Goal: Entertainment & Leisure: Browse casually

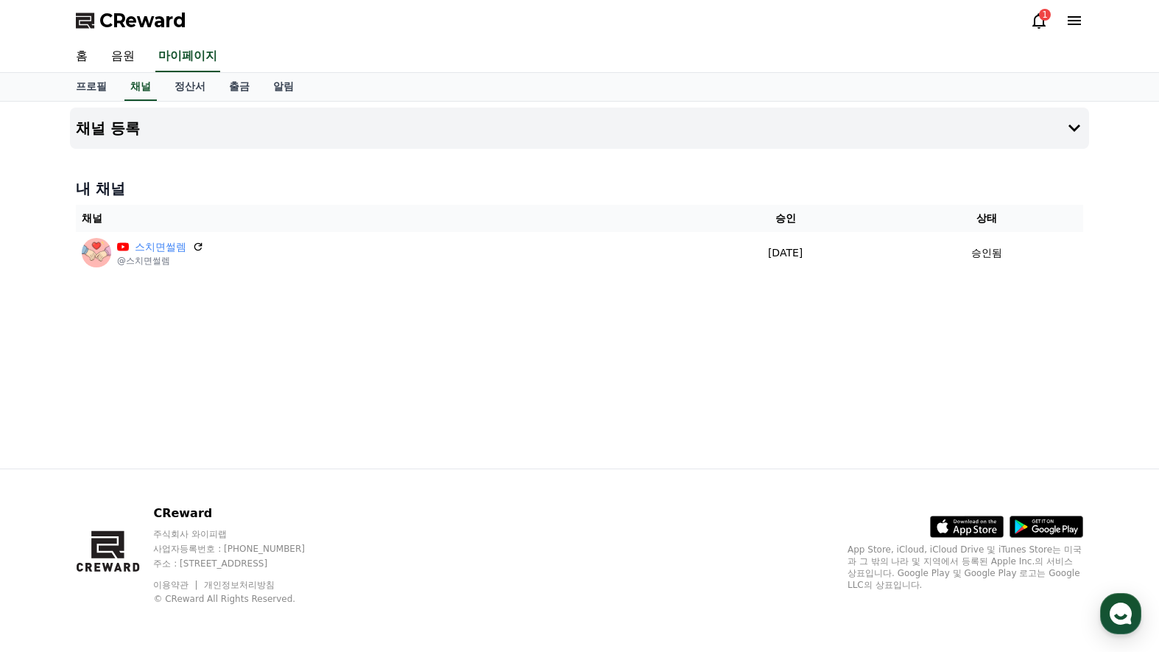
click at [534, 412] on div "채널 등록 내 채널 채널 승인 상태 스치면썰렘 @스치면썰렘 2025-09-21 09-21 승인됨" at bounding box center [579, 285] width 1031 height 367
click at [1039, 20] on icon at bounding box center [1039, 21] width 18 height 18
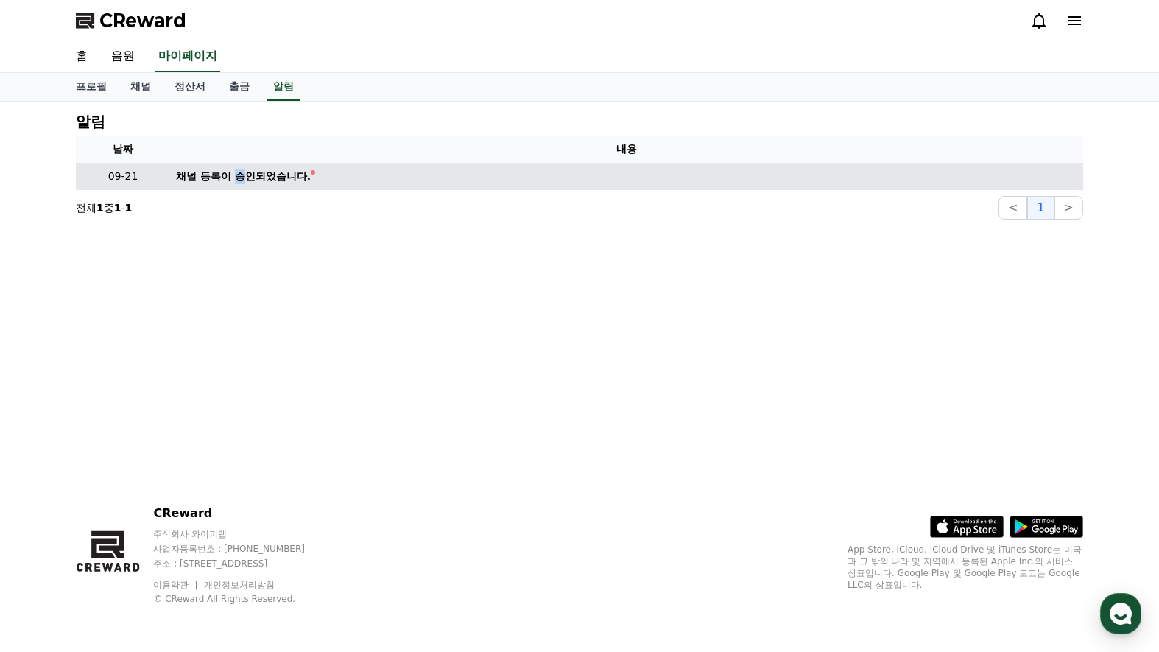
click at [240, 177] on div "채널 등록이 승인되었습니다." at bounding box center [243, 176] width 135 height 15
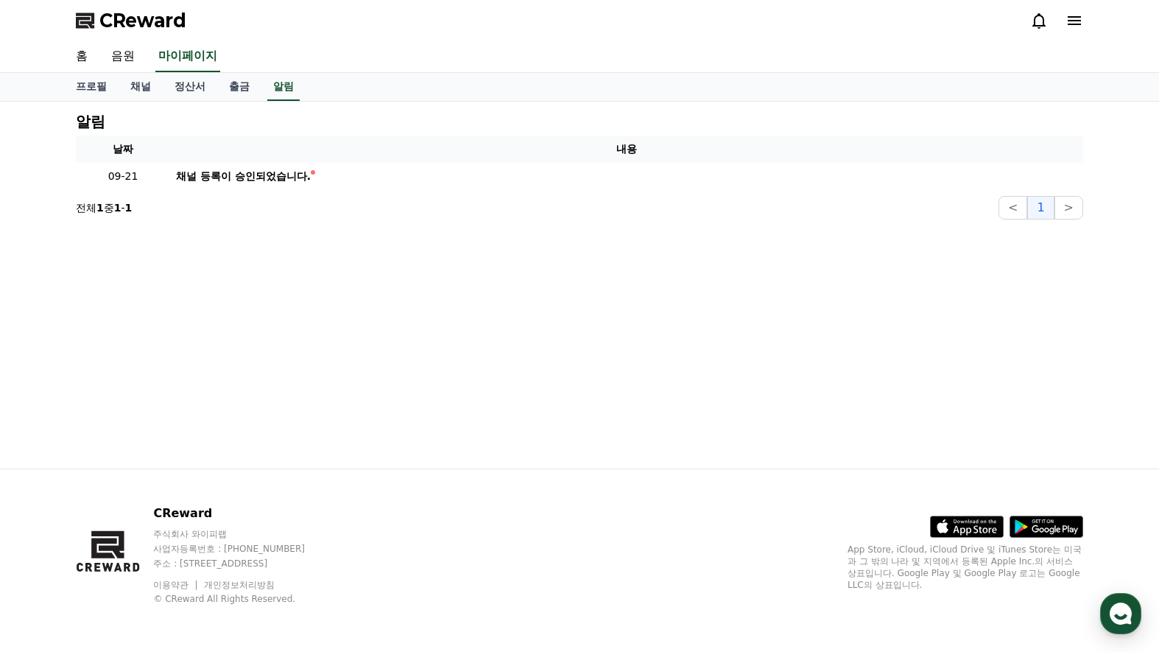
click at [426, 254] on div "알림 날짜 내용 09-21 채널 등록이 승인되었습니다. 전체 1 중 1 - 1 < 1 >" at bounding box center [579, 285] width 1031 height 367
click at [124, 52] on link "음원" at bounding box center [122, 56] width 47 height 31
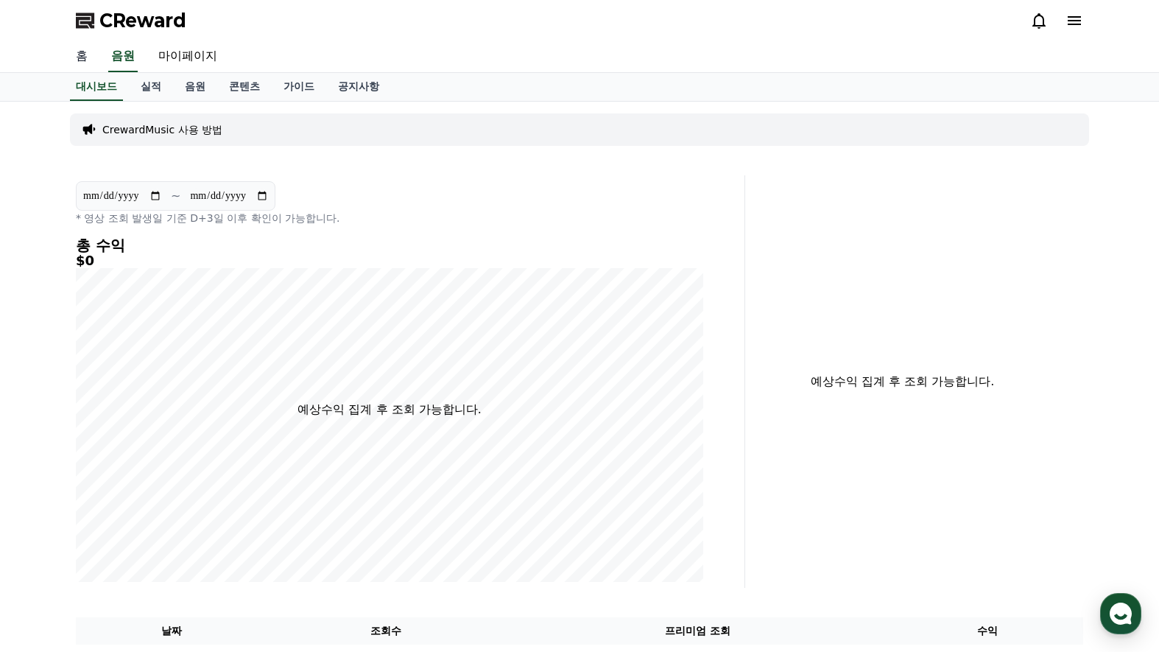
click at [84, 63] on link "홈" at bounding box center [81, 56] width 35 height 31
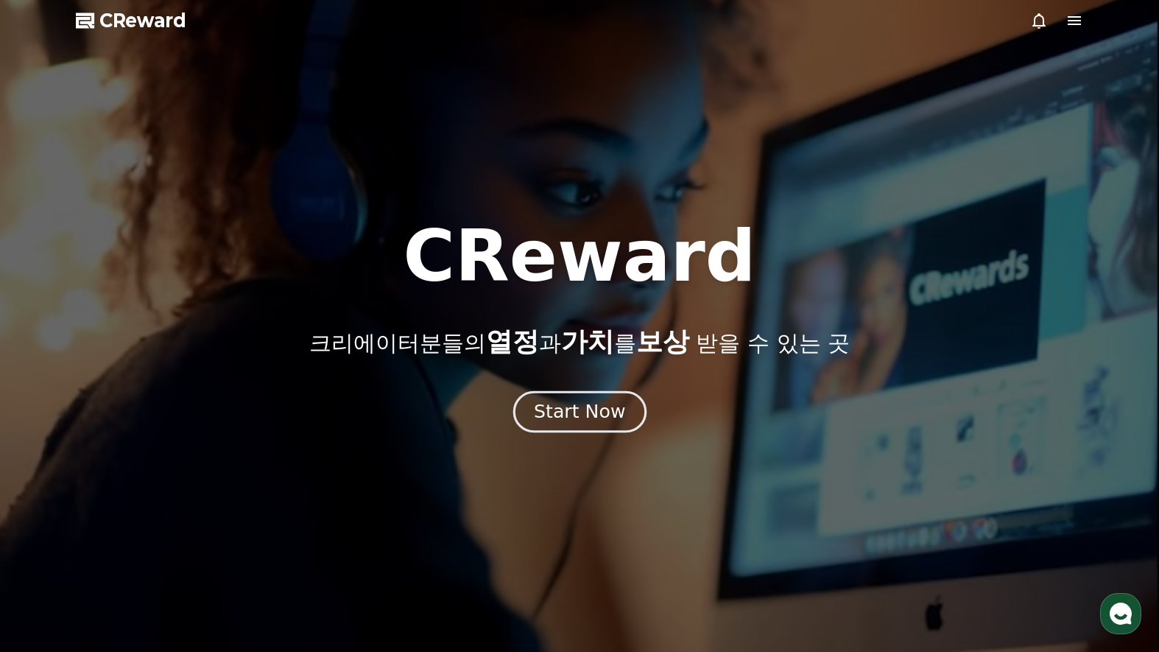
click at [584, 414] on div "Start Now" at bounding box center [579, 411] width 91 height 25
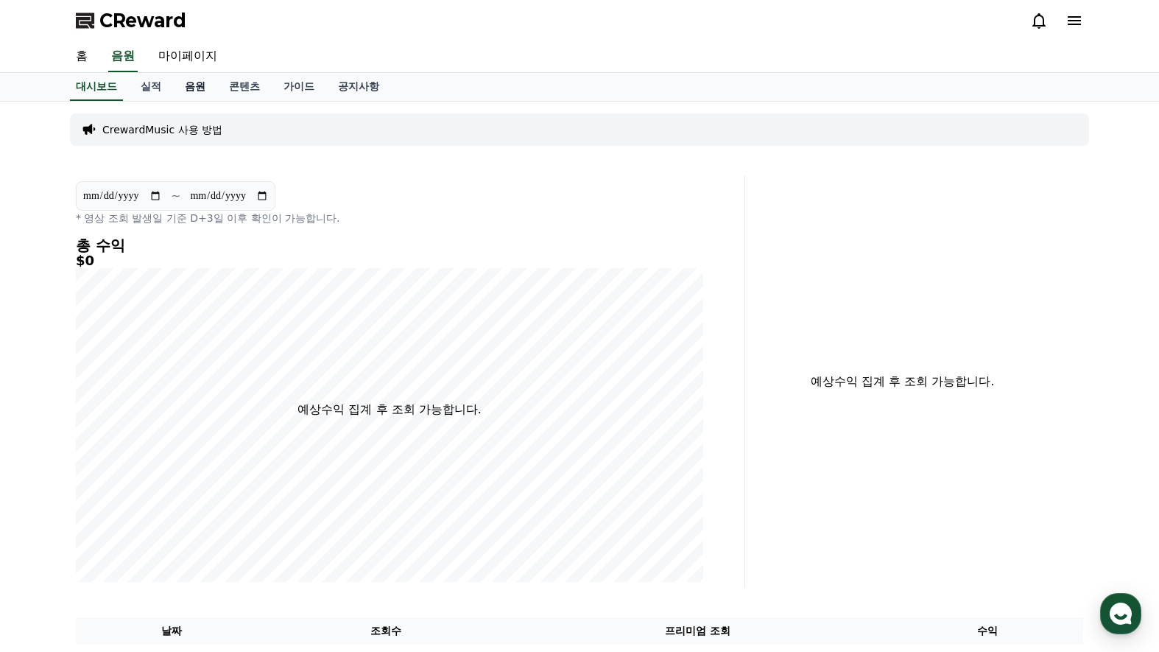
click at [192, 88] on link "음원" at bounding box center [195, 87] width 44 height 28
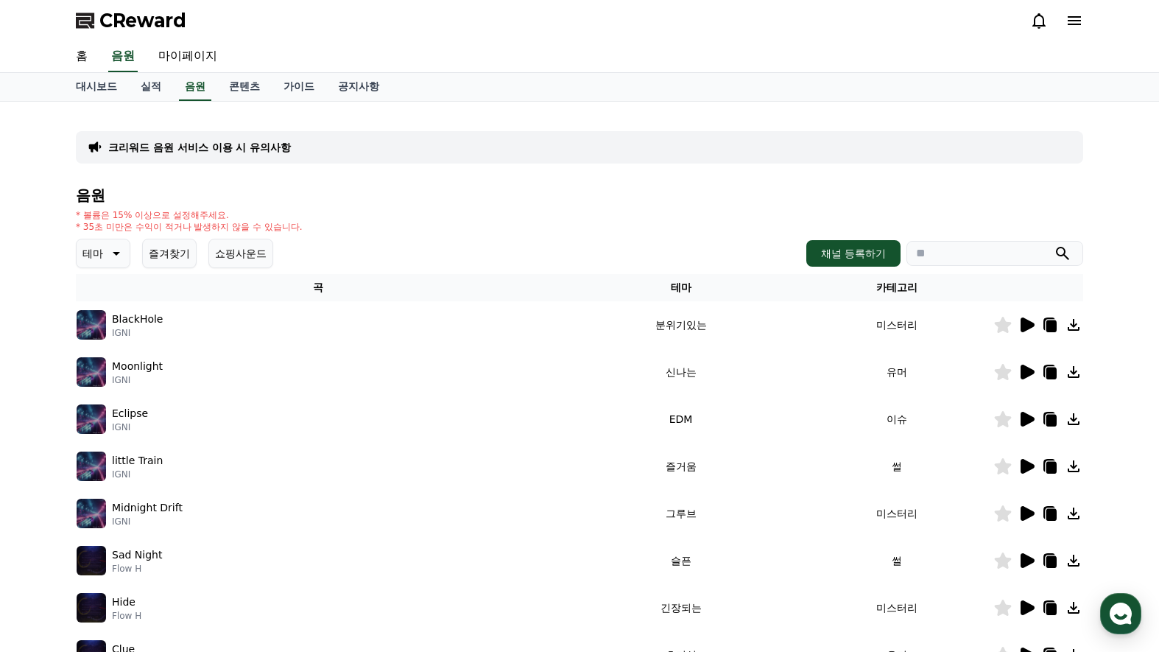
click at [104, 251] on button "테마" at bounding box center [103, 253] width 54 height 29
click at [100, 304] on button "밝은" at bounding box center [94, 298] width 32 height 32
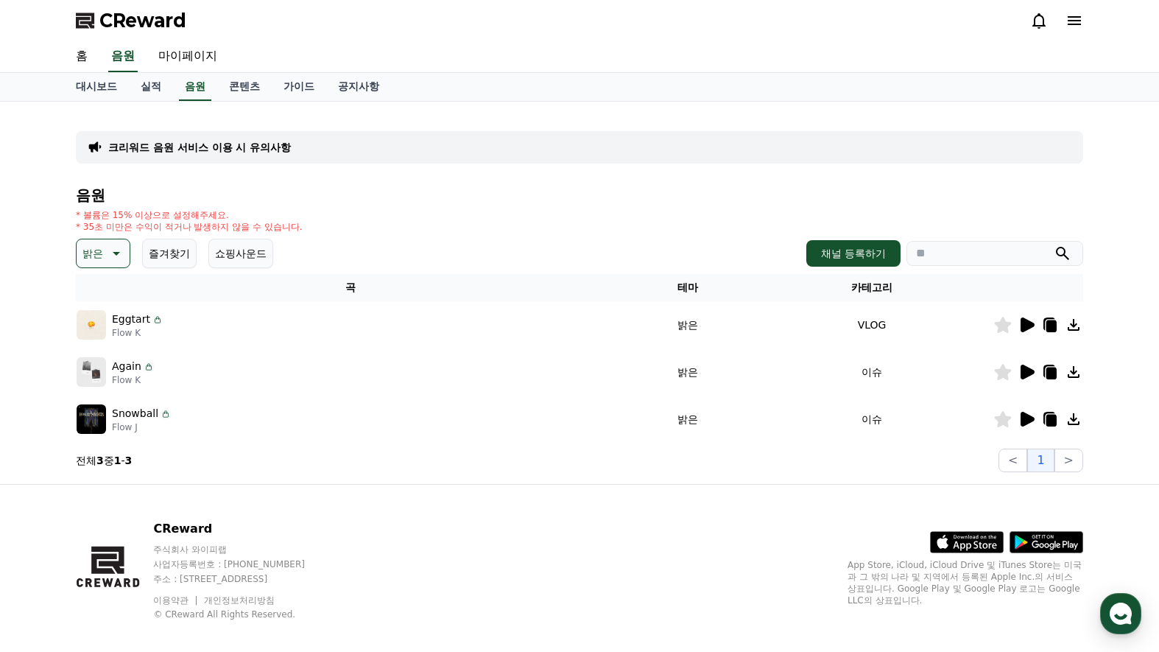
click at [1024, 327] on icon at bounding box center [1027, 324] width 14 height 15
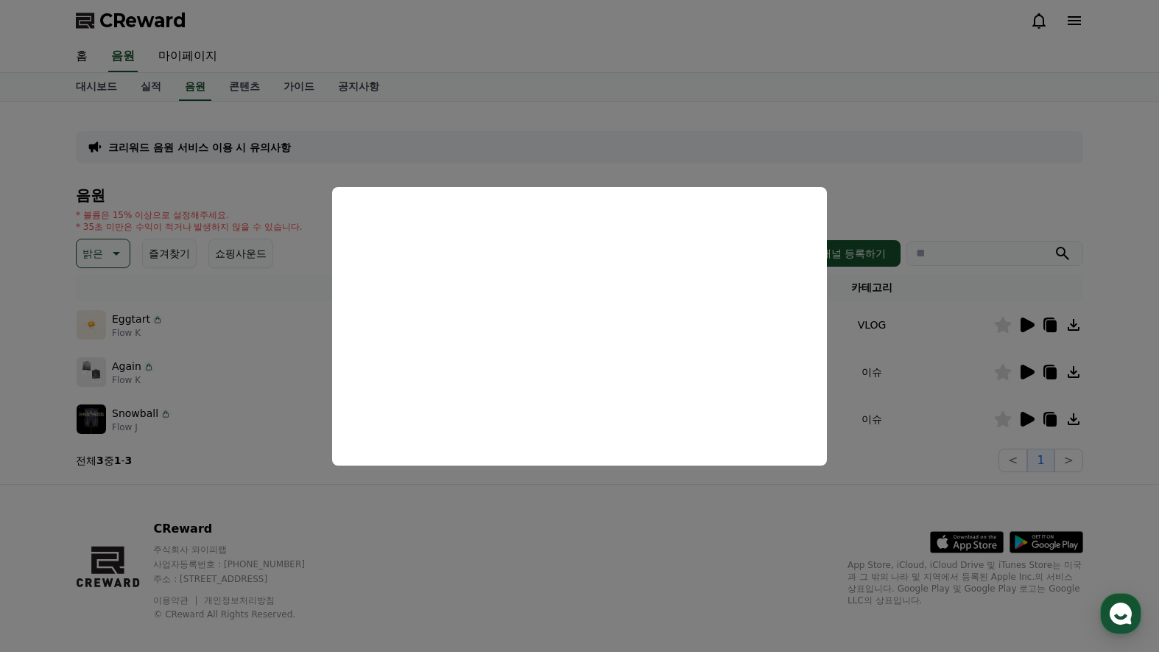
click at [936, 195] on button "close modal" at bounding box center [579, 326] width 1159 height 652
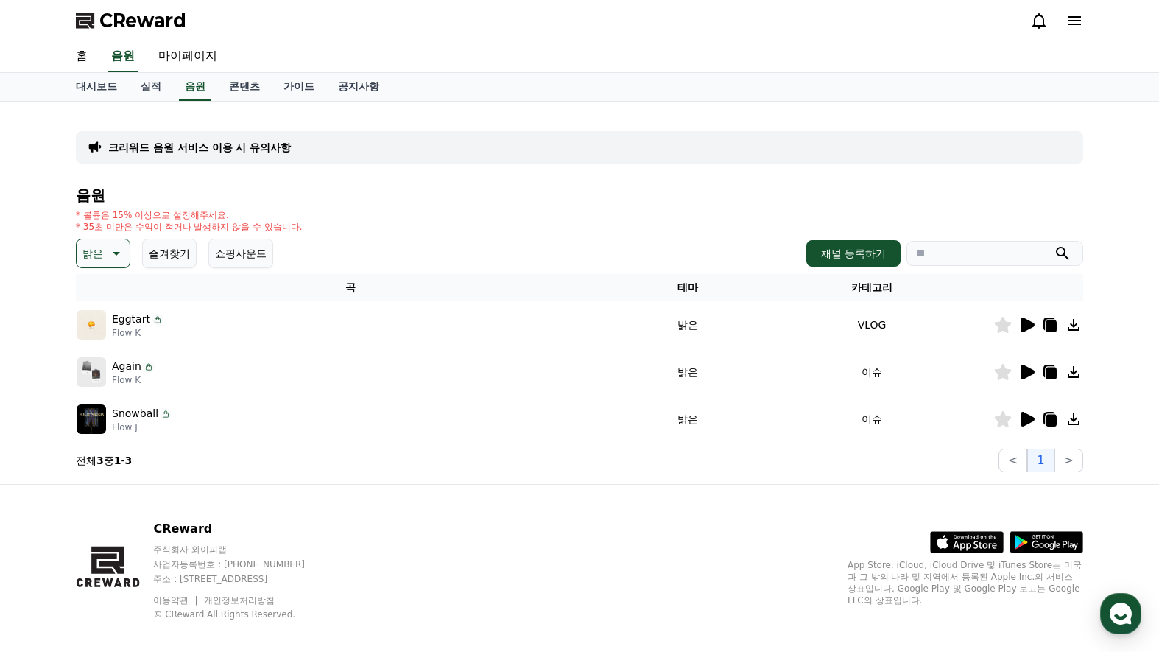
click at [1024, 370] on icon at bounding box center [1027, 371] width 14 height 15
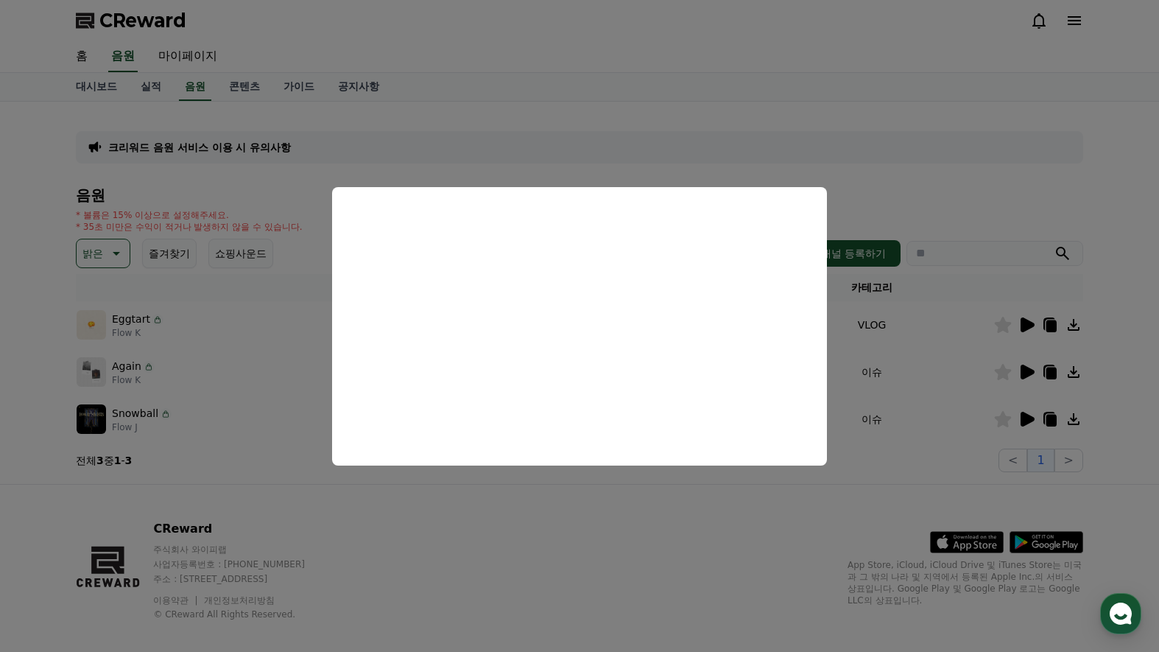
click at [919, 194] on button "close modal" at bounding box center [579, 326] width 1159 height 652
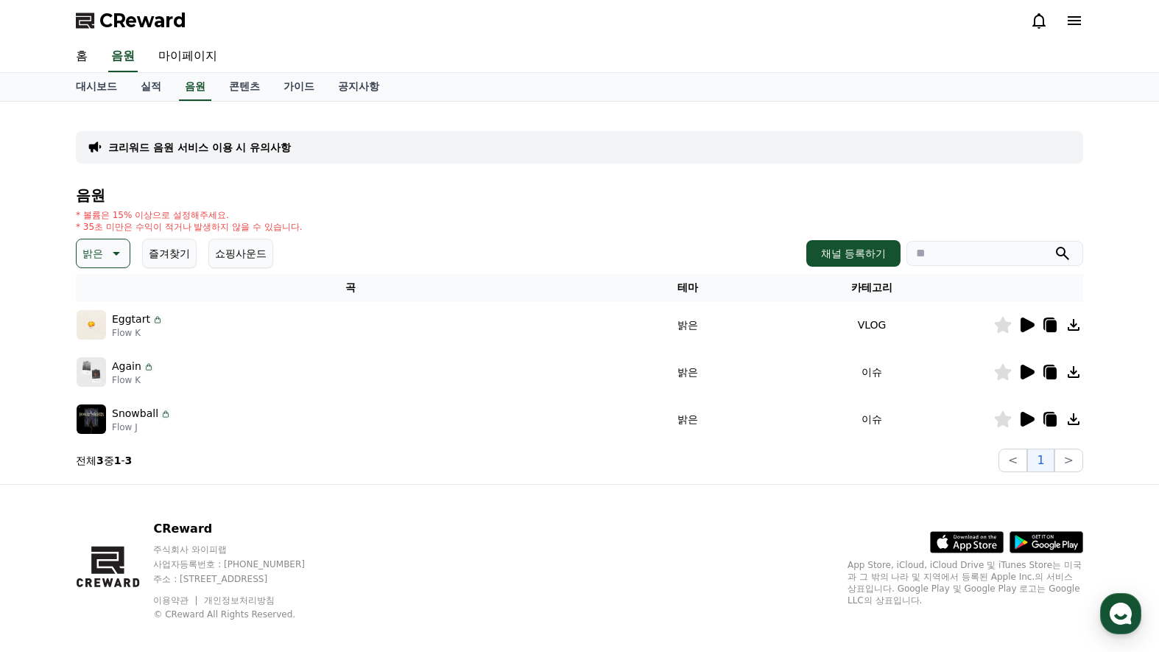
click at [1023, 420] on icon at bounding box center [1027, 419] width 14 height 15
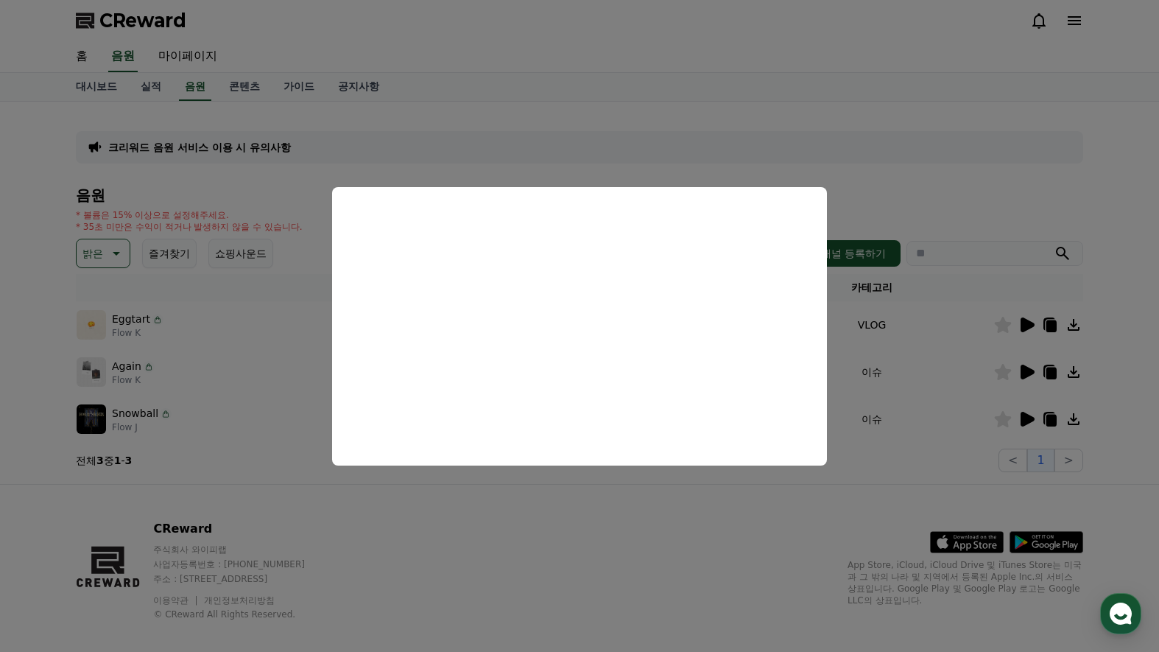
click at [945, 194] on button "close modal" at bounding box center [579, 326] width 1159 height 652
click at [942, 194] on h4 "음원" at bounding box center [579, 195] width 1007 height 16
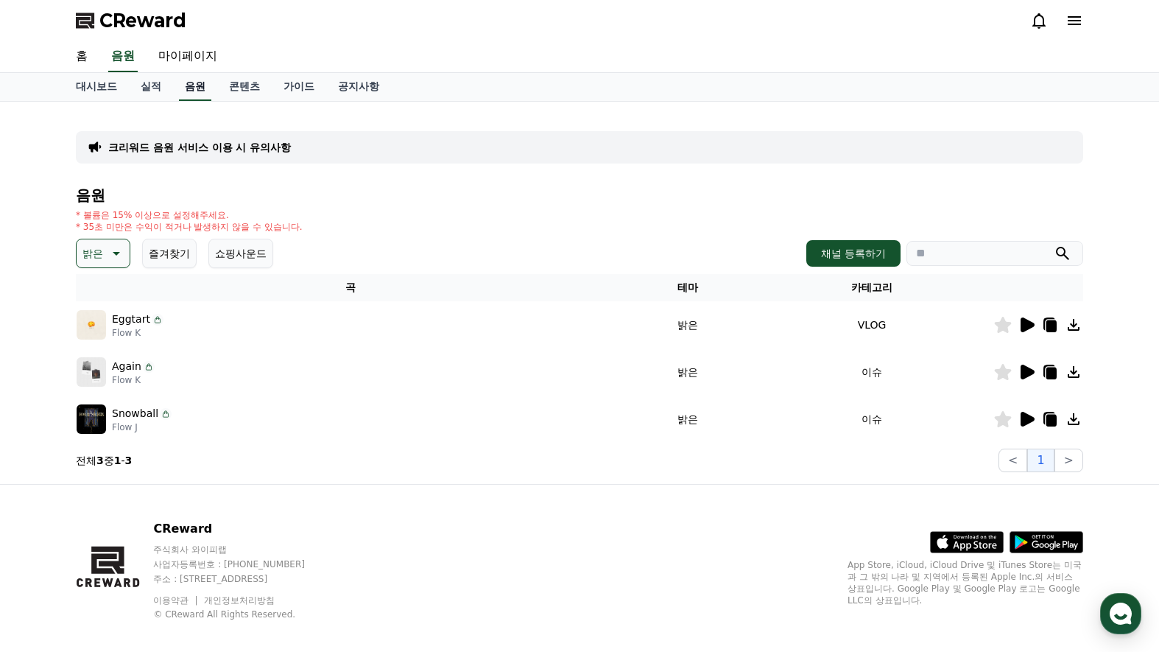
click at [194, 82] on link "음원" at bounding box center [195, 87] width 32 height 28
click at [112, 253] on icon at bounding box center [115, 253] width 18 height 18
click at [115, 286] on div "전체 환상적인 호기심 어두운 밝은 통통튀는 신나는 반전 웅장한 드라마틱 즐거움 분위기있는 EDM 그루브 슬픈 잔잔한 귀여운 감동적인 긴장되는 …" at bounding box center [109, 656] width 63 height 760
click at [96, 291] on button "전체" at bounding box center [94, 292] width 32 height 32
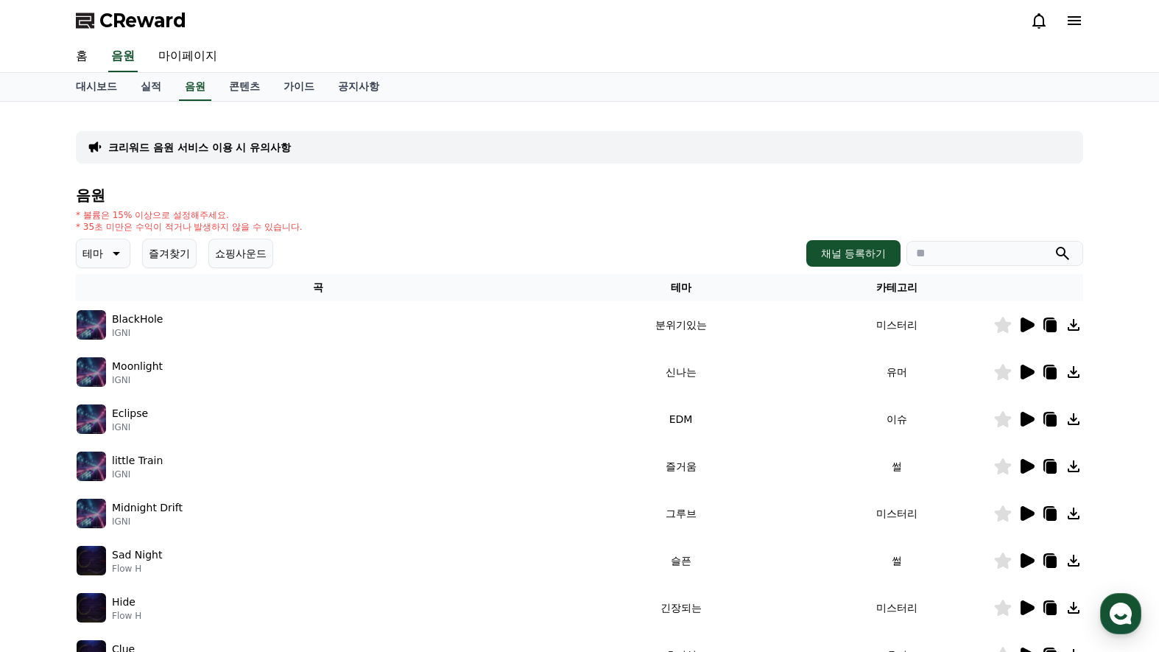
click at [468, 236] on div "음원 * 볼륨은 15% 이상으로 설정해주세요. * 35초 미만은 수익이 적거나 발생하지 않을 수 있습니다. 테마 즐겨찾기 쇼핑사운드 채널 등록…" at bounding box center [579, 494] width 1007 height 615
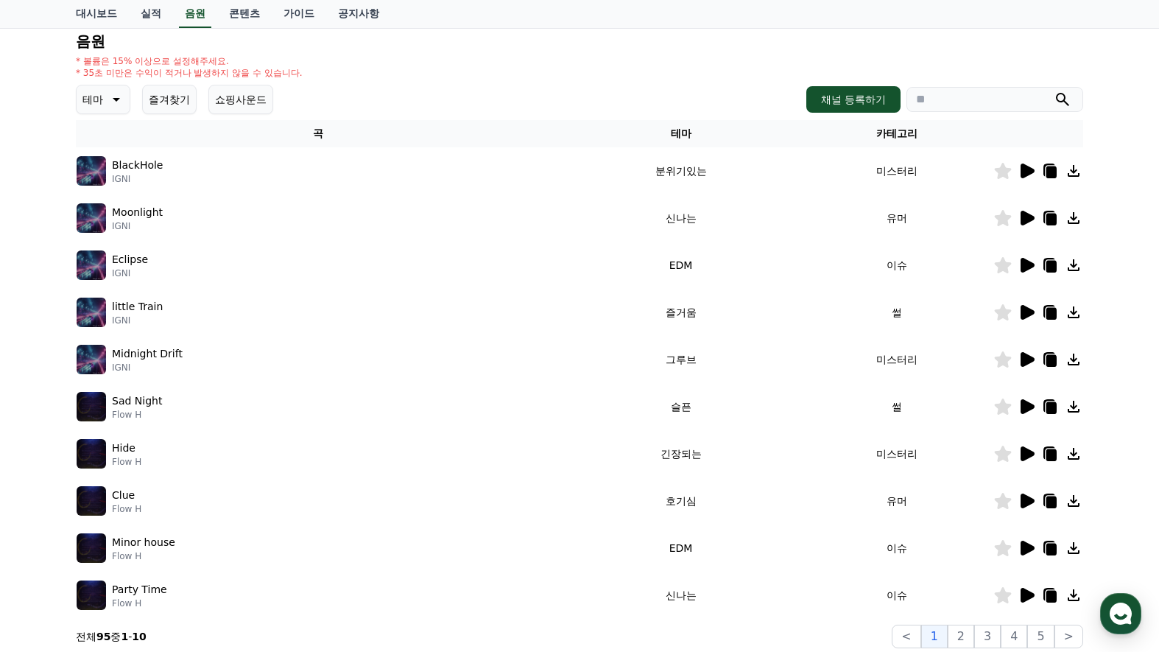
scroll to position [74, 0]
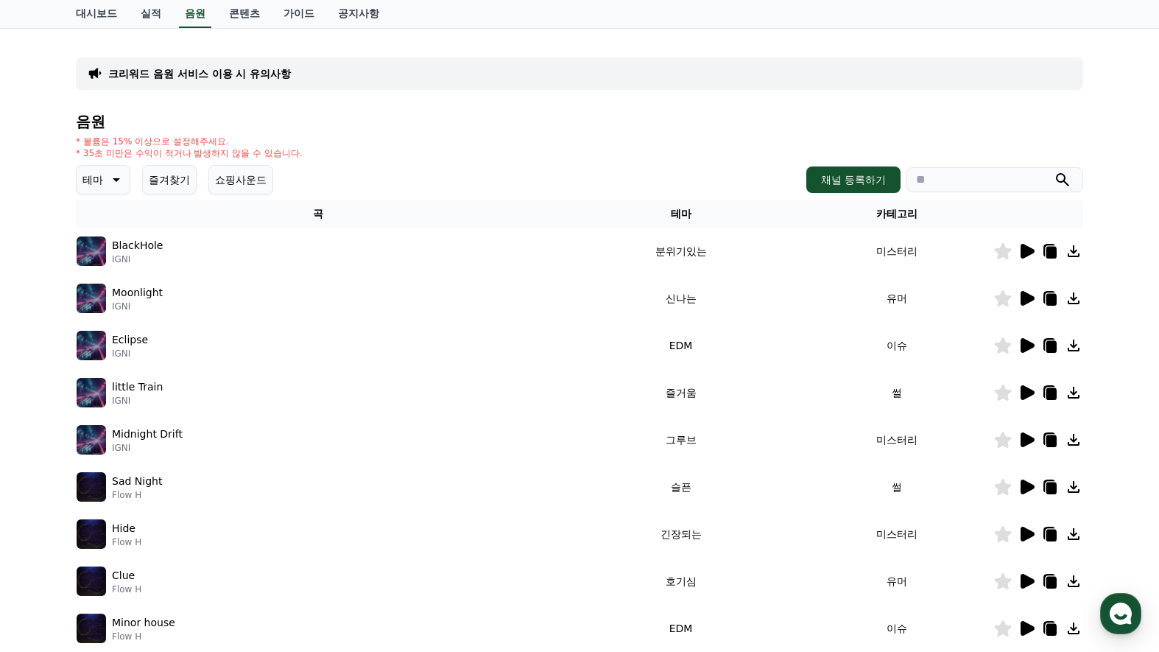
click at [99, 177] on p "테마" at bounding box center [92, 179] width 21 height 21
click at [113, 261] on button "통통튀는" at bounding box center [104, 263] width 53 height 32
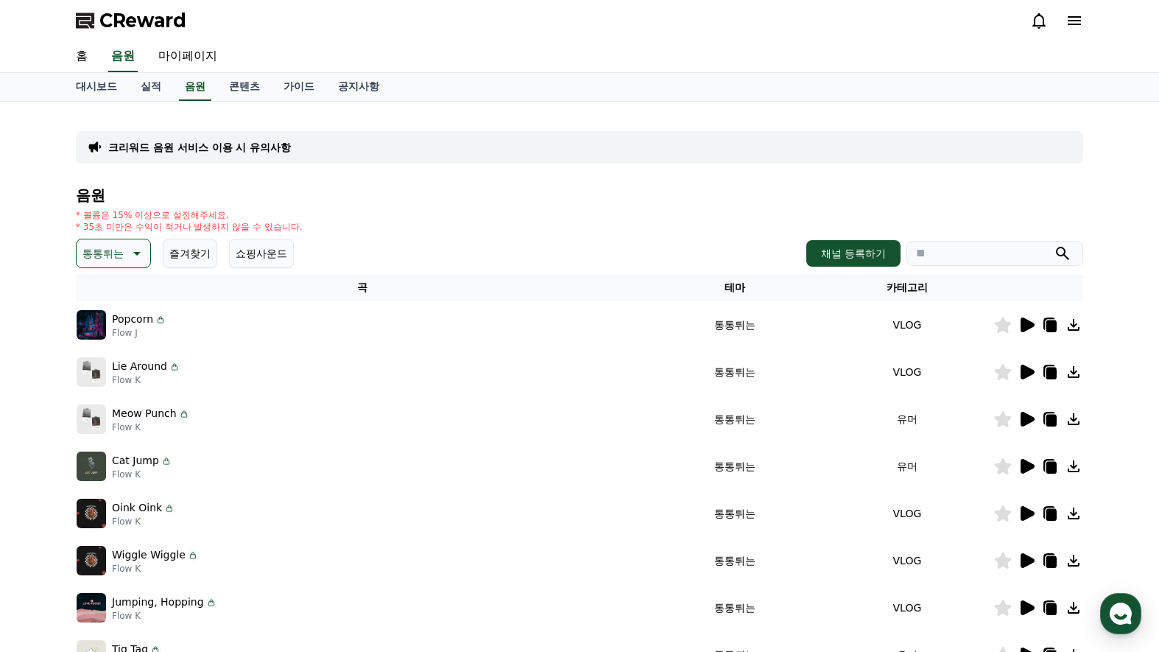
click at [1024, 322] on icon at bounding box center [1027, 324] width 14 height 15
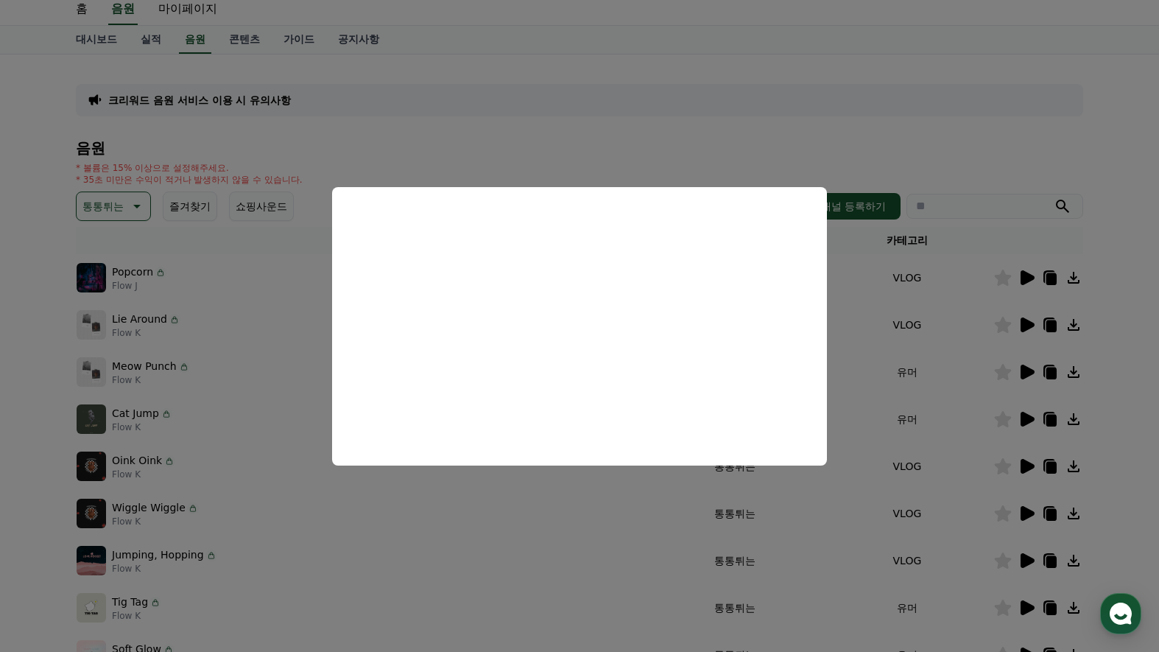
scroll to position [74, 0]
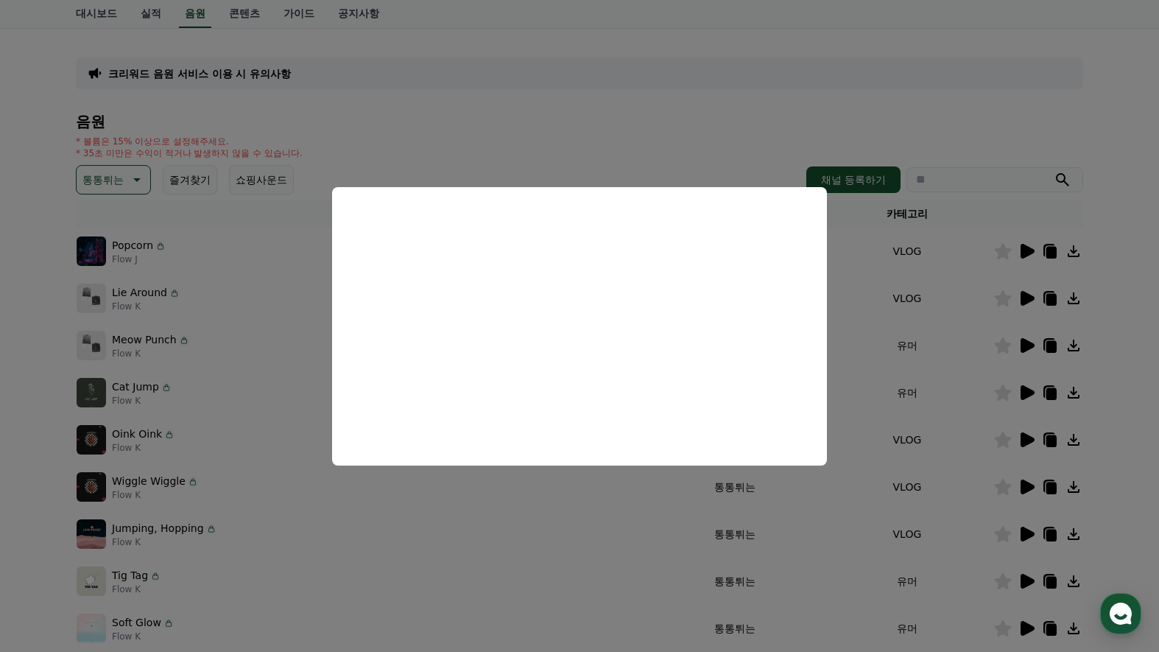
click at [935, 121] on button "close modal" at bounding box center [579, 326] width 1159 height 652
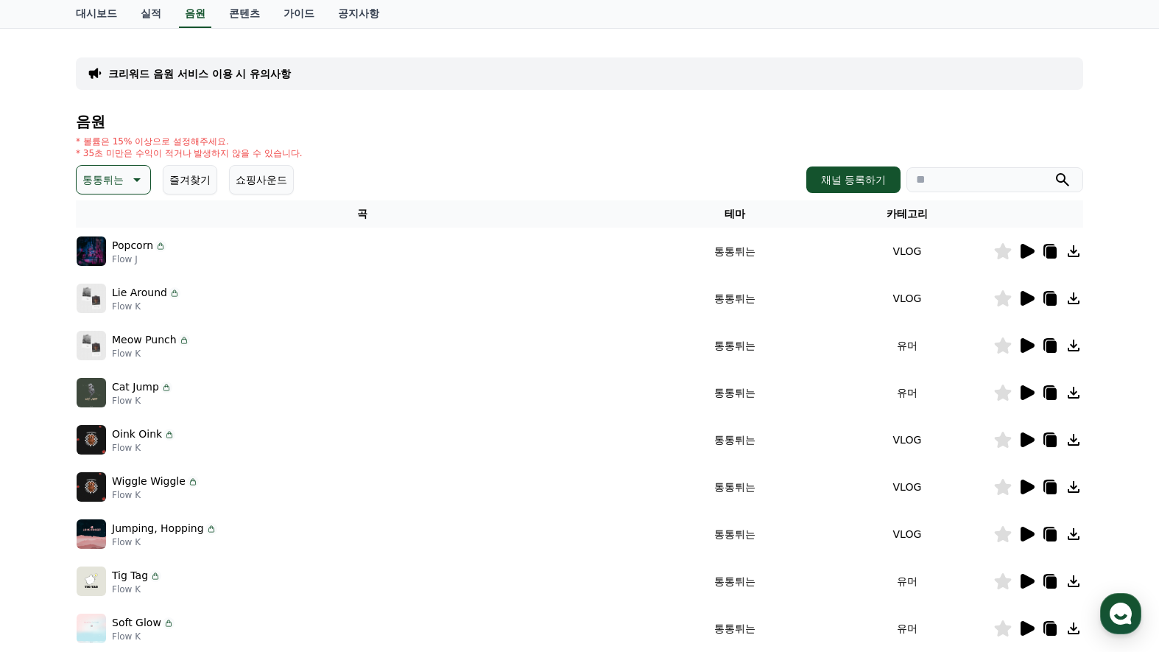
click at [1031, 303] on icon at bounding box center [1026, 298] width 18 height 18
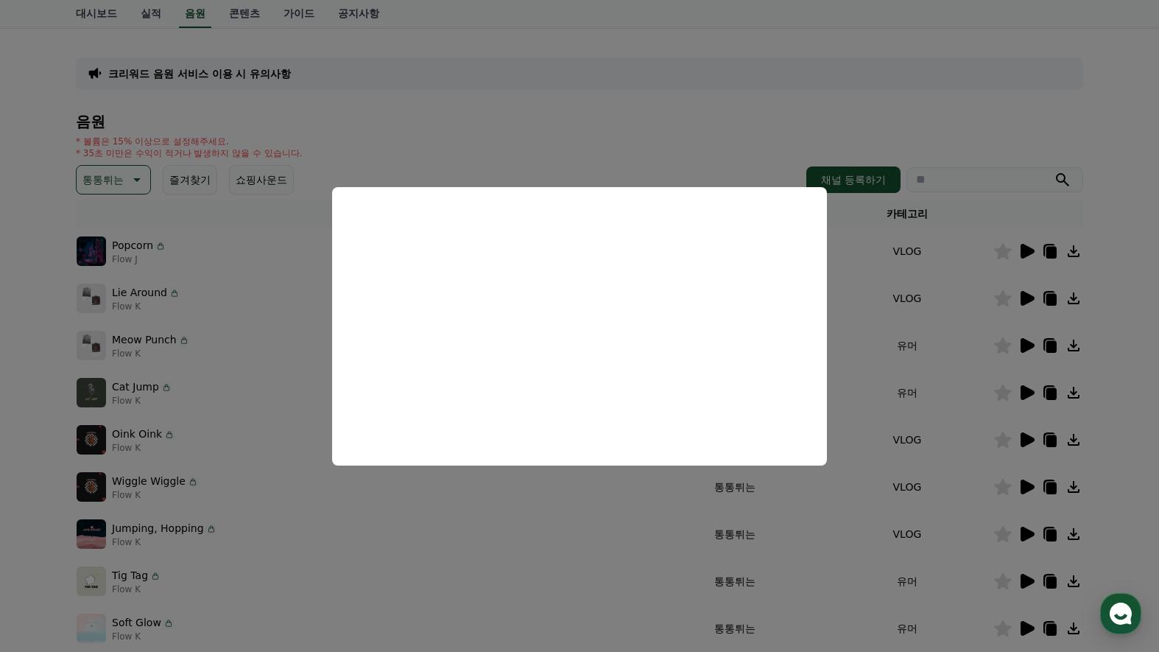
click at [961, 116] on button "close modal" at bounding box center [579, 326] width 1159 height 652
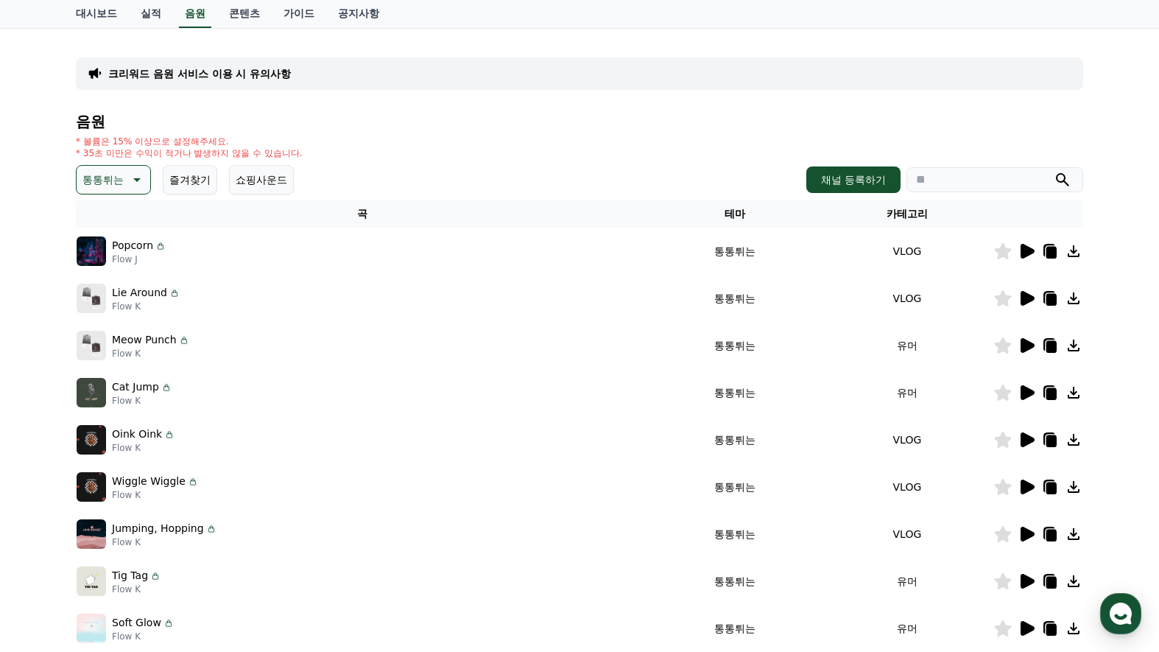
click at [1025, 352] on icon at bounding box center [1026, 345] width 18 height 18
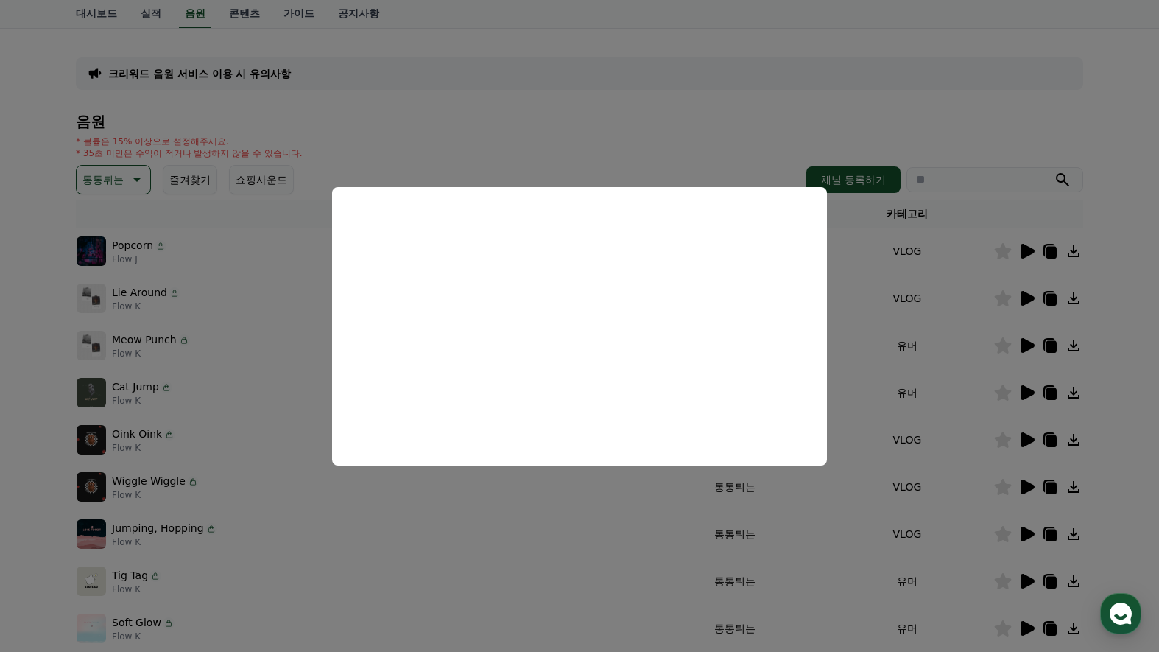
click at [1009, 112] on button "close modal" at bounding box center [579, 326] width 1159 height 652
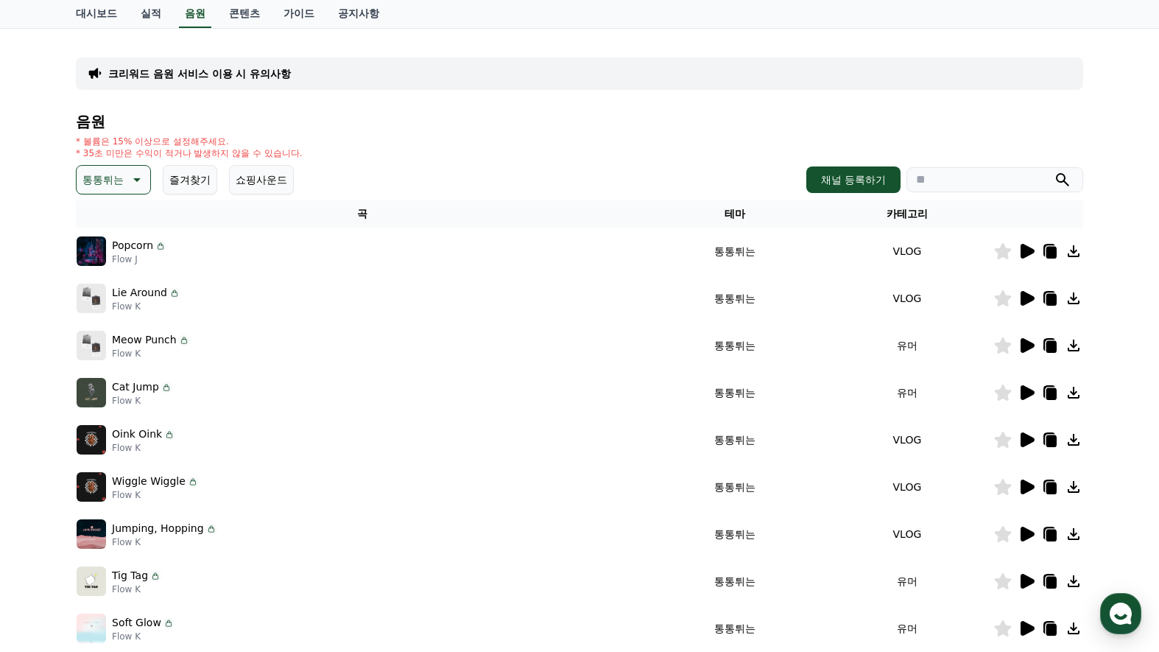
click at [114, 174] on p "통통튀는" at bounding box center [102, 179] width 41 height 21
click at [101, 225] on button "귀여운" at bounding box center [99, 224] width 43 height 32
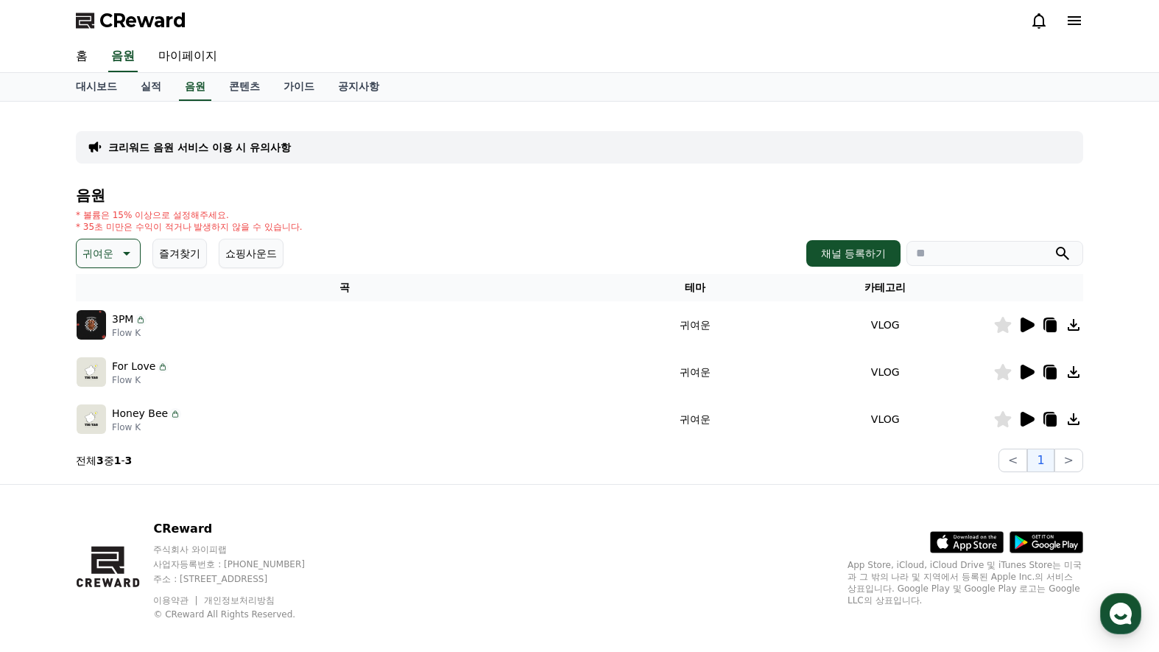
click at [1033, 318] on icon at bounding box center [1026, 325] width 18 height 18
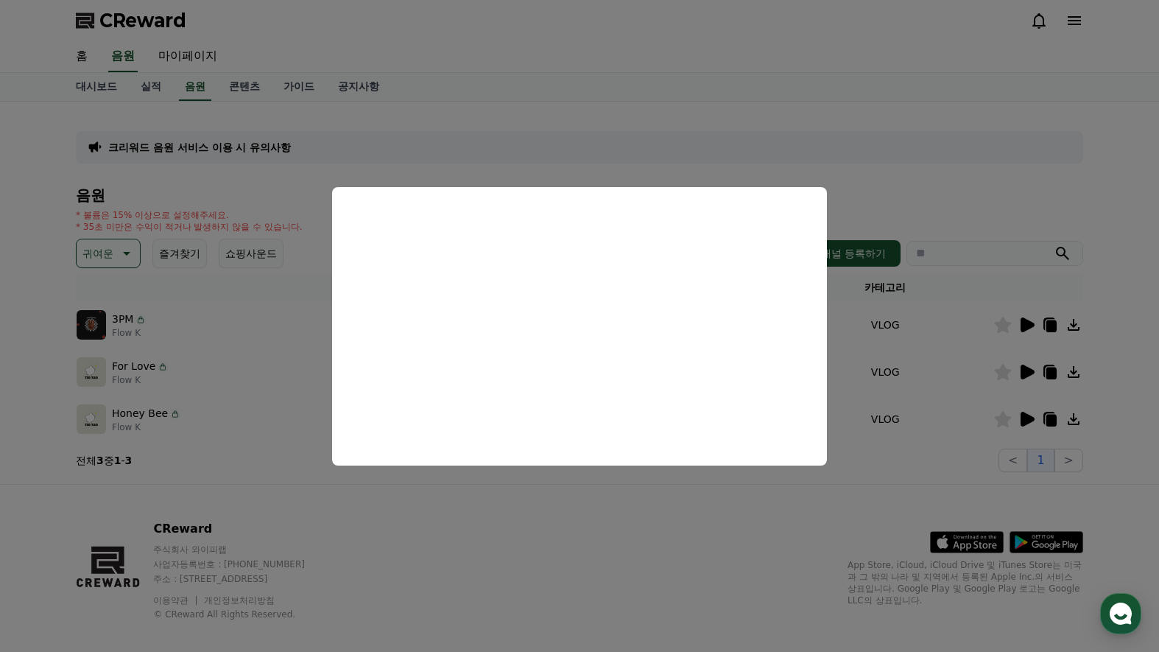
click at [984, 188] on button "close modal" at bounding box center [579, 326] width 1159 height 652
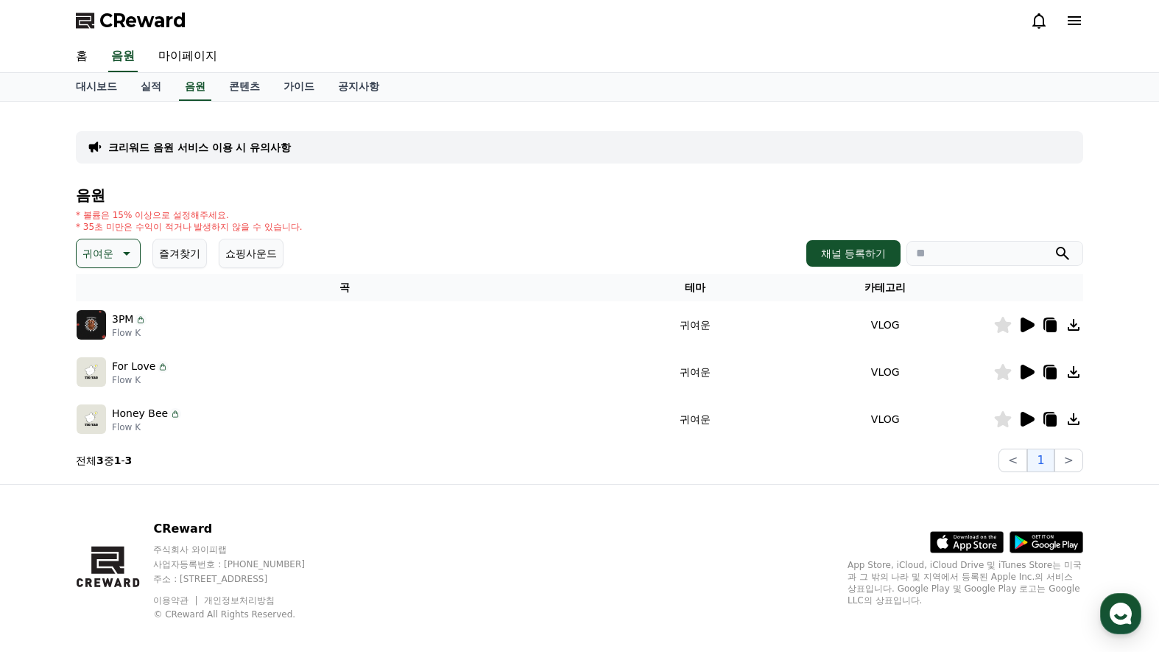
click at [1028, 370] on icon at bounding box center [1027, 371] width 14 height 15
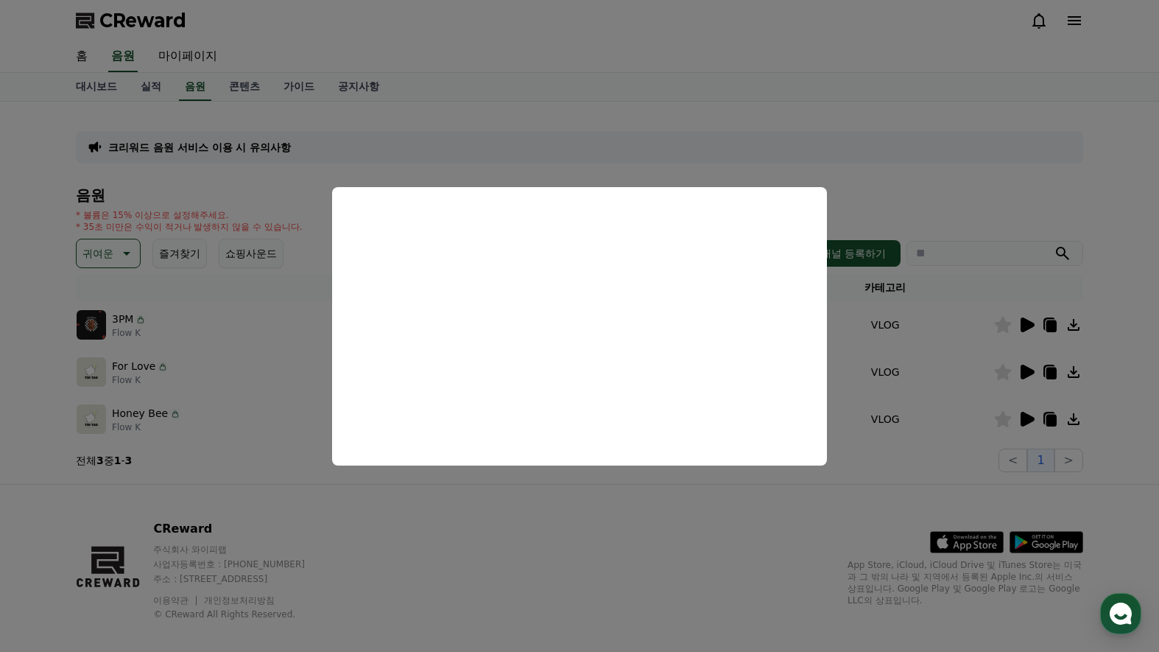
click at [1026, 208] on button "close modal" at bounding box center [579, 326] width 1159 height 652
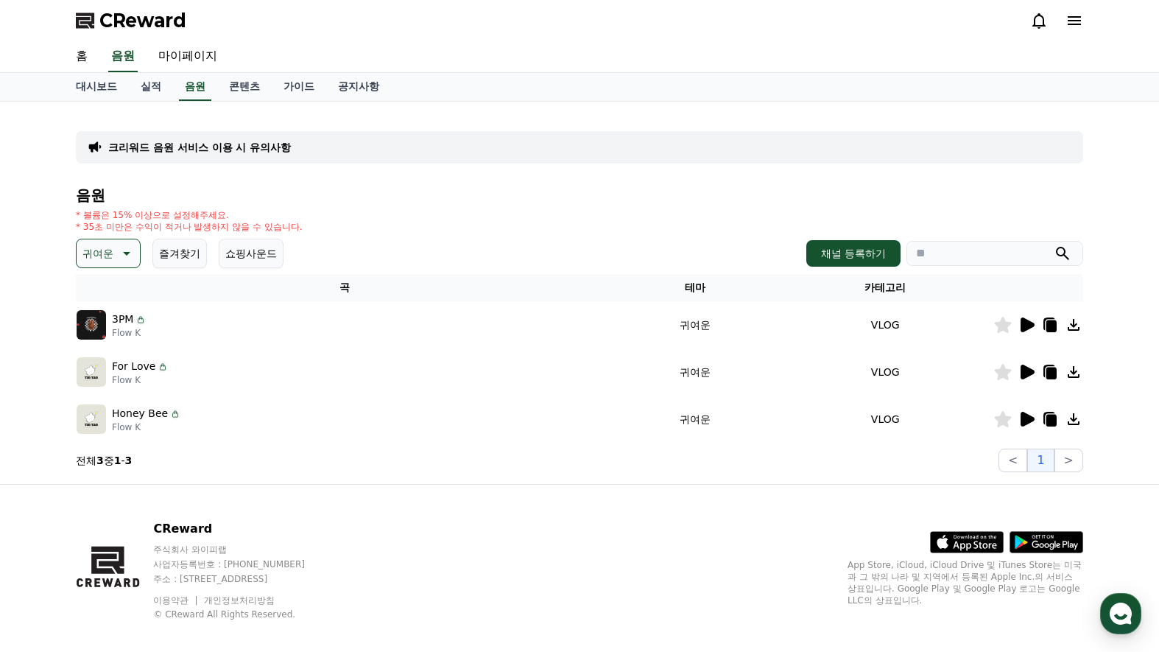
click at [1018, 420] on icon at bounding box center [1026, 419] width 18 height 18
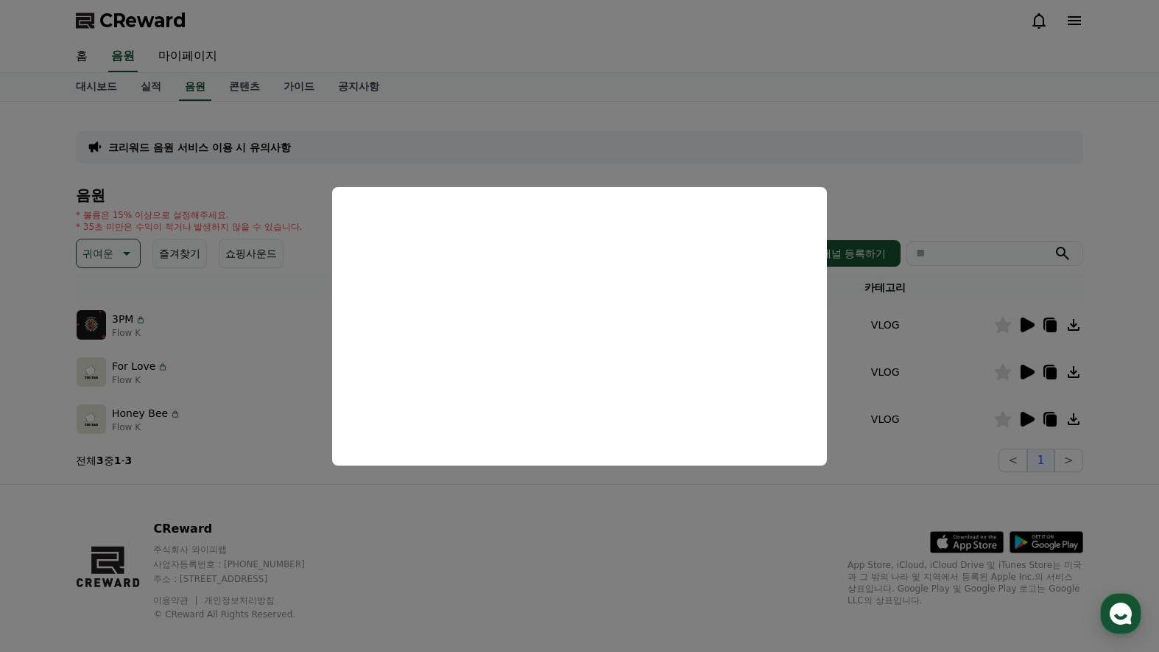
click at [268, 182] on button "close modal" at bounding box center [579, 326] width 1159 height 652
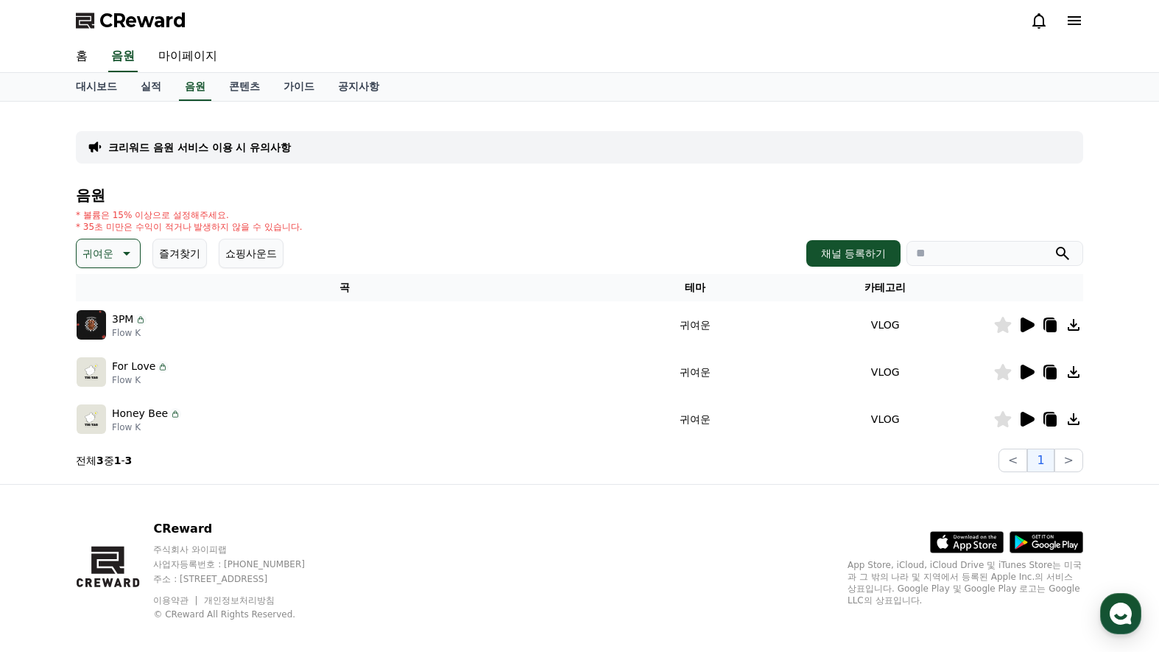
click at [118, 252] on icon at bounding box center [125, 253] width 18 height 18
click at [99, 333] on button "통통튀는" at bounding box center [104, 336] width 53 height 32
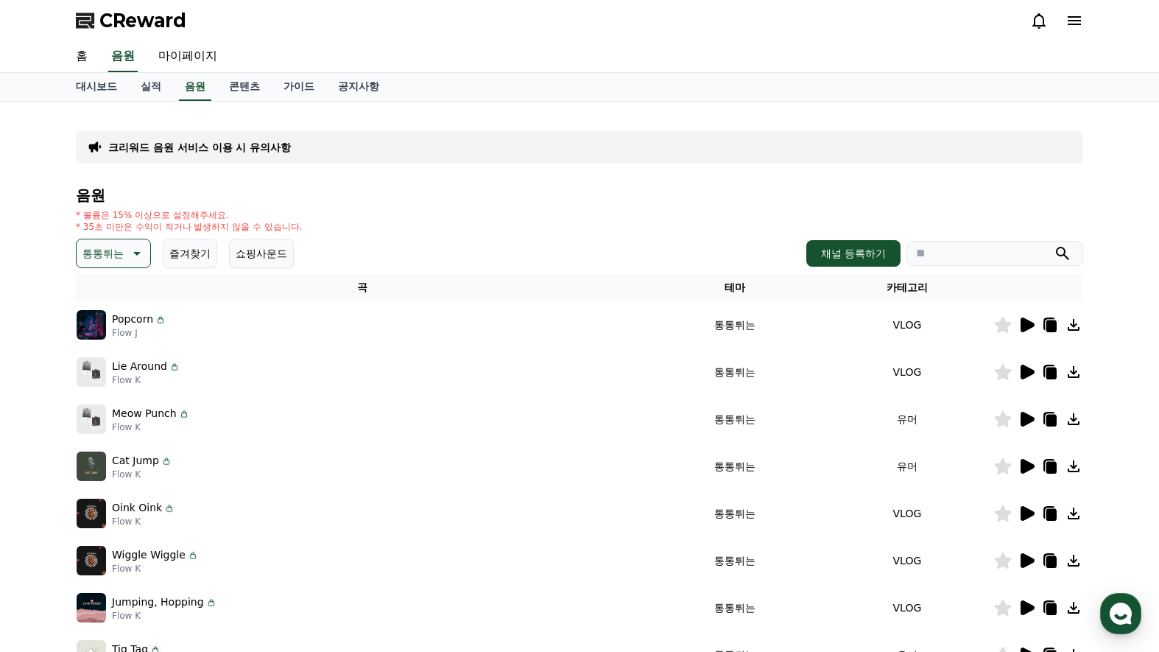
click at [1025, 424] on icon at bounding box center [1027, 419] width 14 height 15
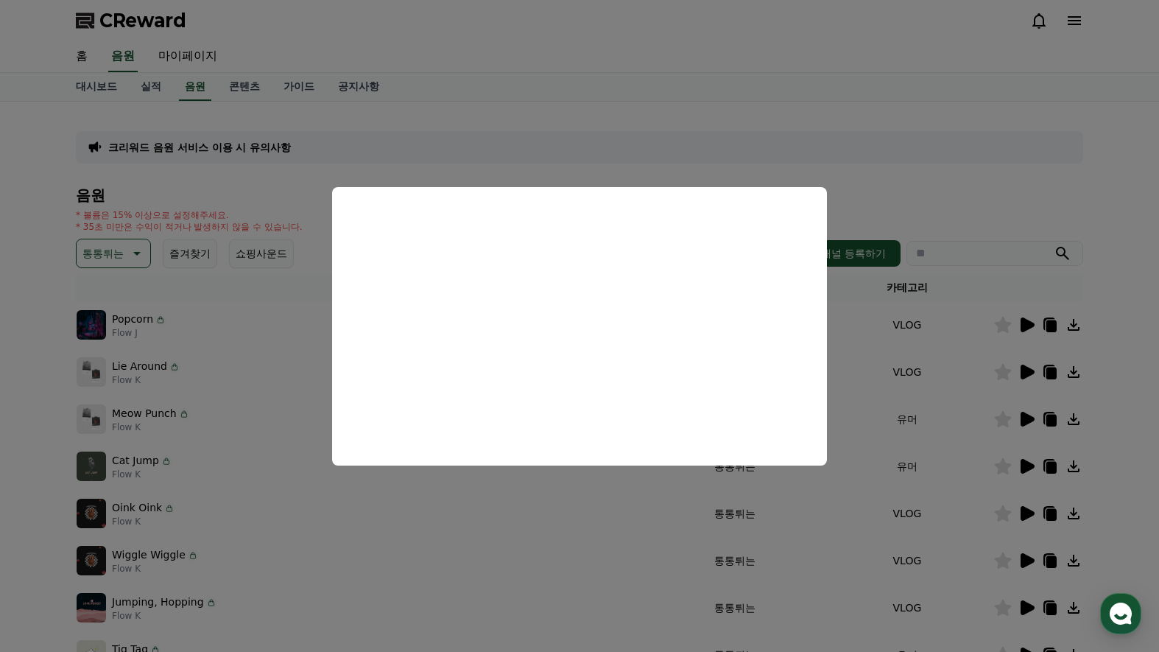
click at [961, 211] on button "close modal" at bounding box center [579, 326] width 1159 height 652
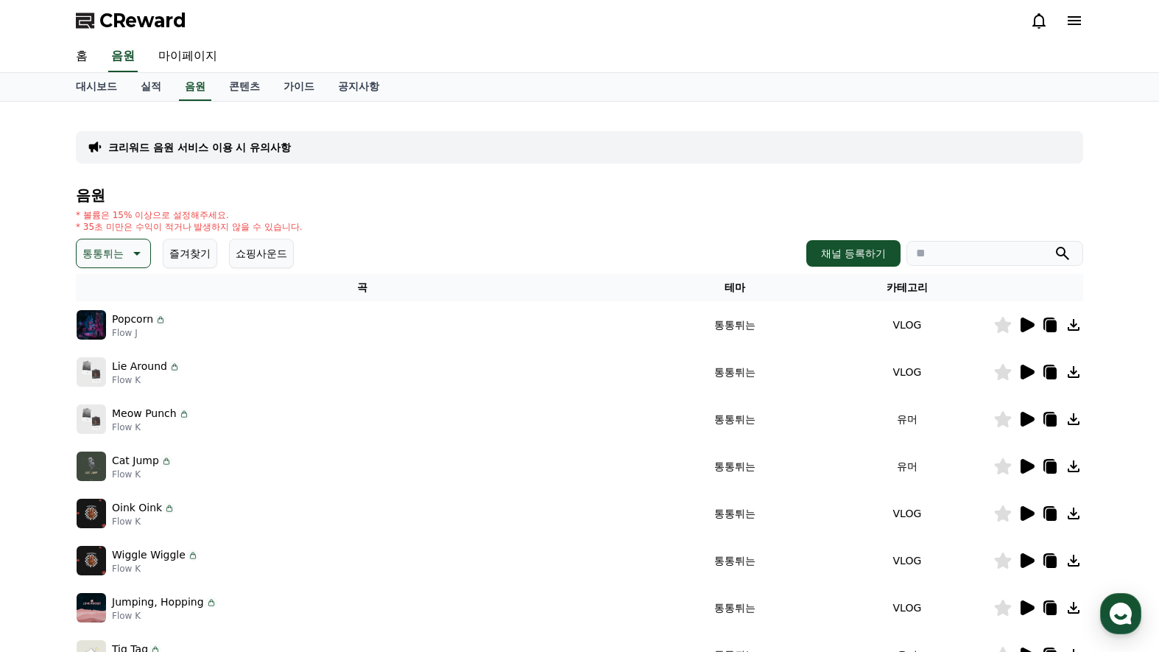
click at [1018, 467] on icon at bounding box center [1026, 466] width 18 height 18
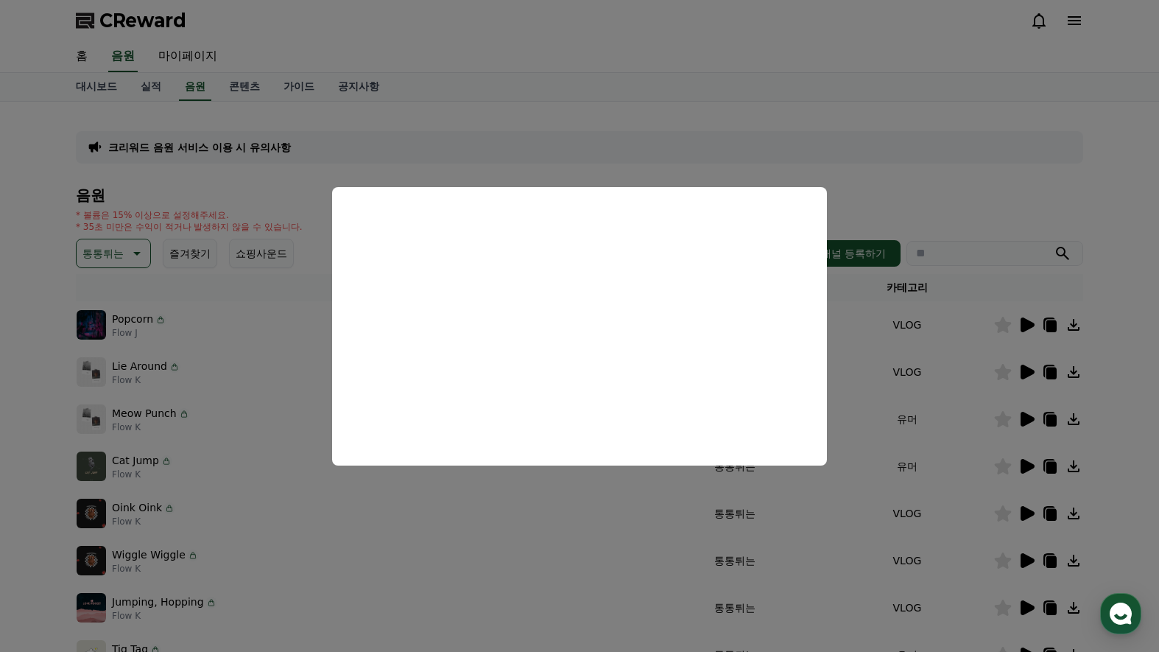
drag, startPoint x: 938, startPoint y: 197, endPoint x: 992, endPoint y: 280, distance: 98.8
click at [939, 197] on button "close modal" at bounding box center [579, 326] width 1159 height 652
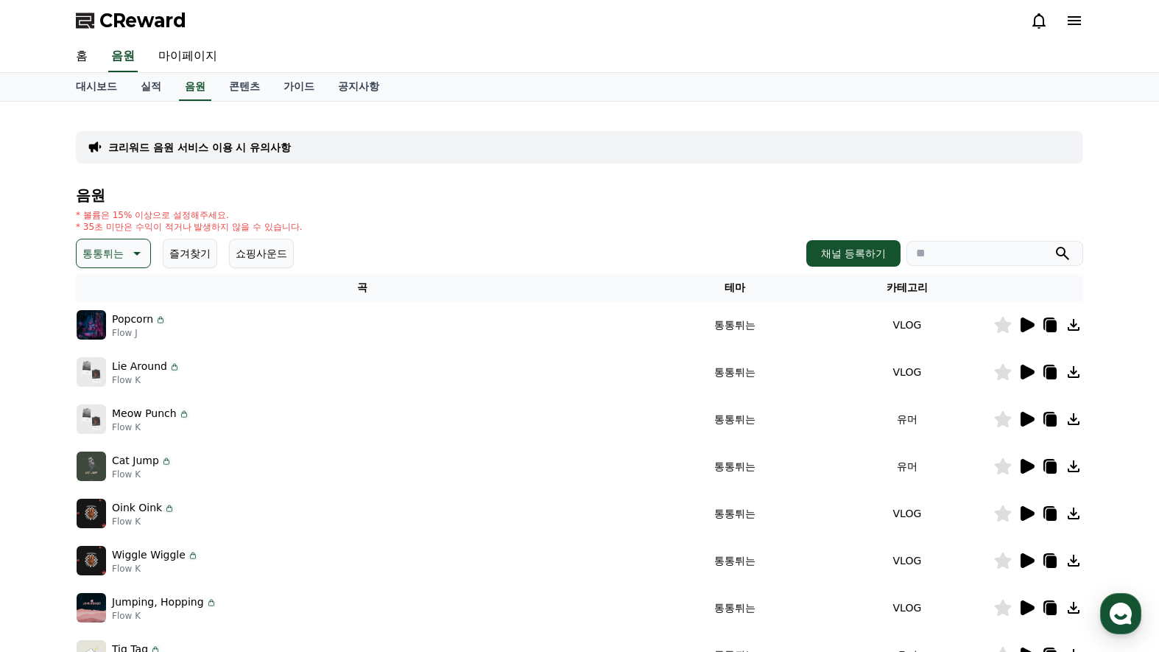
click at [1032, 516] on icon at bounding box center [1026, 513] width 18 height 18
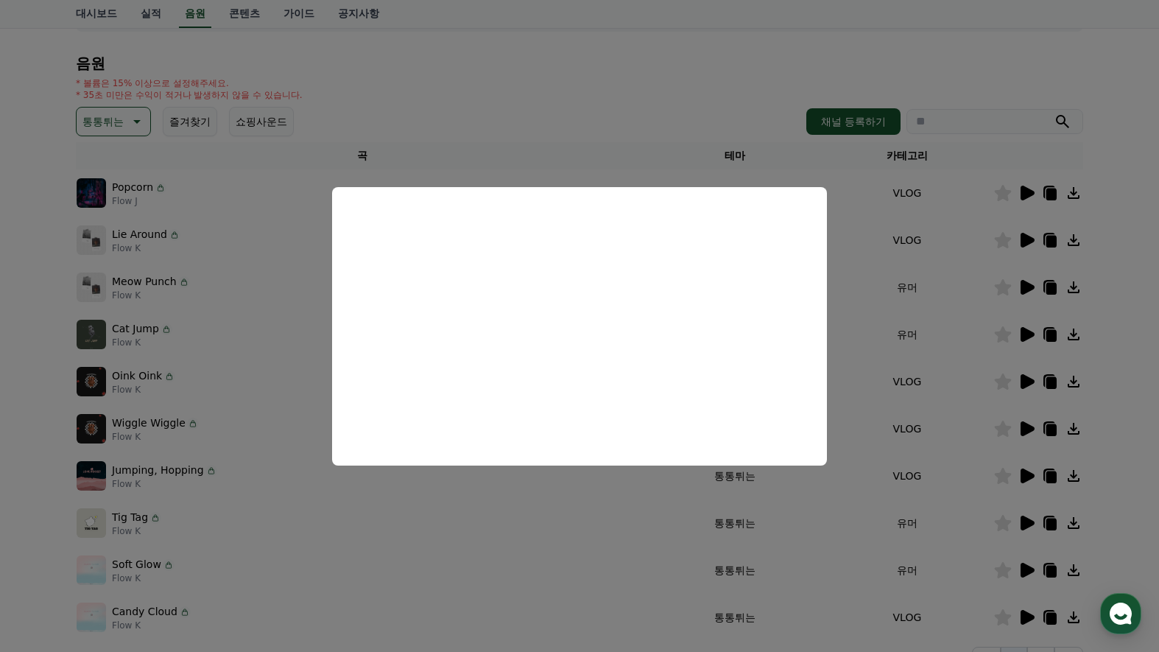
scroll to position [221, 0]
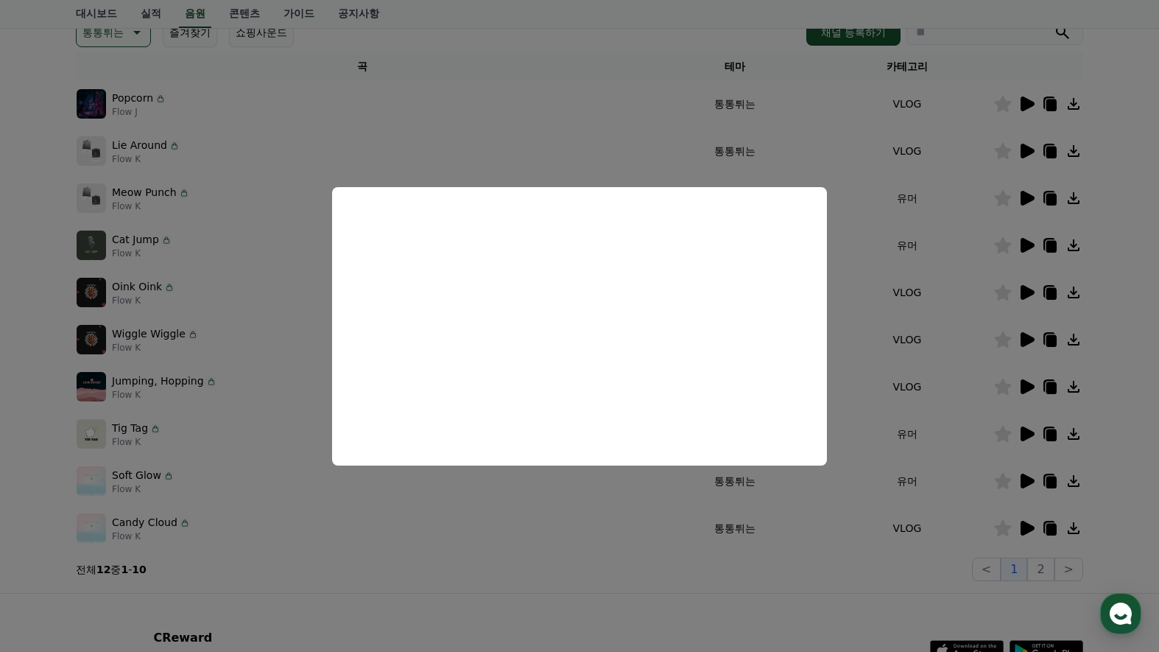
click at [1111, 348] on button "close modal" at bounding box center [579, 326] width 1159 height 652
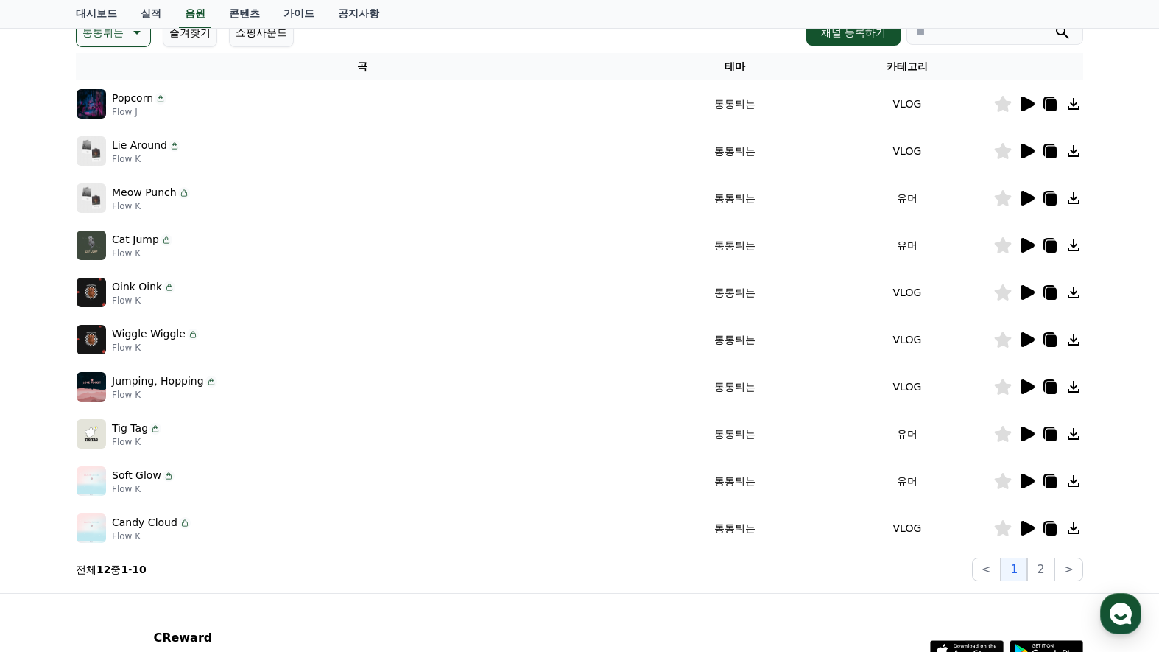
click at [1032, 344] on icon at bounding box center [1026, 340] width 18 height 18
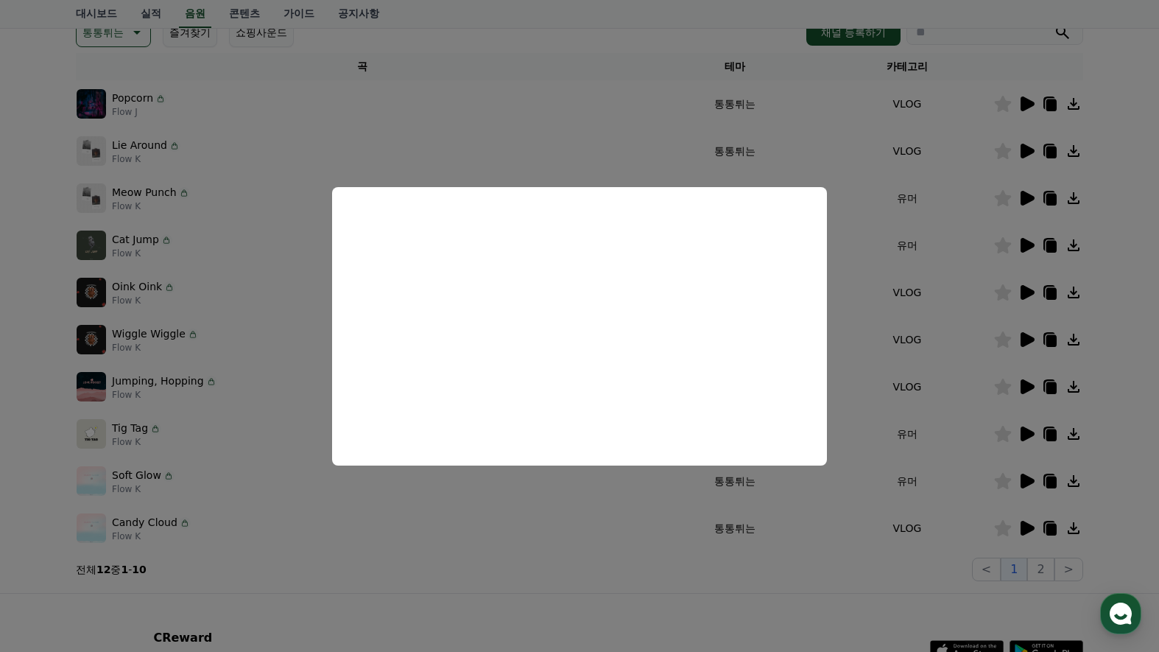
click at [1104, 327] on button "close modal" at bounding box center [579, 326] width 1159 height 652
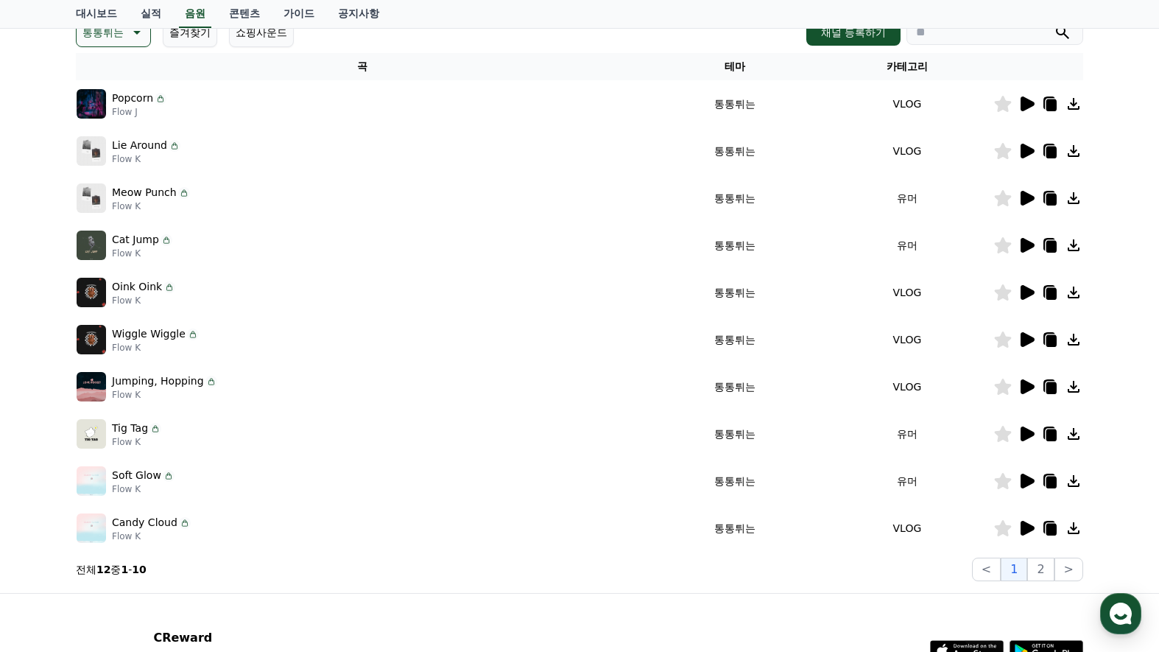
click at [1036, 386] on div at bounding box center [1038, 387] width 88 height 18
click at [1028, 386] on icon at bounding box center [1027, 386] width 14 height 15
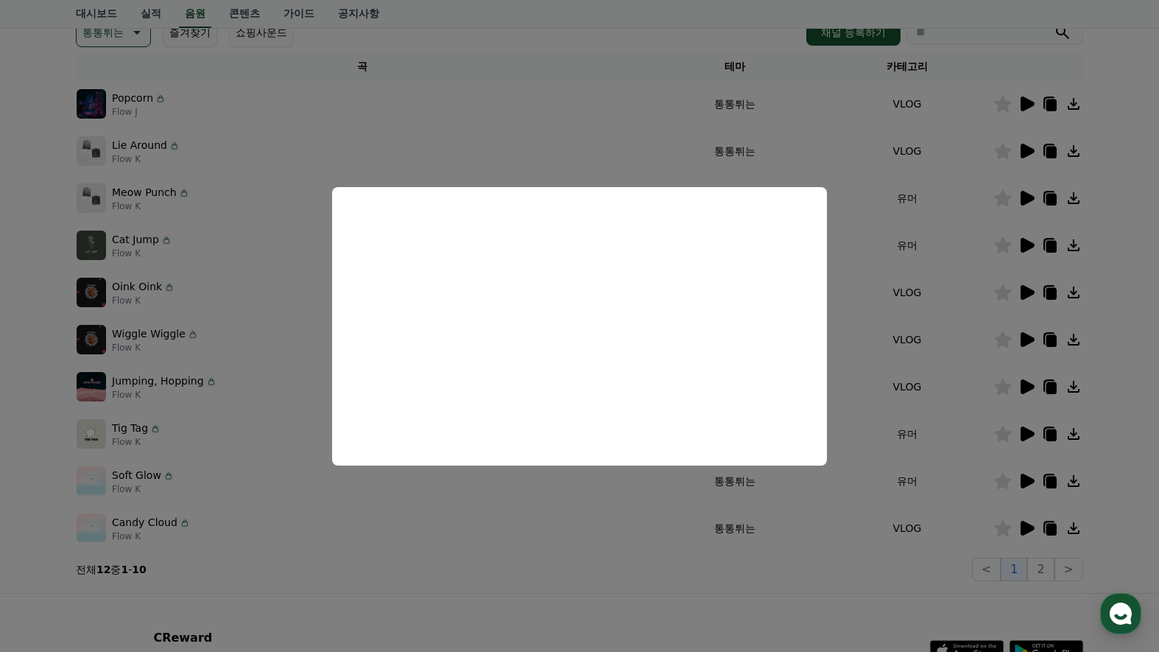
click at [1134, 356] on button "close modal" at bounding box center [579, 326] width 1159 height 652
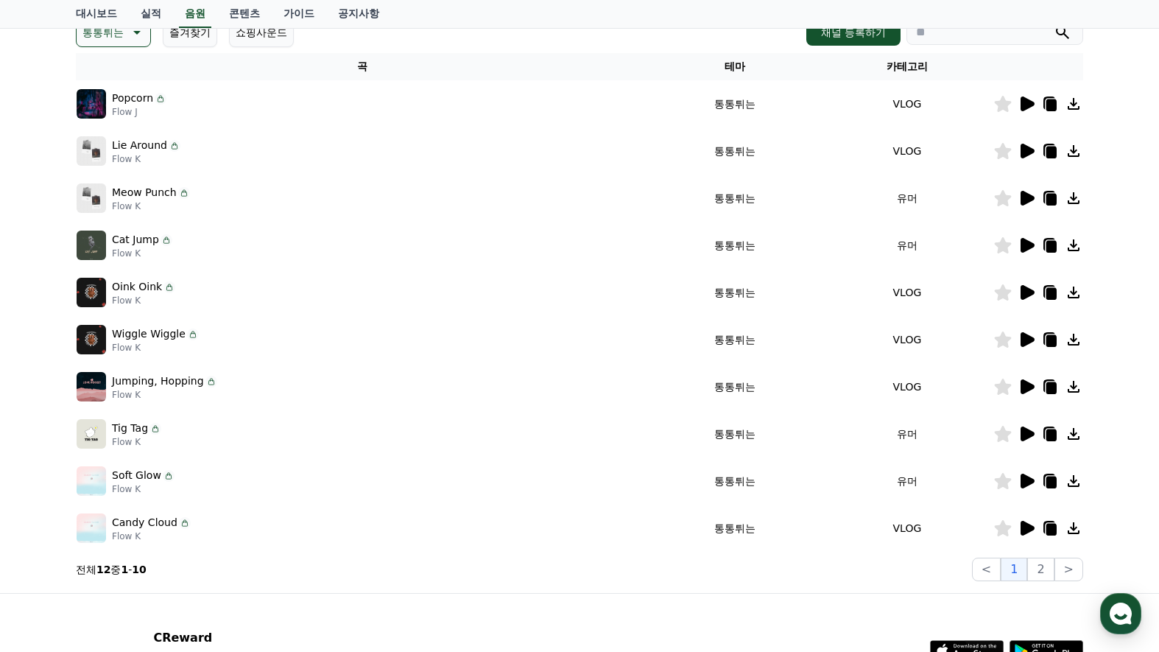
click at [1021, 431] on icon at bounding box center [1027, 433] width 14 height 15
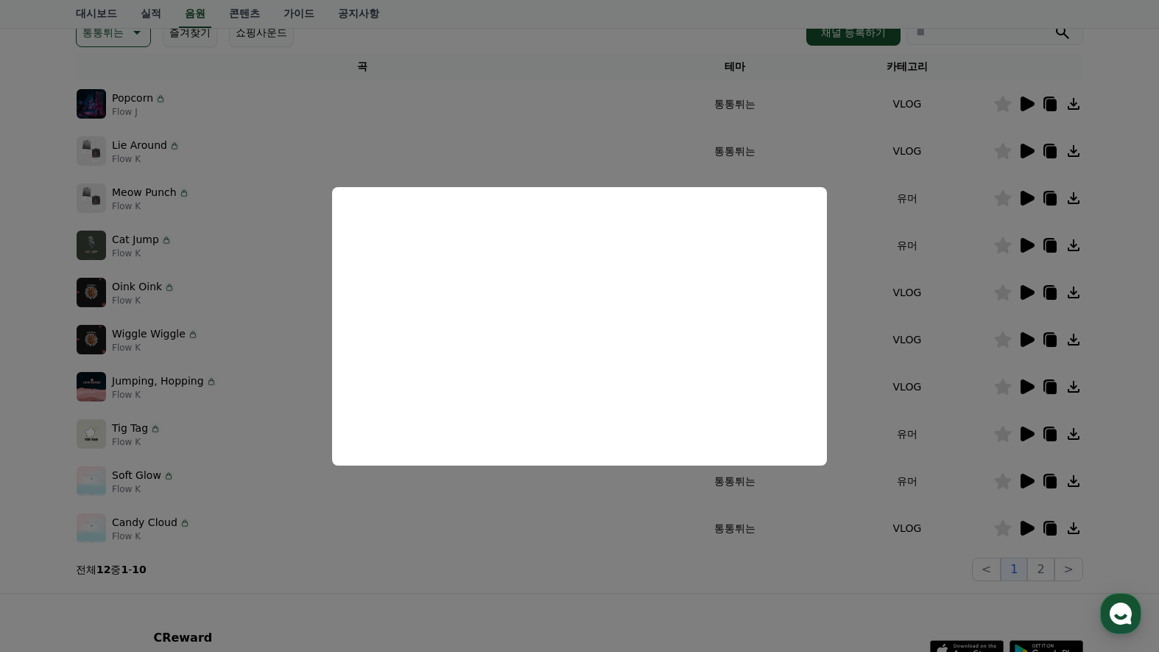
click at [1122, 440] on button "close modal" at bounding box center [579, 326] width 1159 height 652
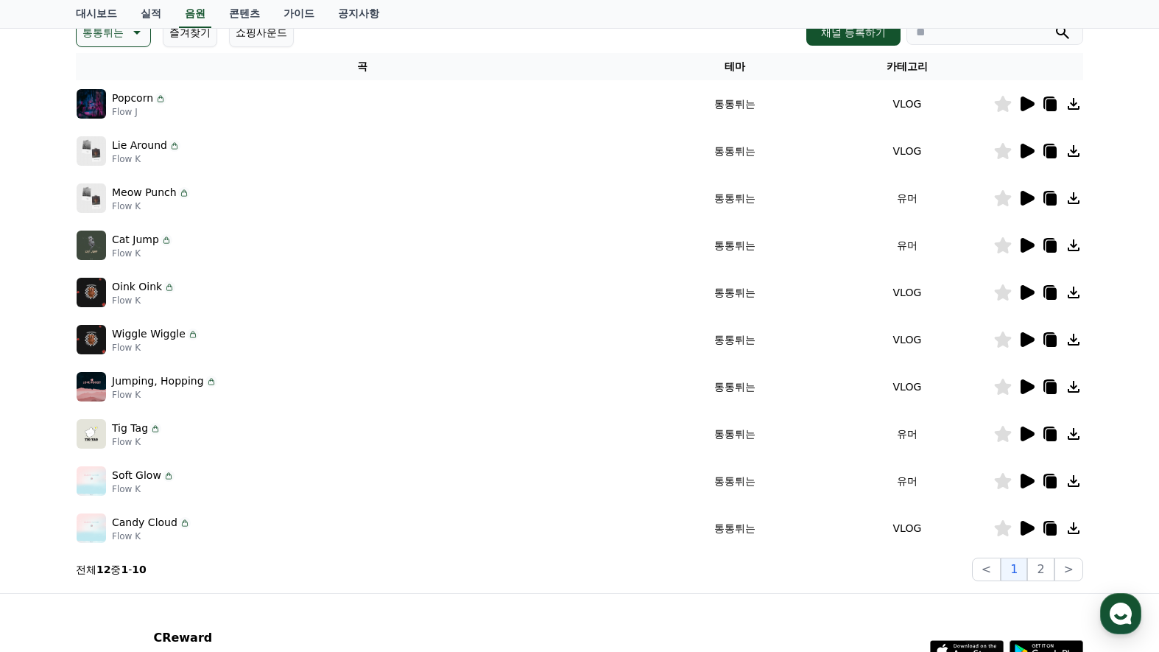
click at [1023, 479] on icon at bounding box center [1027, 480] width 14 height 15
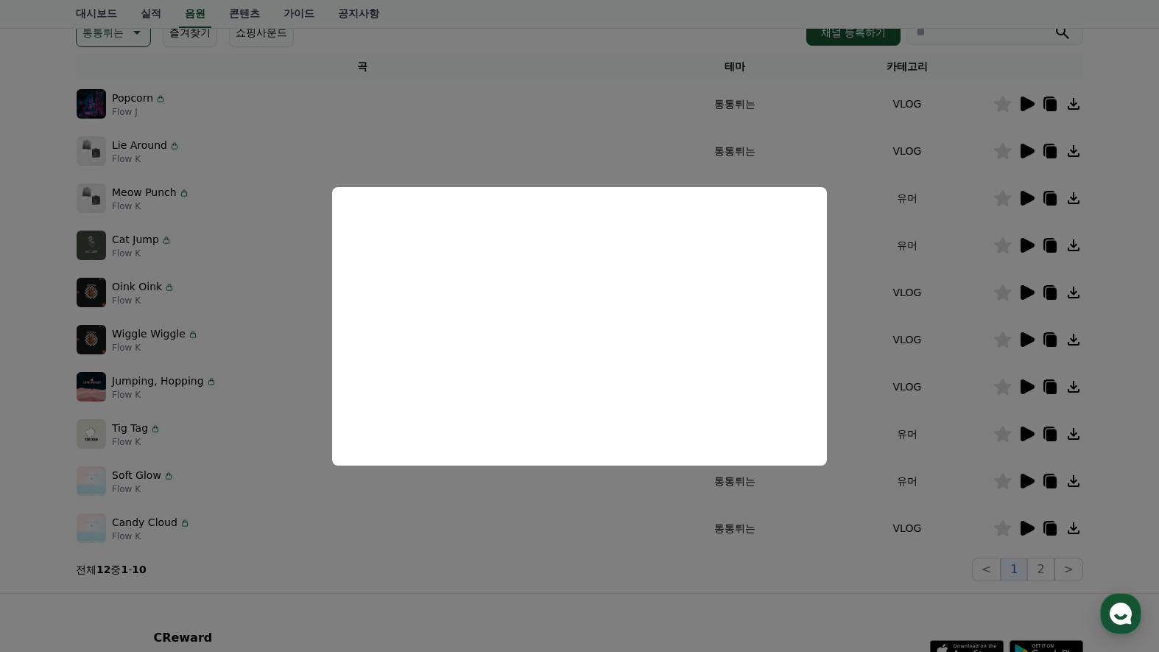
click at [1109, 456] on button "close modal" at bounding box center [579, 326] width 1159 height 652
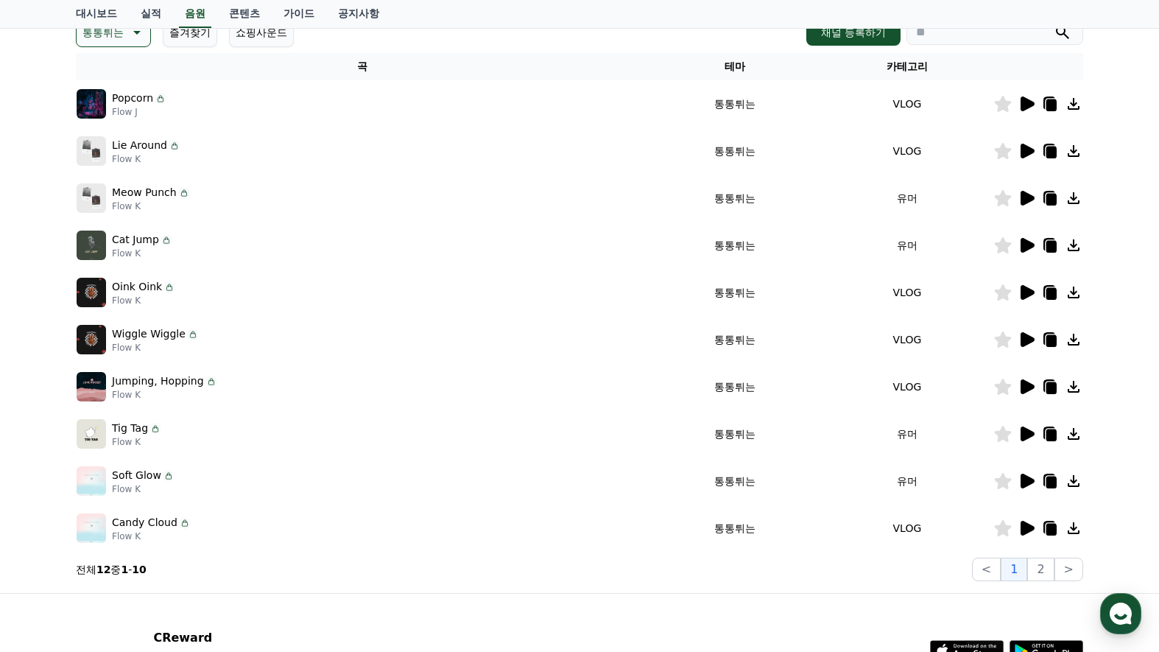
click at [1029, 531] on icon at bounding box center [1027, 527] width 14 height 15
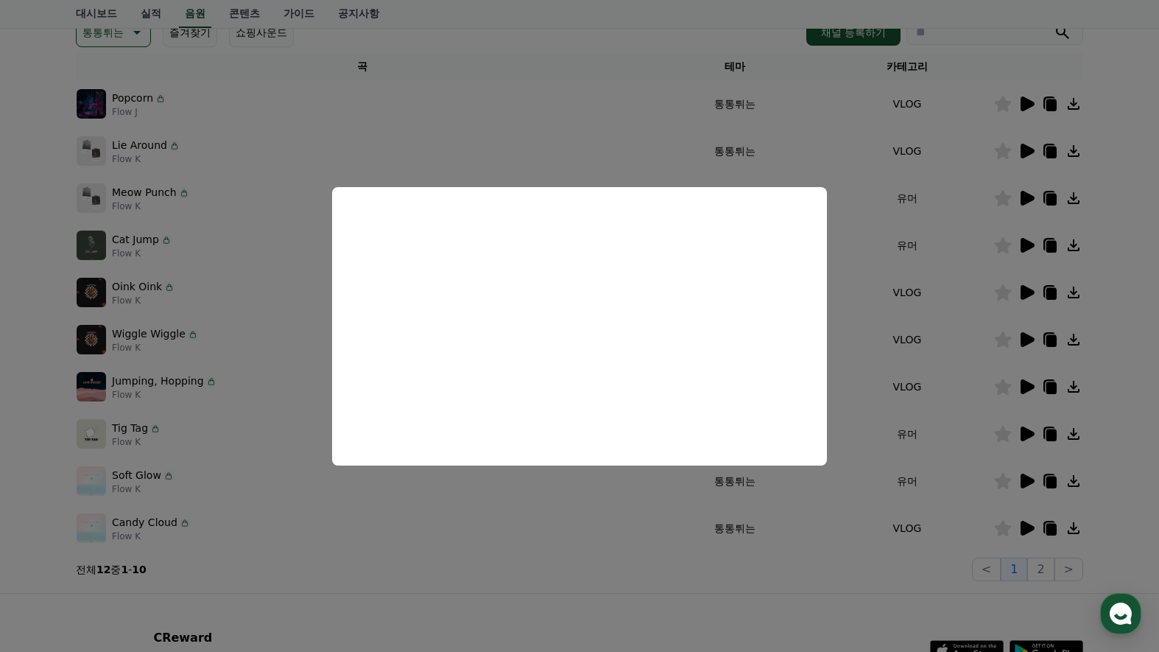
click at [1095, 383] on button "close modal" at bounding box center [579, 326] width 1159 height 652
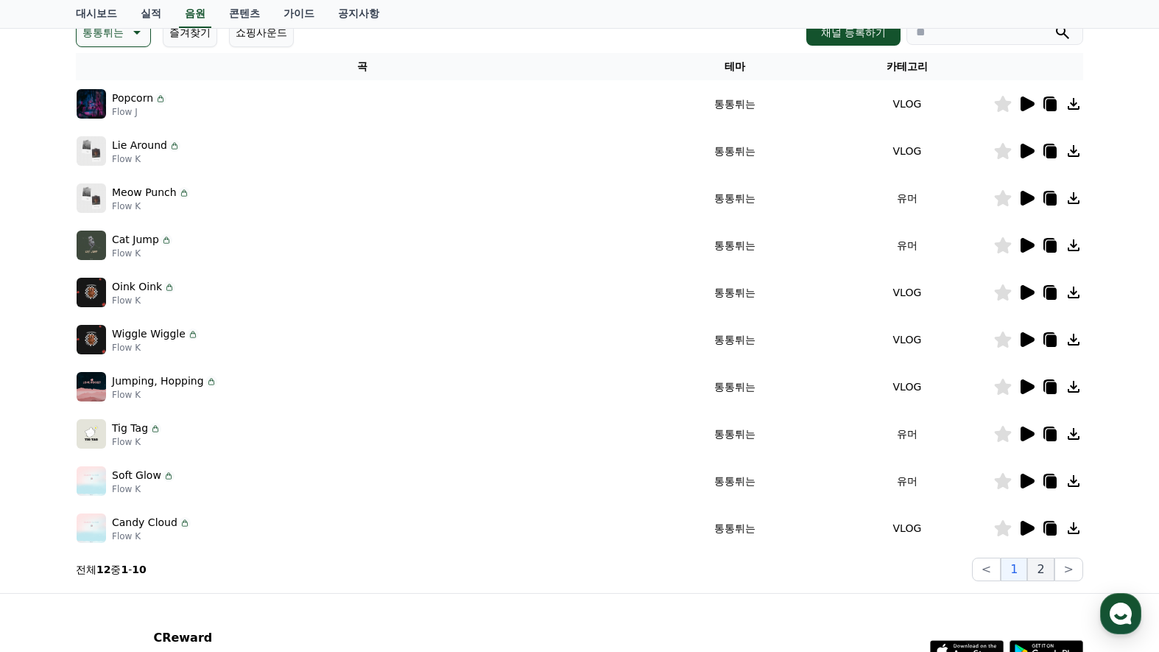
click at [1049, 566] on button "2" at bounding box center [1040, 569] width 27 height 24
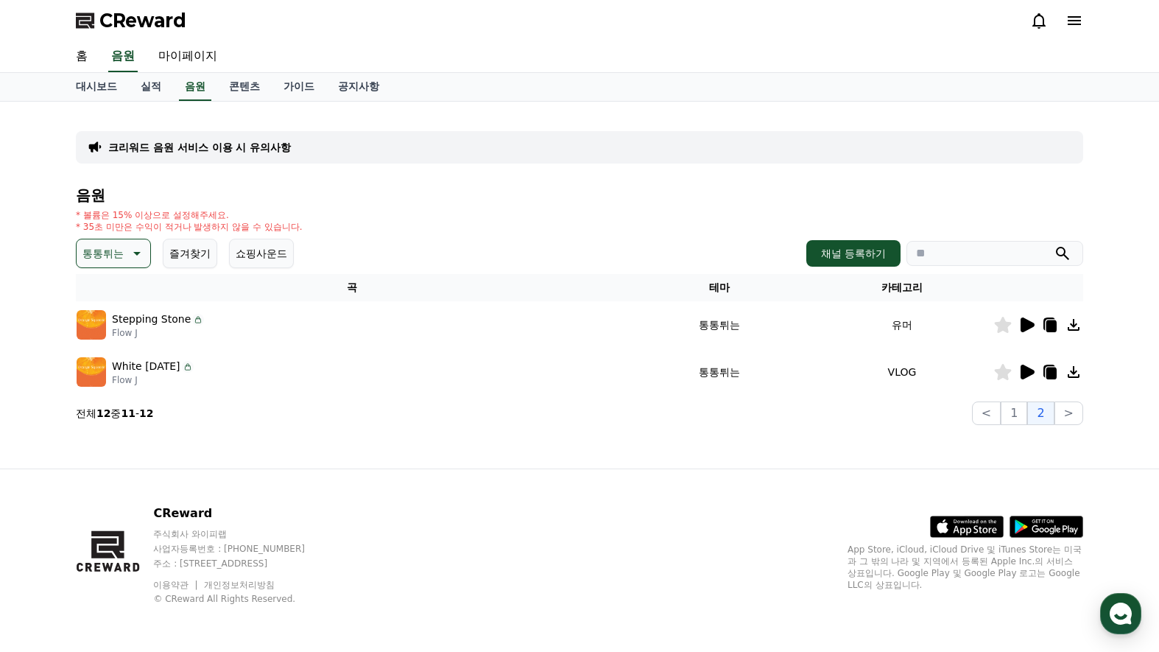
click at [1028, 321] on icon at bounding box center [1027, 324] width 14 height 15
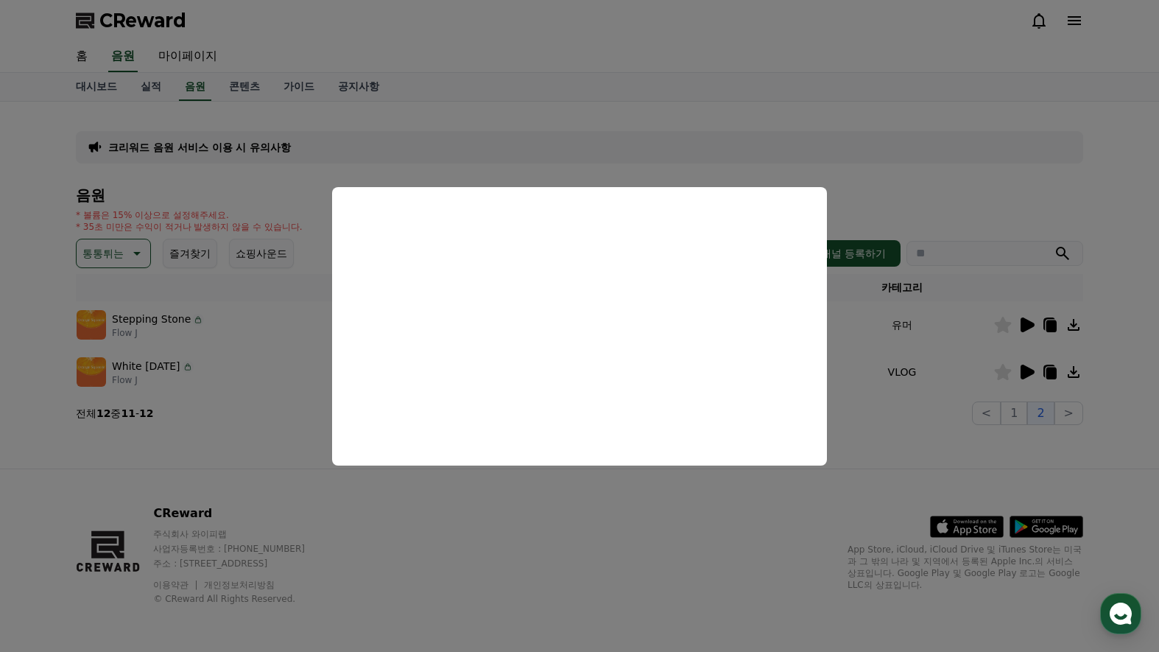
click at [1102, 336] on button "close modal" at bounding box center [579, 326] width 1159 height 652
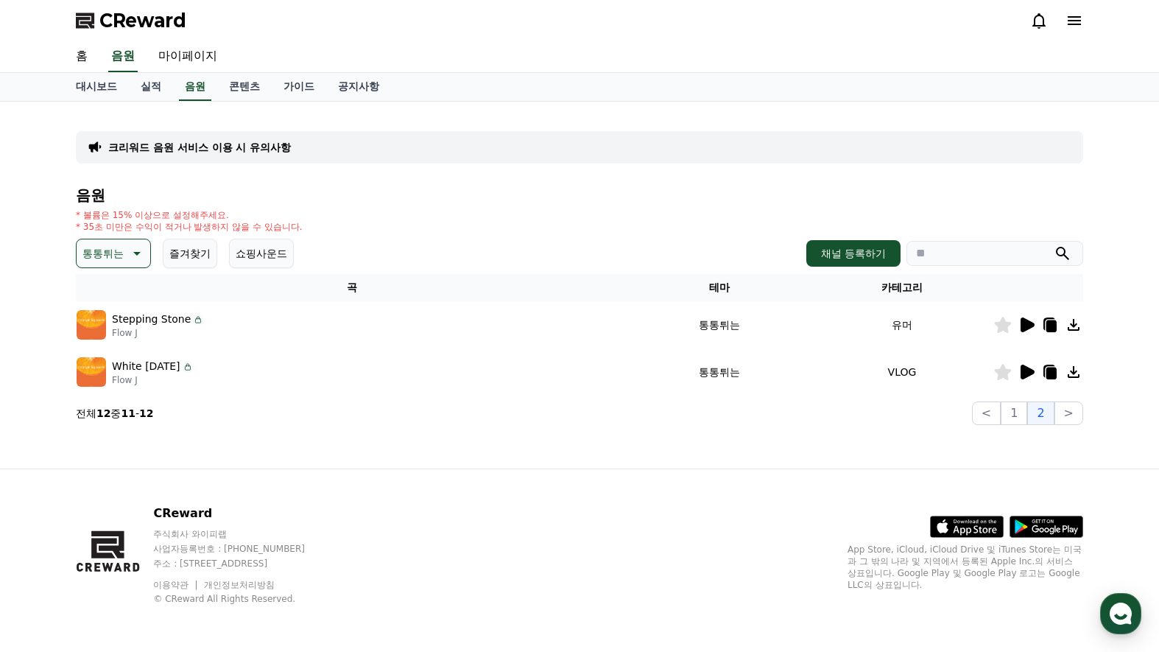
click at [1023, 373] on icon at bounding box center [1027, 371] width 14 height 15
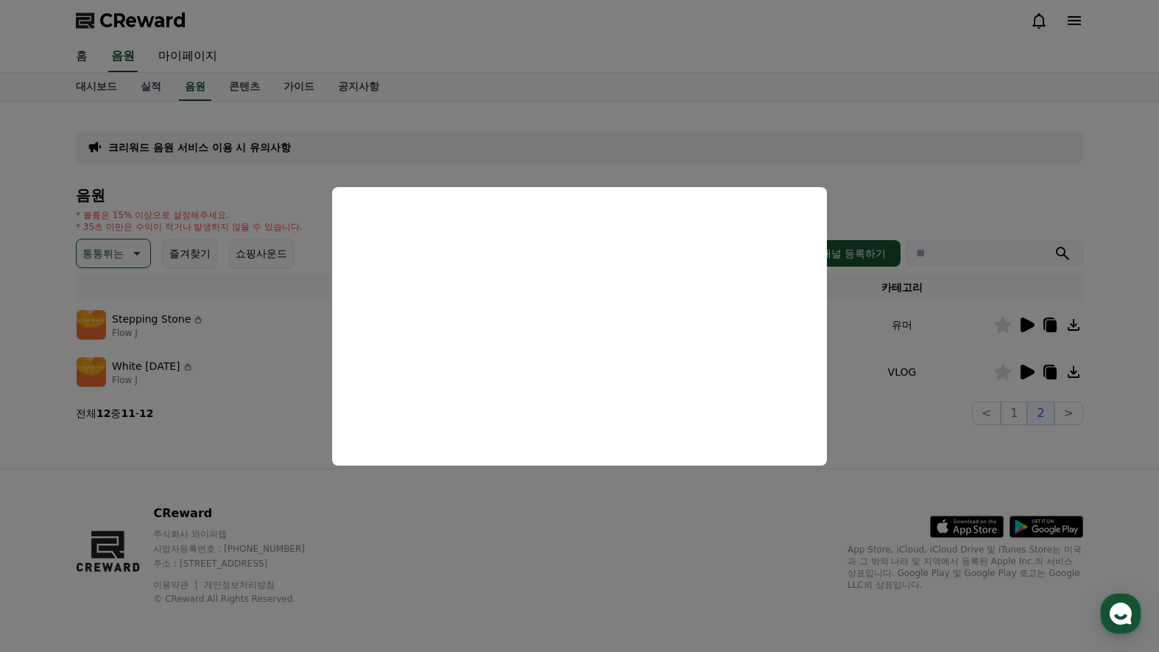
click at [1117, 328] on button "close modal" at bounding box center [579, 326] width 1159 height 652
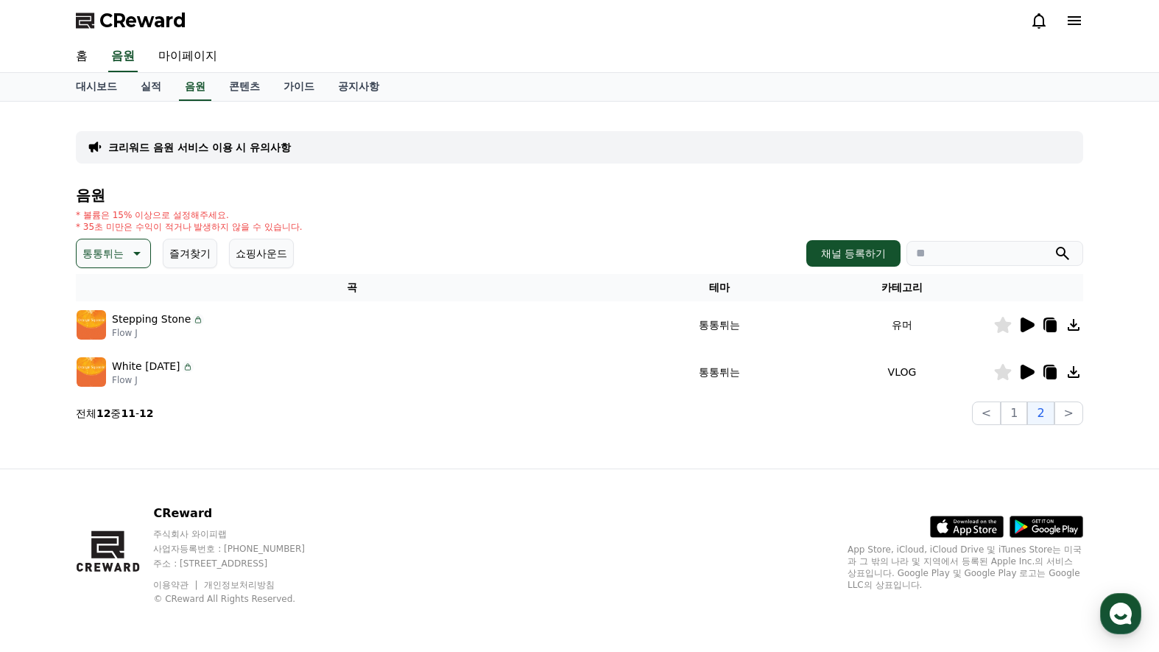
click at [498, 85] on div "대시보드 실적 음원 콘텐츠 가이드 공지사항" at bounding box center [579, 87] width 1031 height 28
click at [1013, 409] on button "1" at bounding box center [1013, 413] width 27 height 24
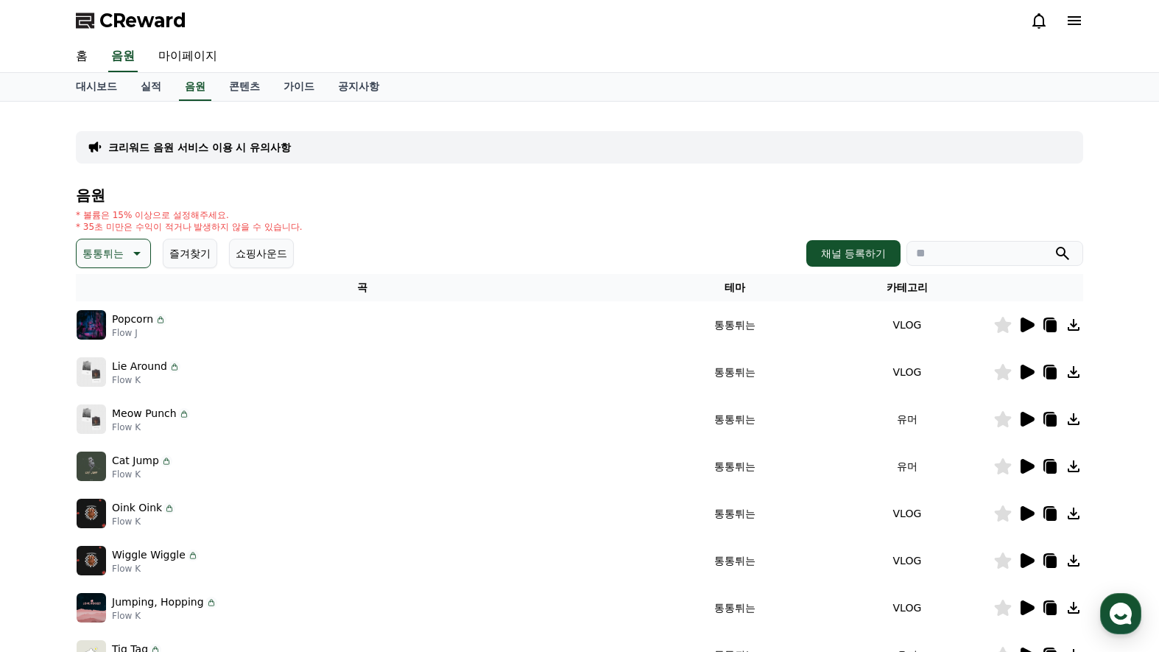
click at [1026, 324] on icon at bounding box center [1027, 324] width 14 height 15
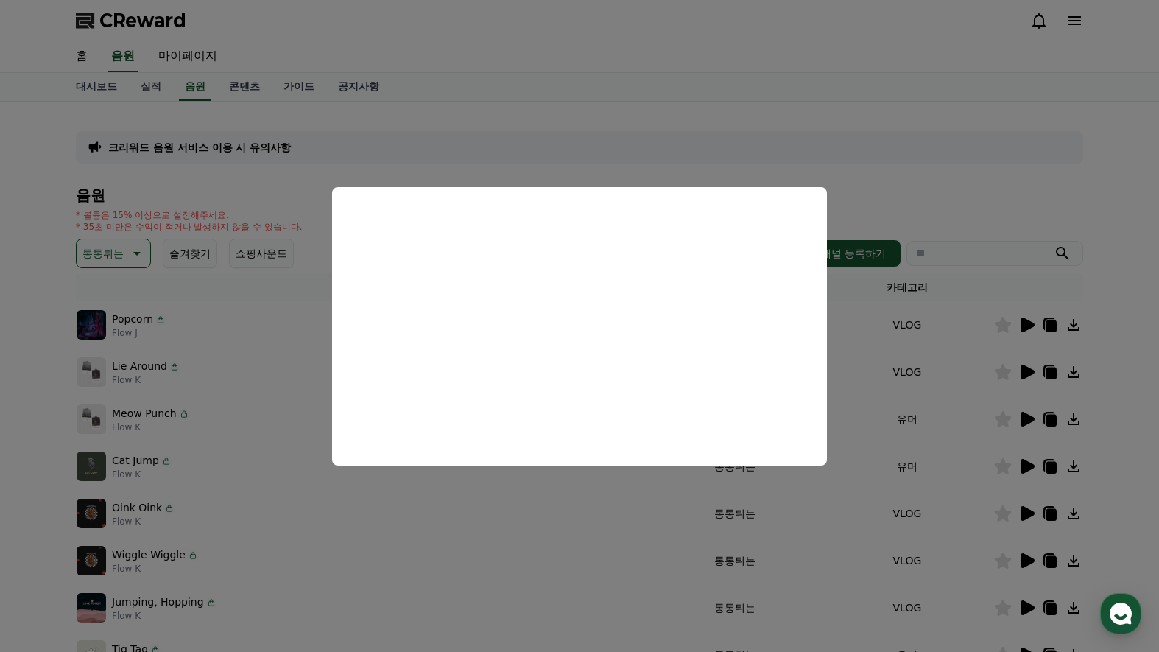
click at [980, 195] on button "close modal" at bounding box center [579, 326] width 1159 height 652
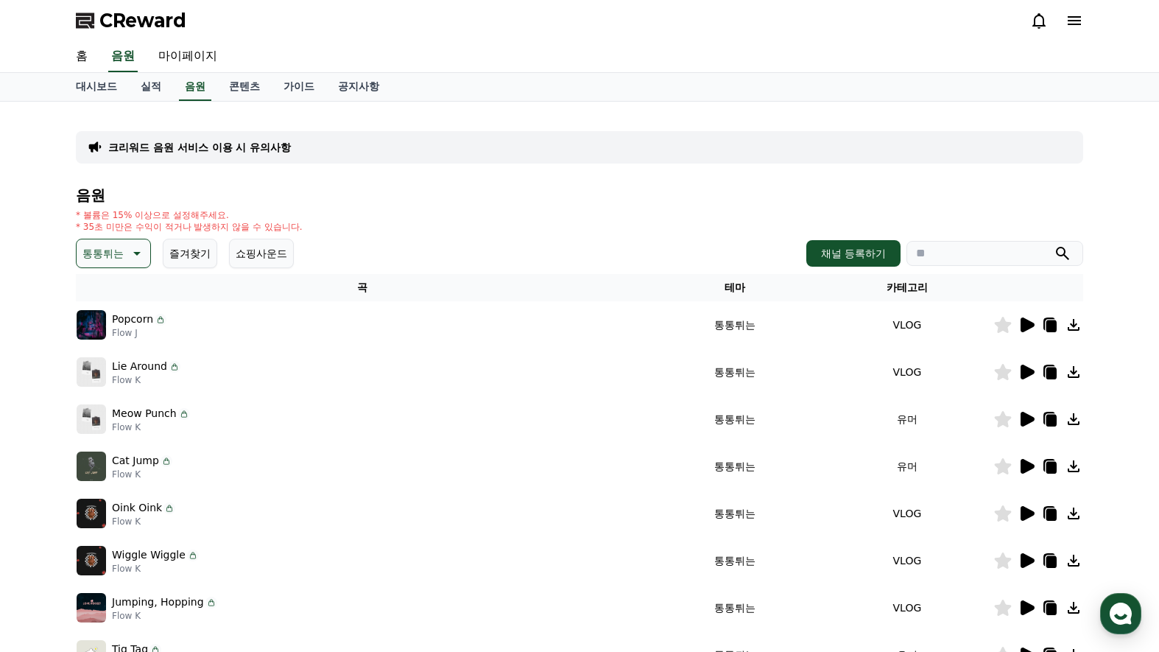
click at [1023, 373] on icon at bounding box center [1027, 371] width 14 height 15
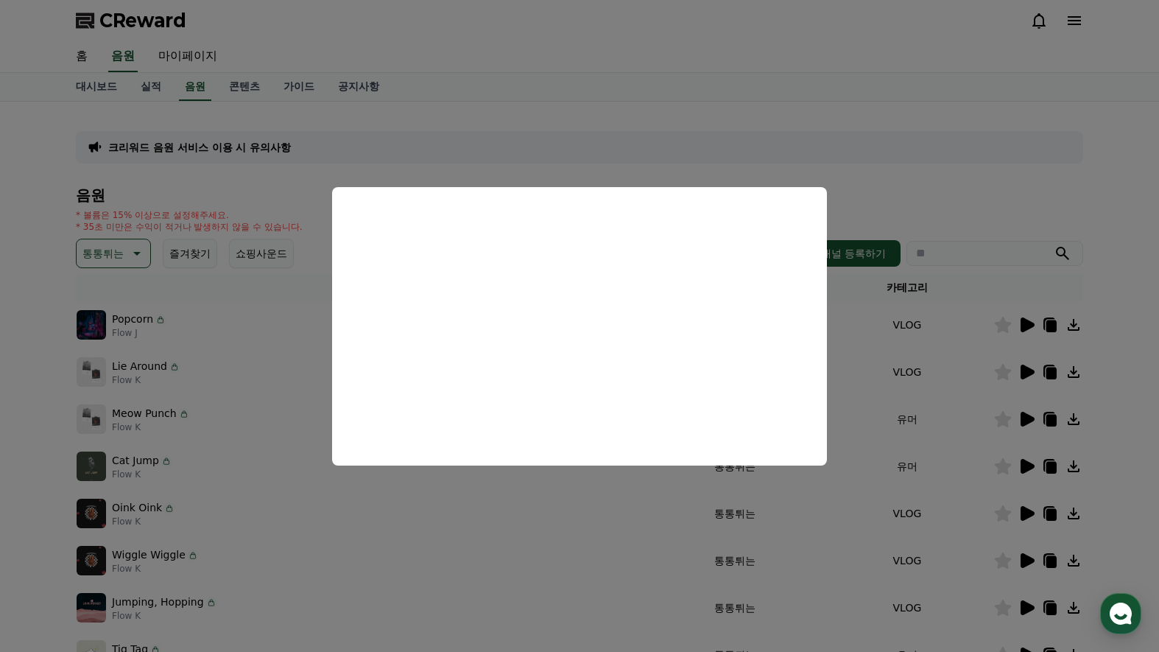
click at [998, 181] on button "close modal" at bounding box center [579, 326] width 1159 height 652
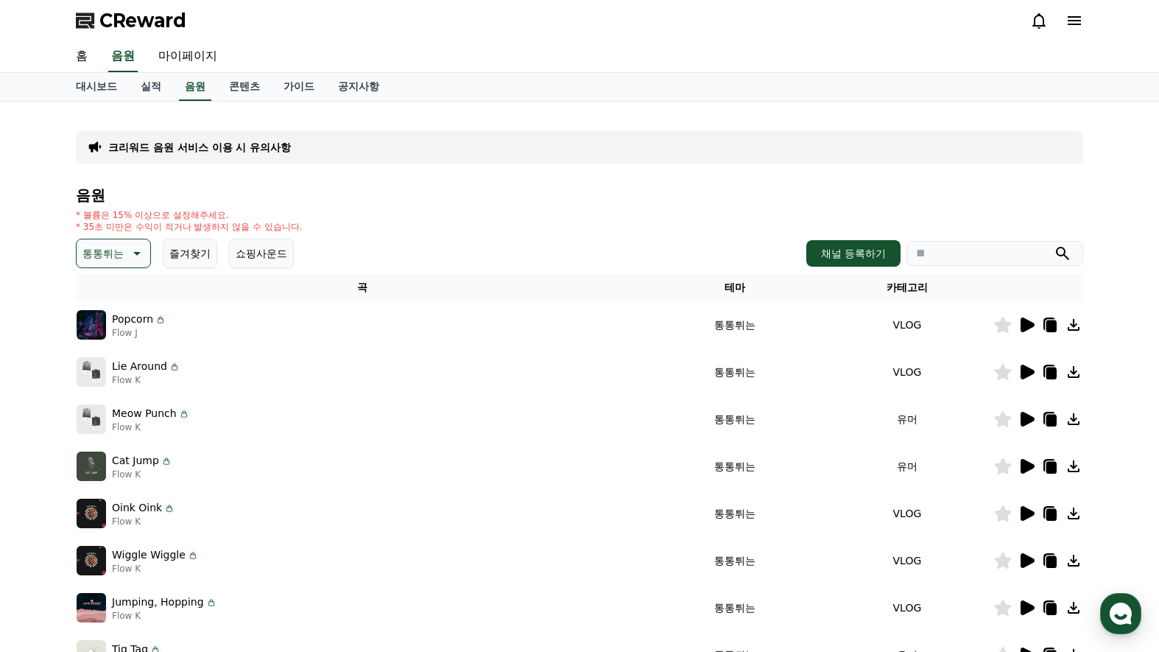
click at [1004, 381] on td at bounding box center [1038, 371] width 90 height 47
click at [1001, 367] on icon at bounding box center [1003, 372] width 17 height 16
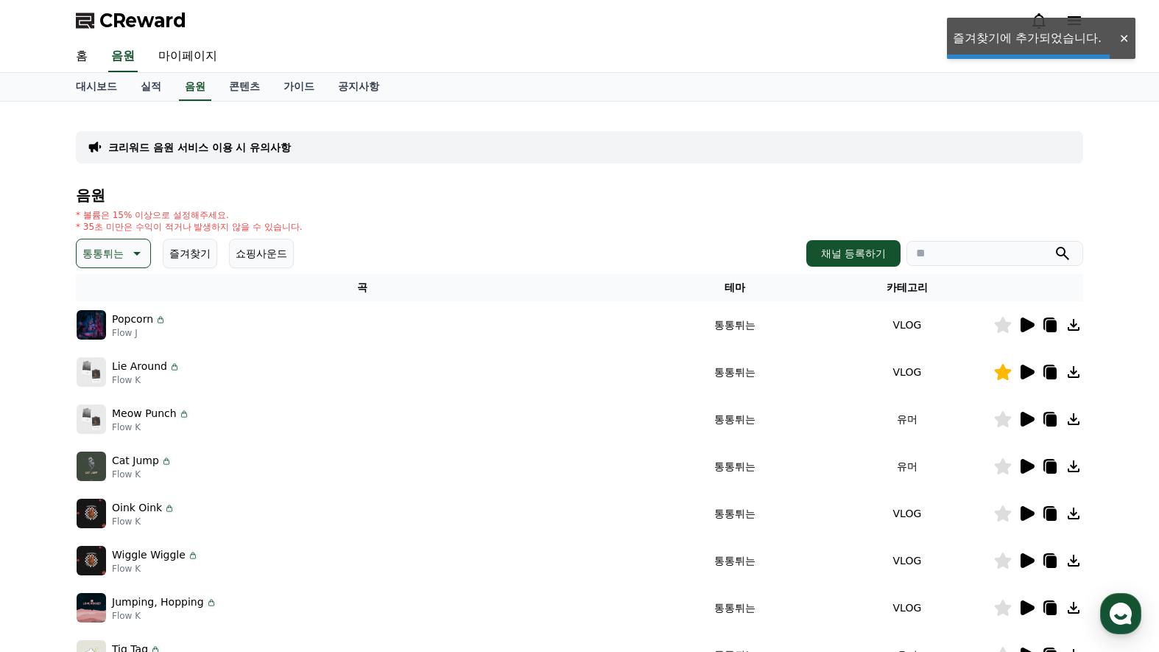
click at [1026, 428] on td at bounding box center [1038, 418] width 90 height 47
click at [1023, 422] on icon at bounding box center [1027, 419] width 14 height 15
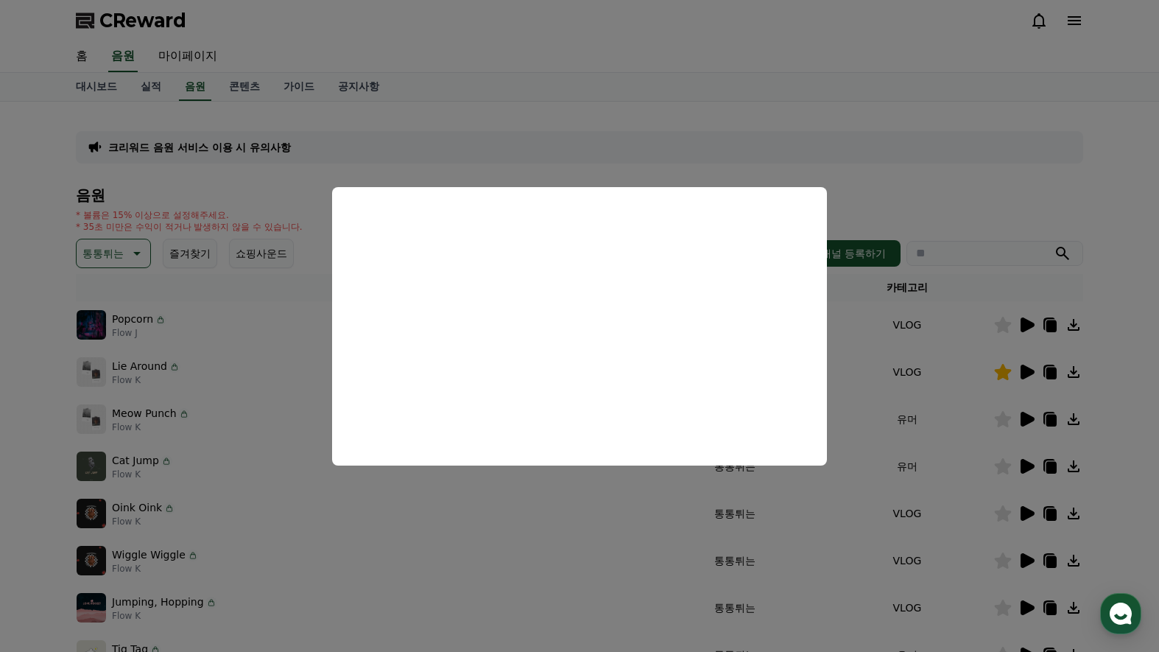
click at [934, 214] on button "close modal" at bounding box center [579, 326] width 1159 height 652
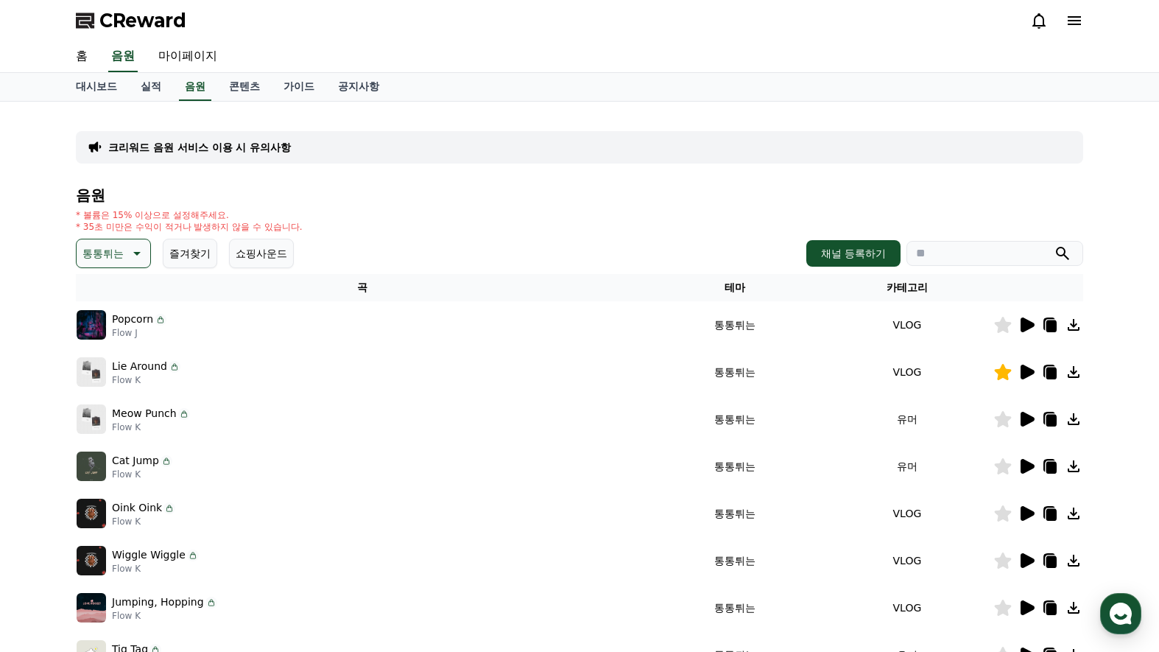
click at [1028, 466] on icon at bounding box center [1027, 466] width 14 height 15
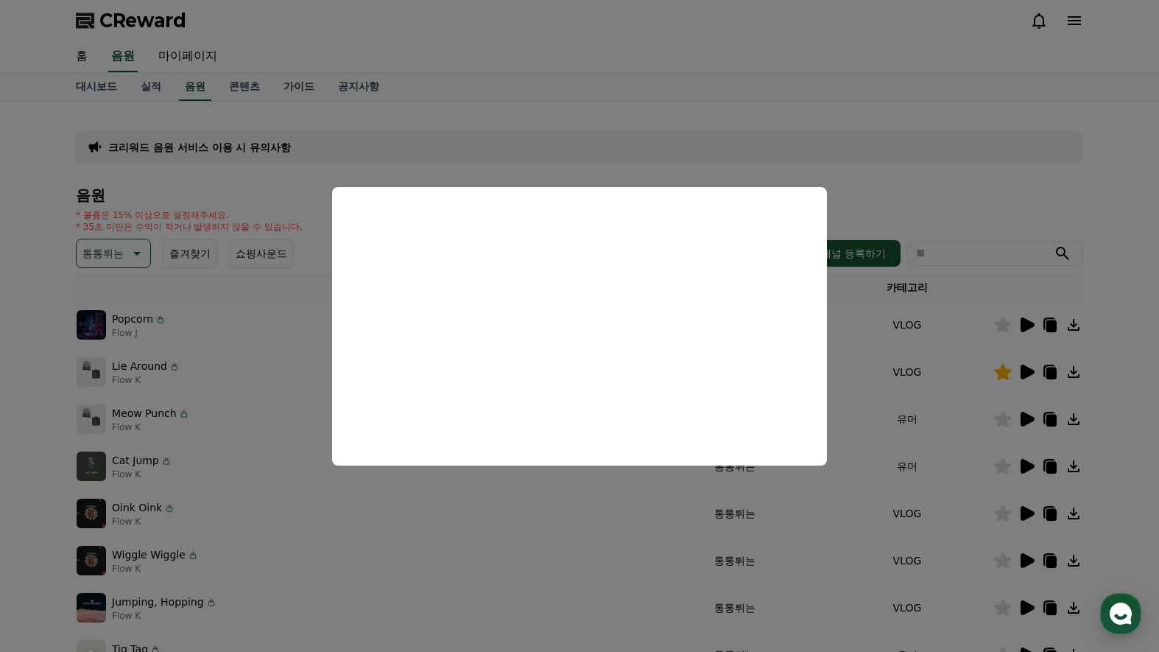
click at [973, 207] on button "close modal" at bounding box center [579, 326] width 1159 height 652
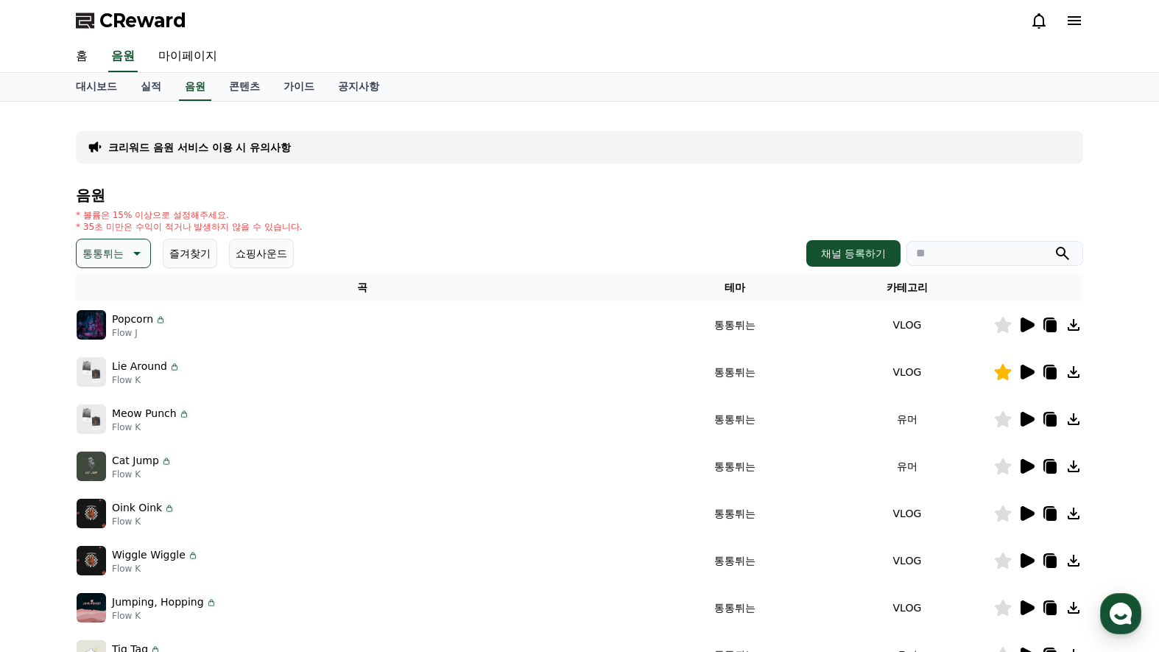
click at [1023, 512] on icon at bounding box center [1027, 513] width 14 height 15
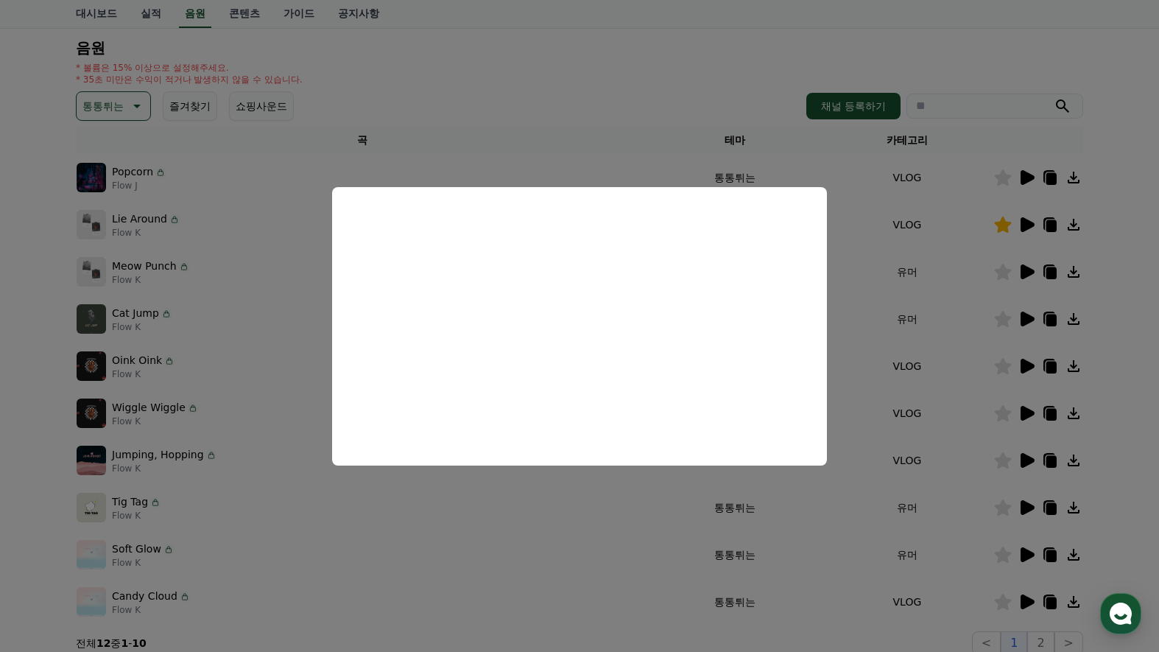
scroll to position [221, 0]
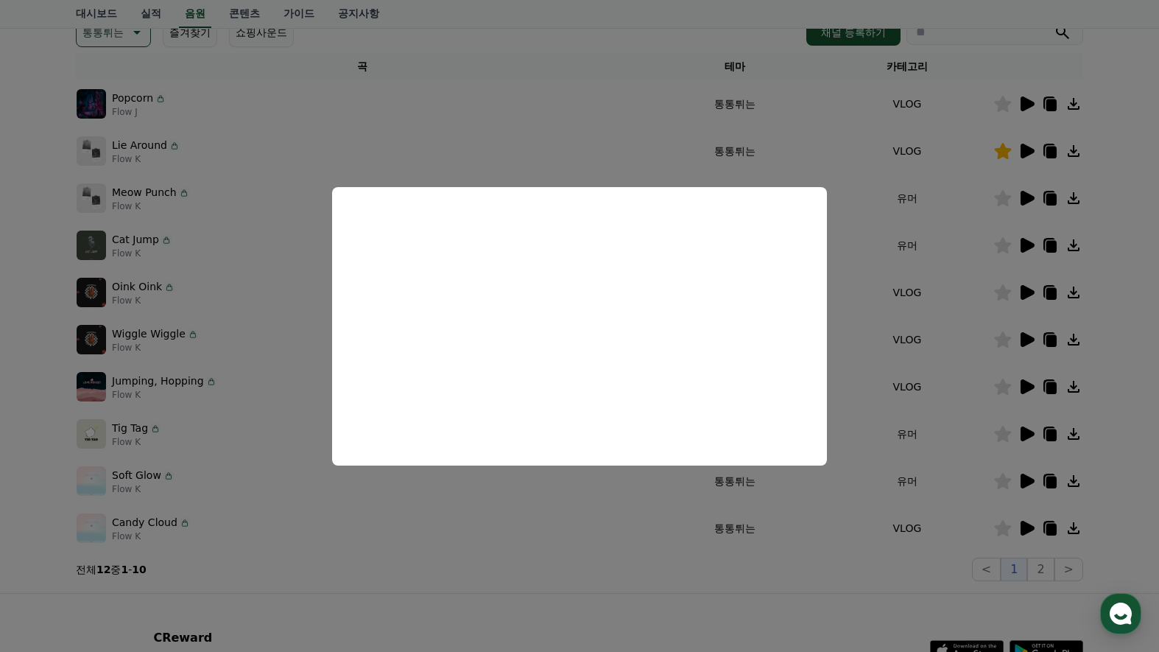
drag, startPoint x: 1092, startPoint y: 302, endPoint x: 872, endPoint y: 310, distance: 219.5
click at [1091, 302] on button "close modal" at bounding box center [579, 326] width 1159 height 652
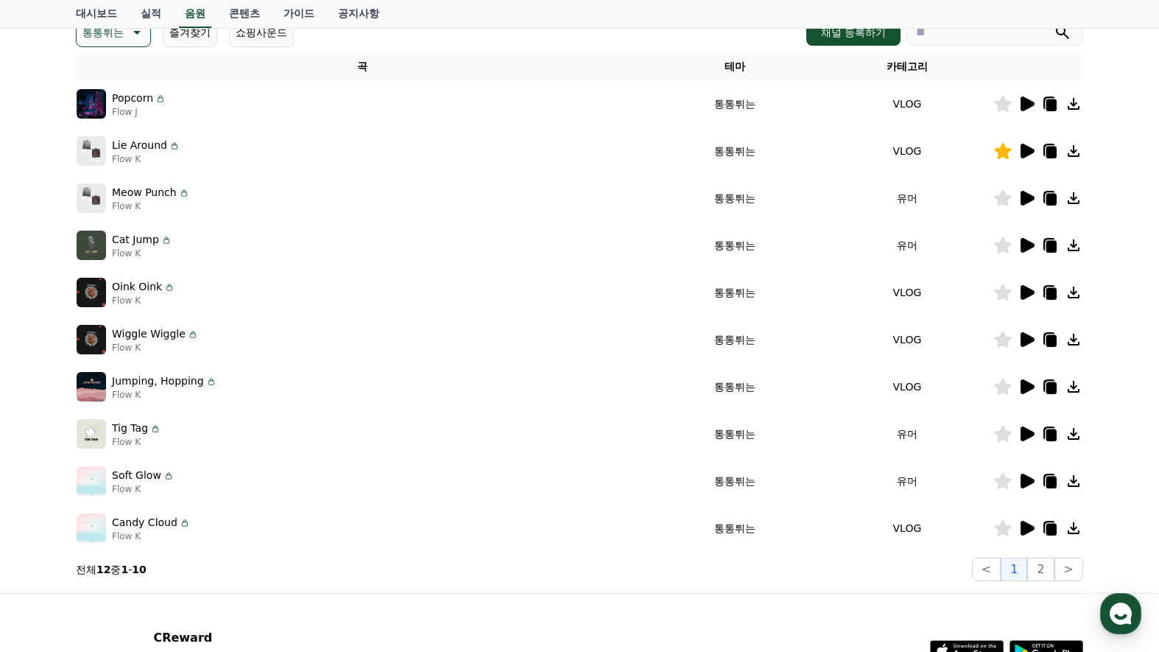
click at [1024, 339] on icon at bounding box center [1027, 339] width 14 height 15
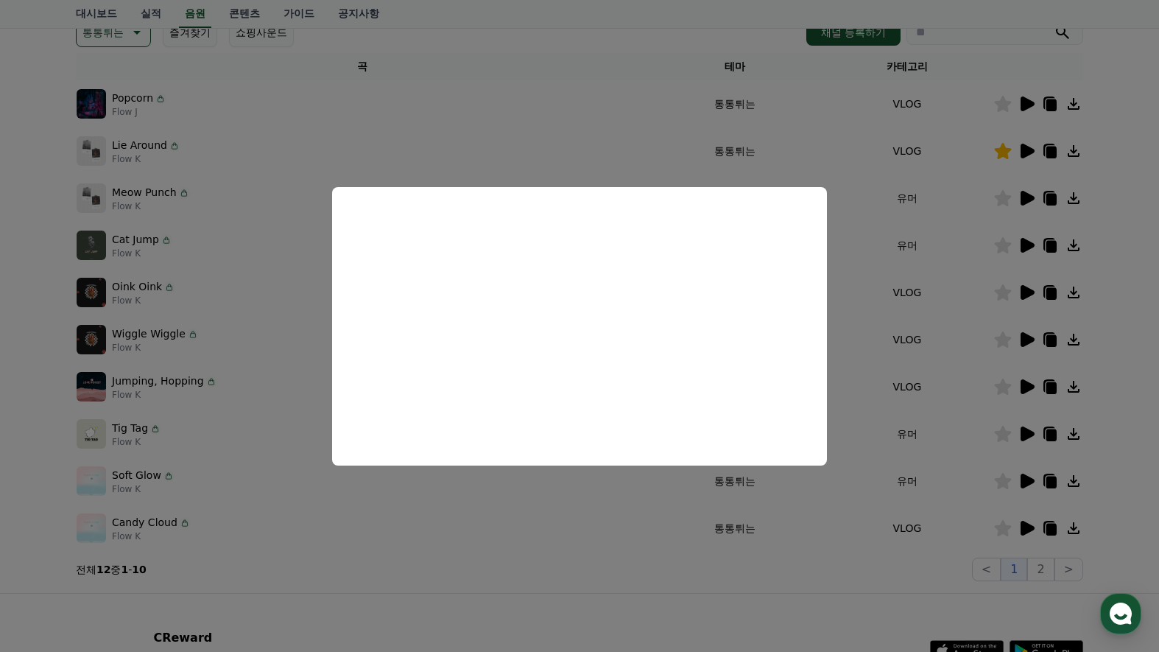
click at [1137, 334] on button "close modal" at bounding box center [579, 326] width 1159 height 652
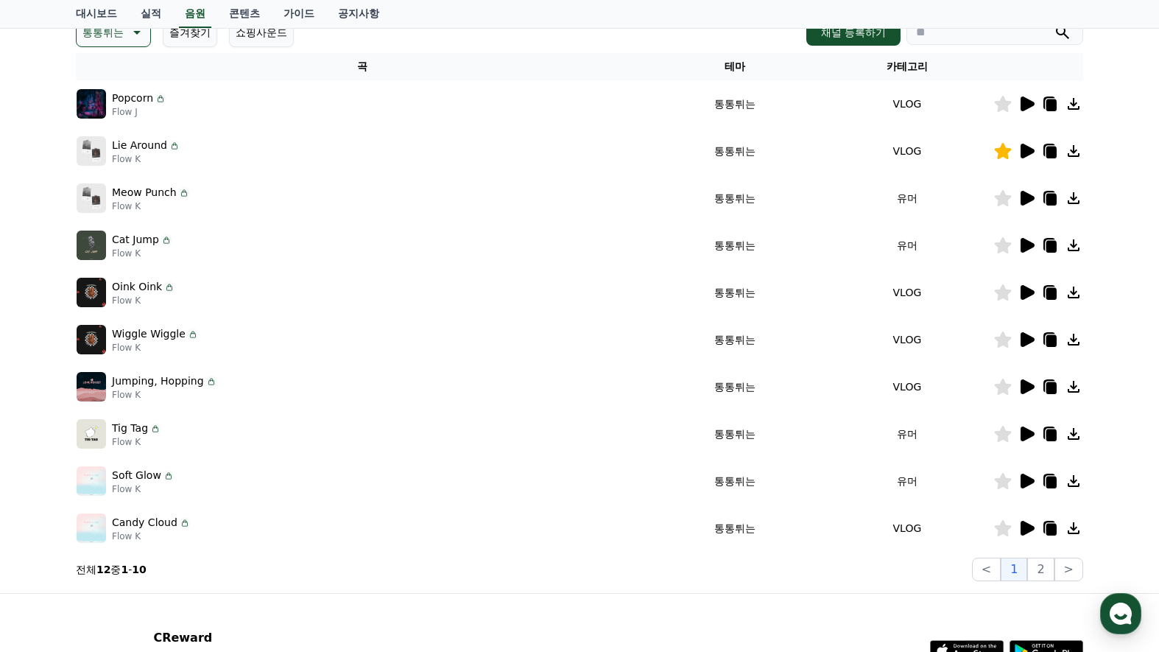
click at [1019, 389] on icon at bounding box center [1026, 387] width 18 height 18
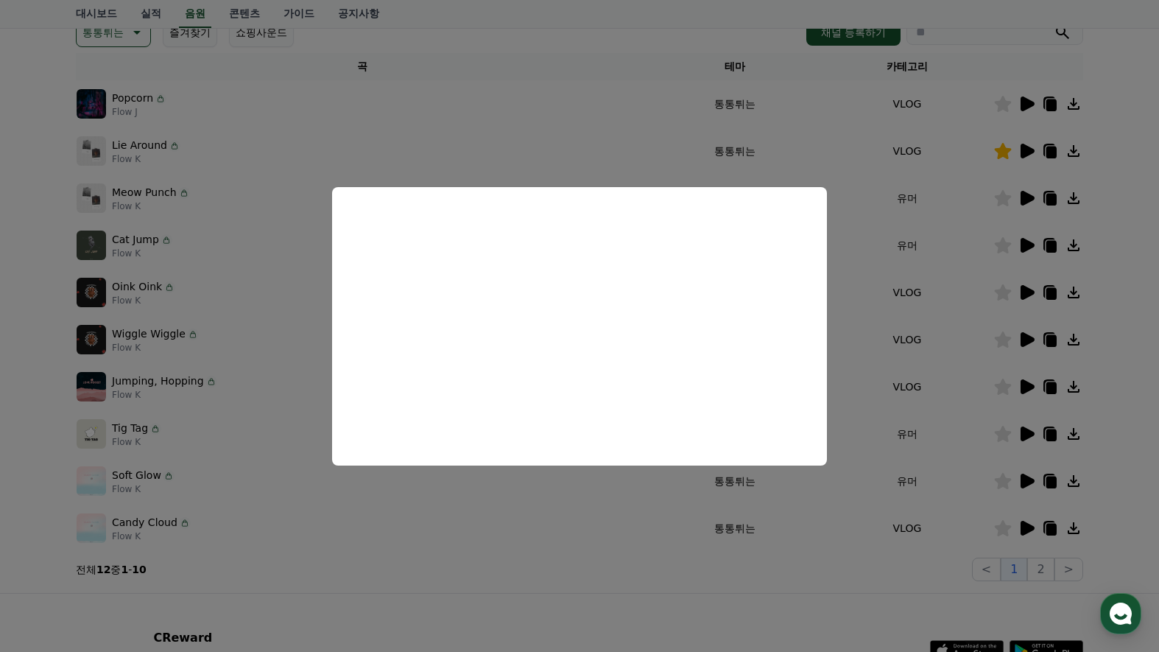
click at [1123, 373] on button "close modal" at bounding box center [579, 326] width 1159 height 652
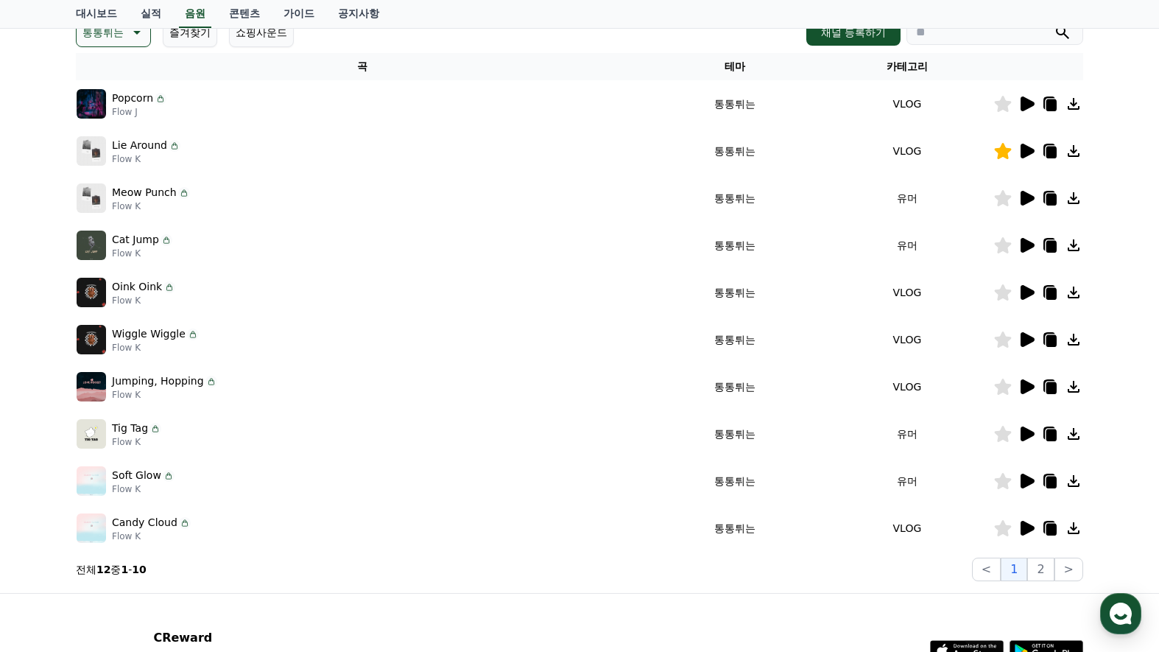
click at [1024, 434] on icon at bounding box center [1027, 433] width 14 height 15
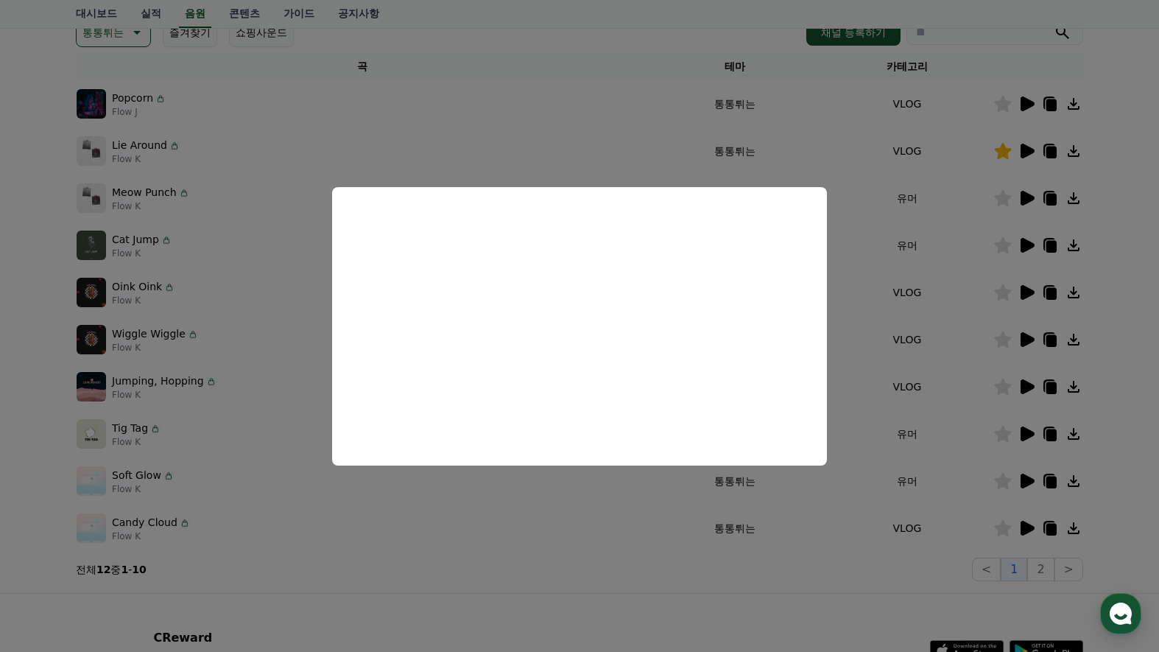
click at [1115, 400] on button "close modal" at bounding box center [579, 326] width 1159 height 652
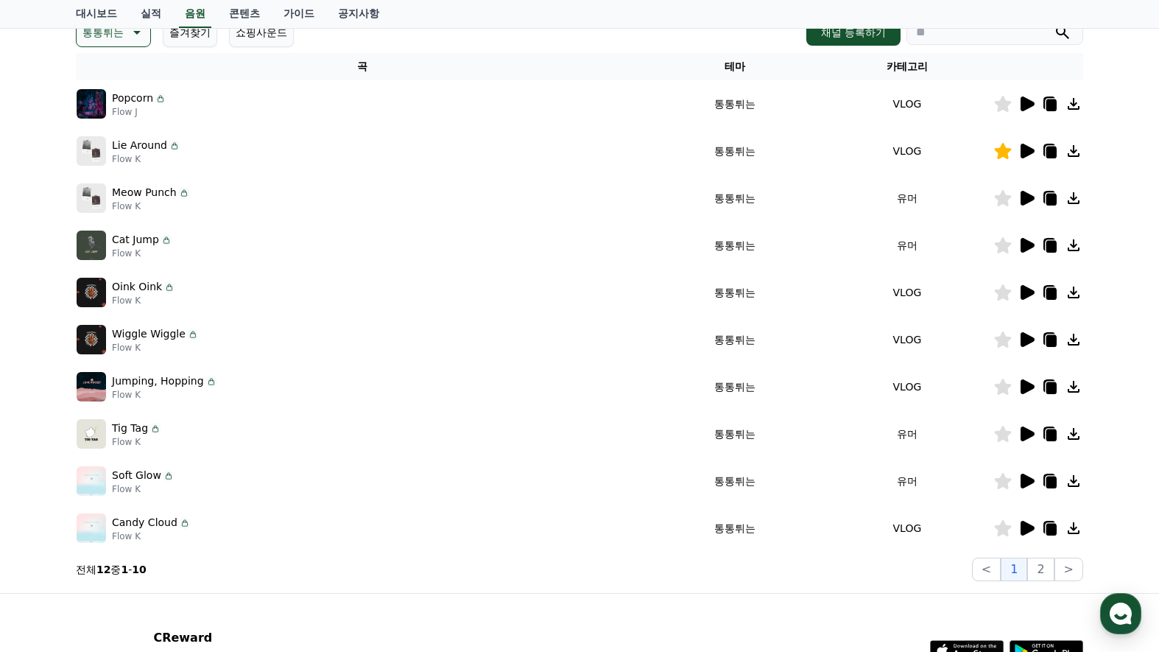
click at [1020, 480] on icon at bounding box center [1027, 480] width 14 height 15
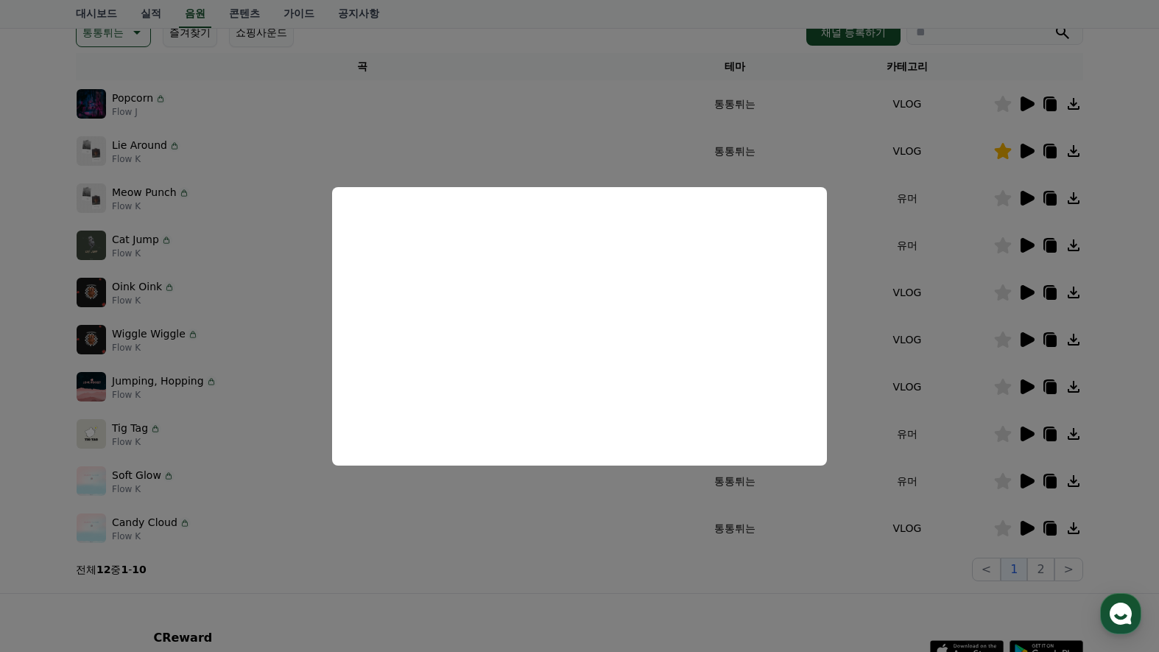
click at [1108, 440] on button "close modal" at bounding box center [579, 326] width 1159 height 652
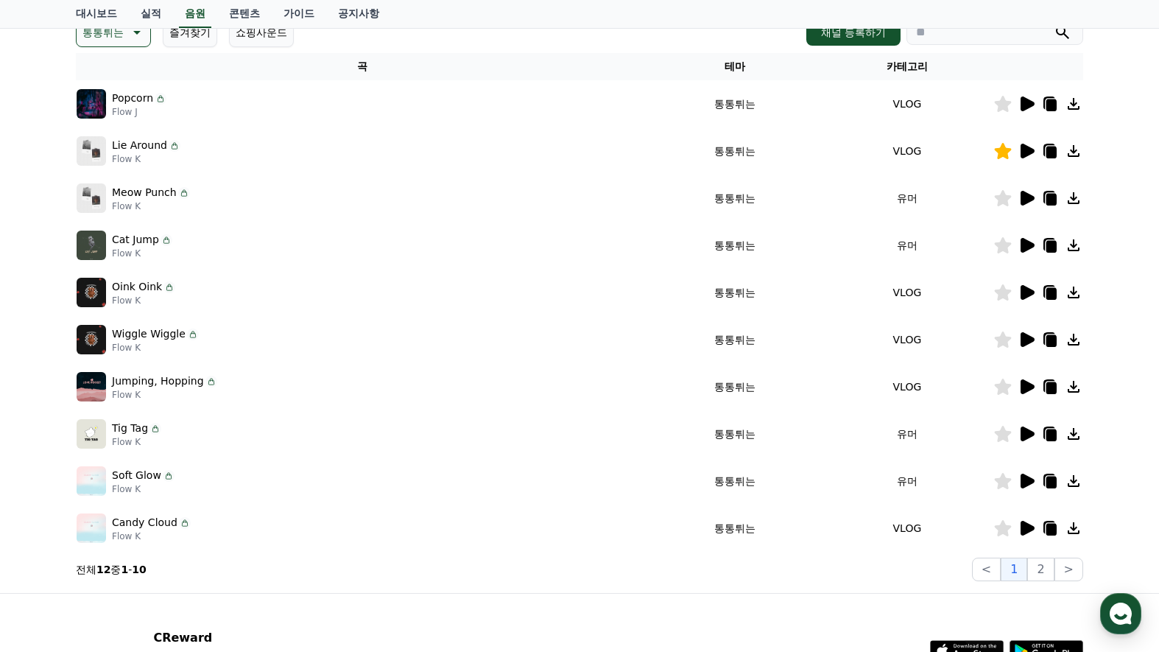
click at [1020, 527] on icon at bounding box center [1026, 528] width 18 height 18
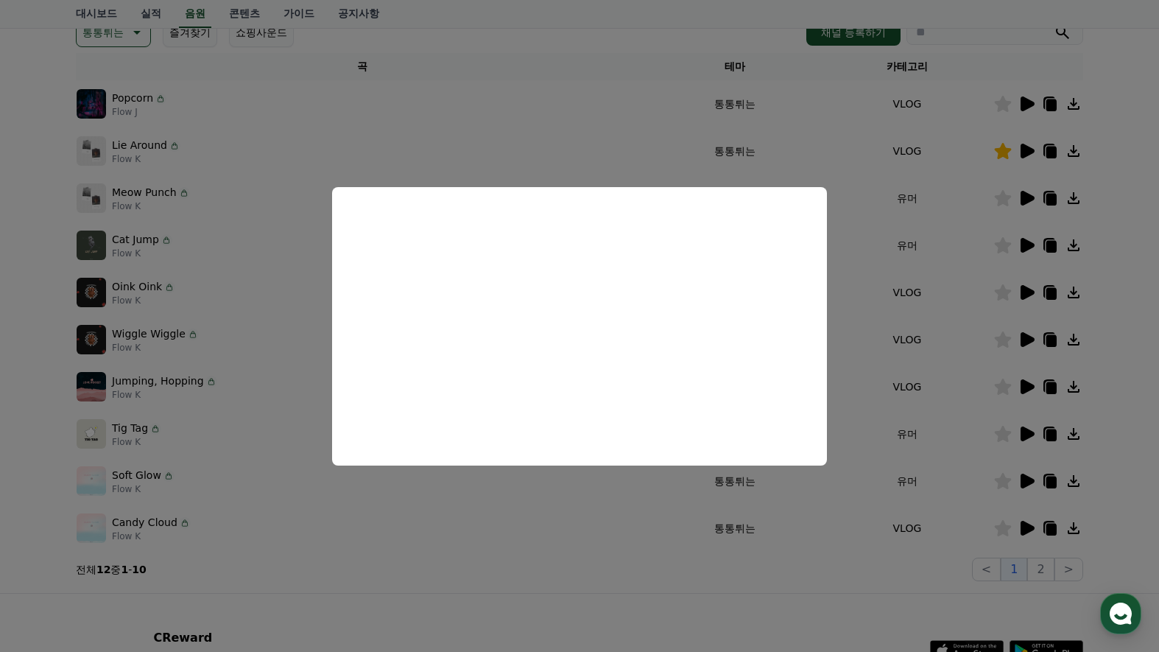
click at [1108, 391] on button "close modal" at bounding box center [579, 326] width 1159 height 652
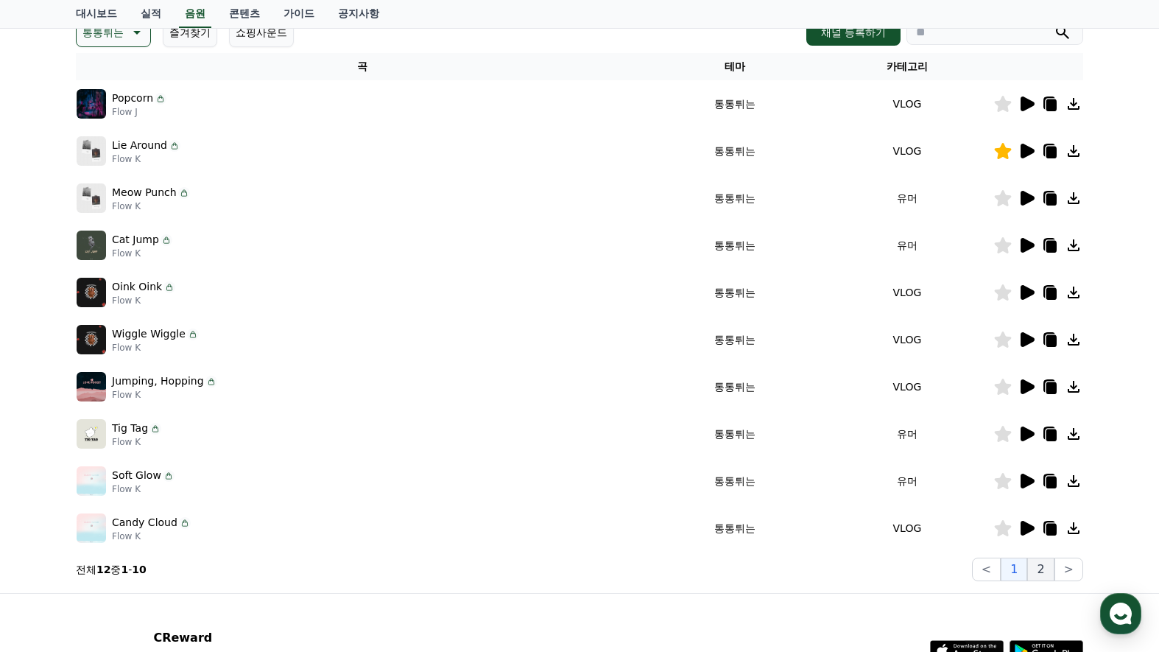
click at [1048, 568] on button "2" at bounding box center [1040, 569] width 27 height 24
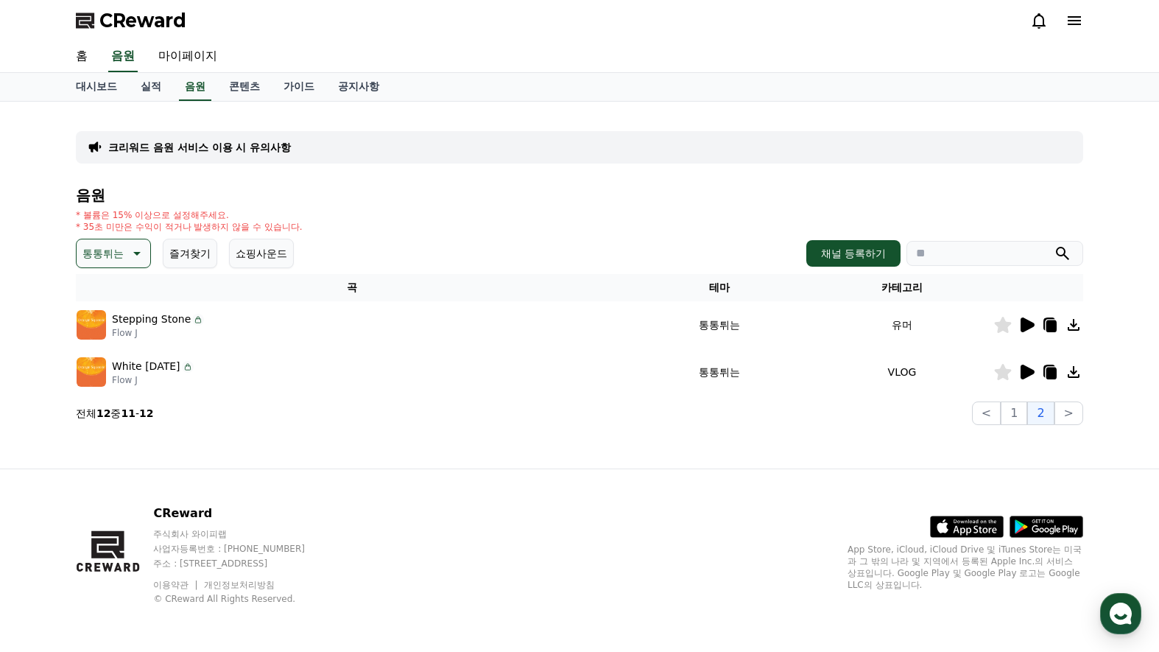
click at [1028, 326] on icon at bounding box center [1027, 324] width 14 height 15
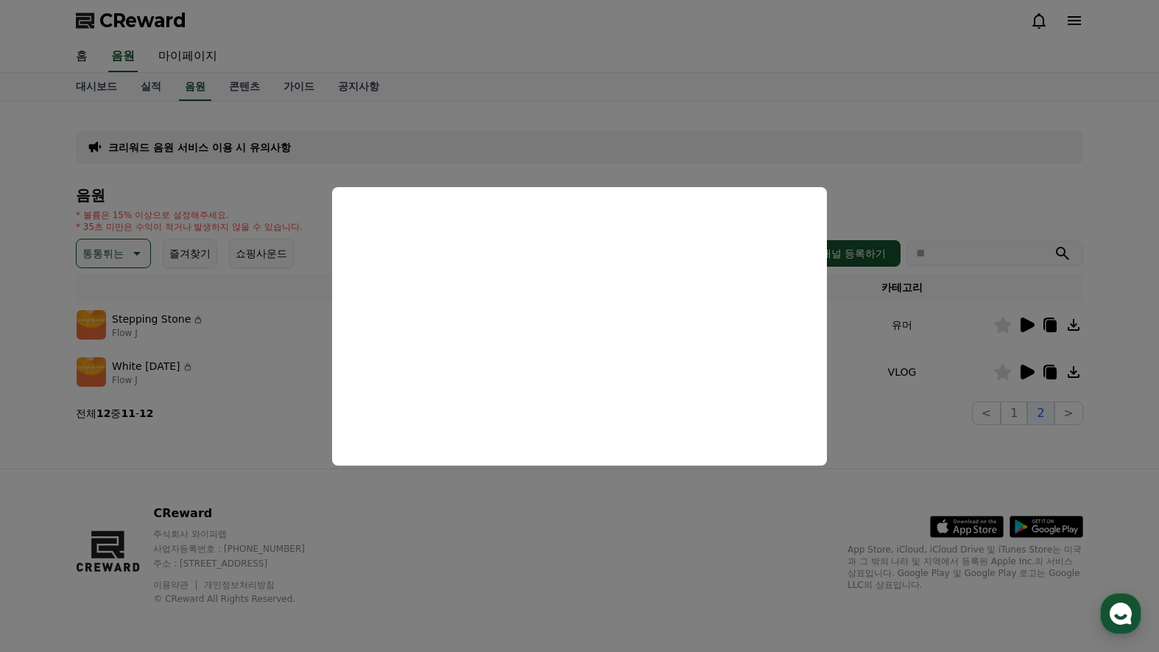
click at [1123, 335] on button "close modal" at bounding box center [579, 326] width 1159 height 652
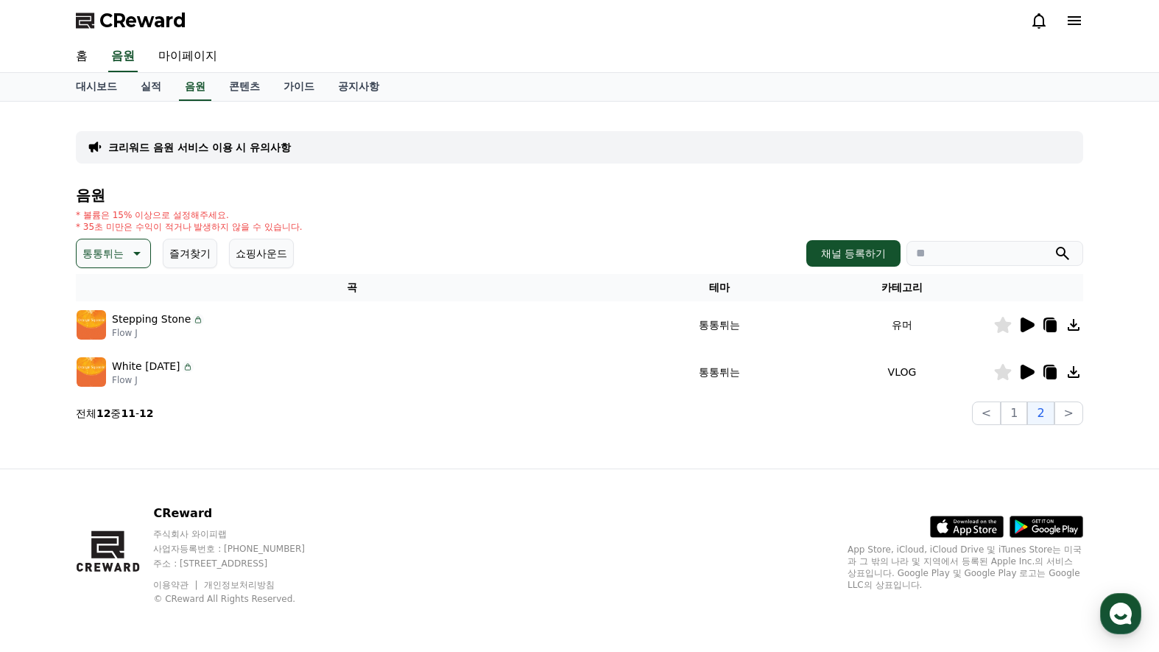
click at [1023, 370] on icon at bounding box center [1027, 371] width 14 height 15
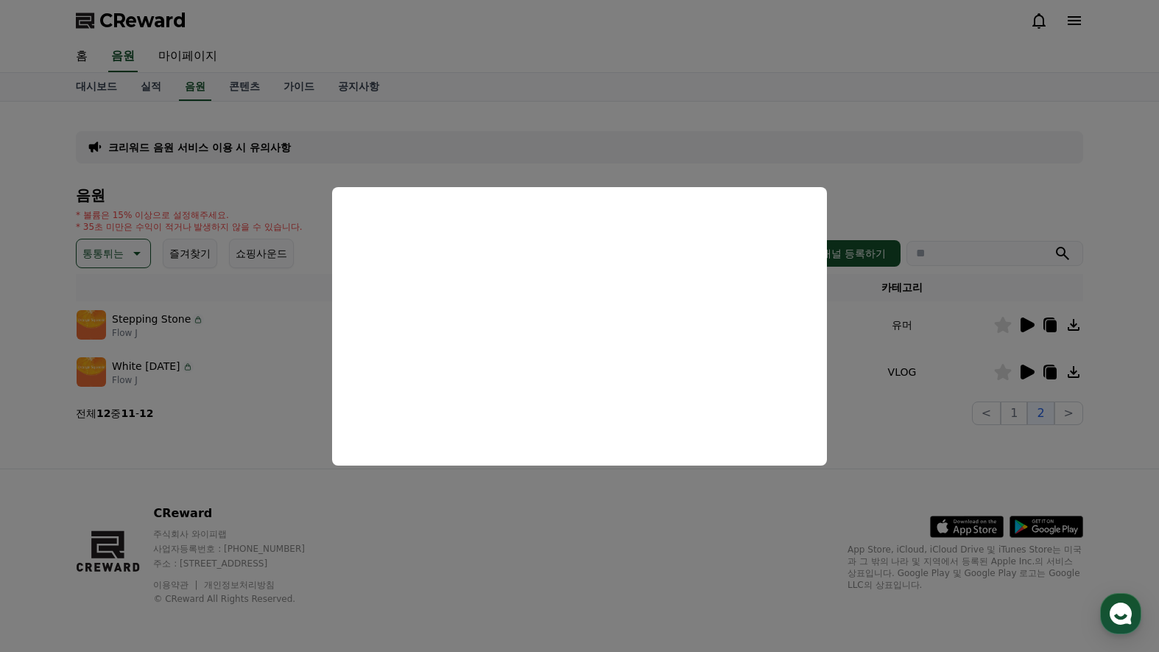
click at [99, 435] on button "close modal" at bounding box center [579, 326] width 1159 height 652
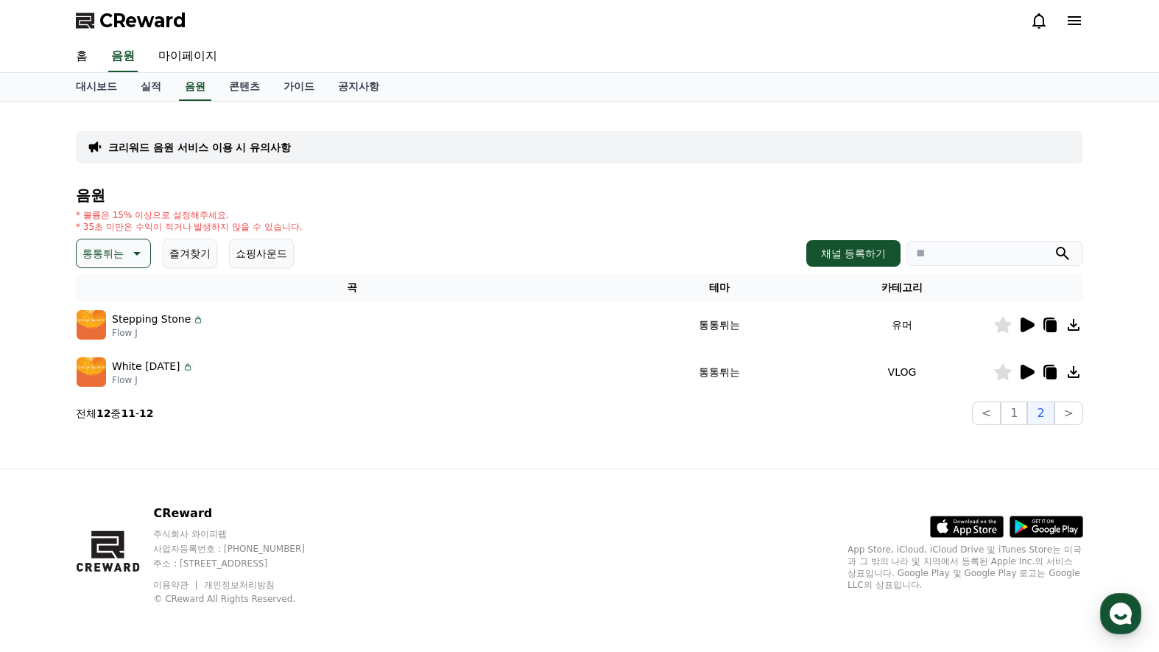
click at [85, 258] on p "통통튀는" at bounding box center [102, 253] width 41 height 21
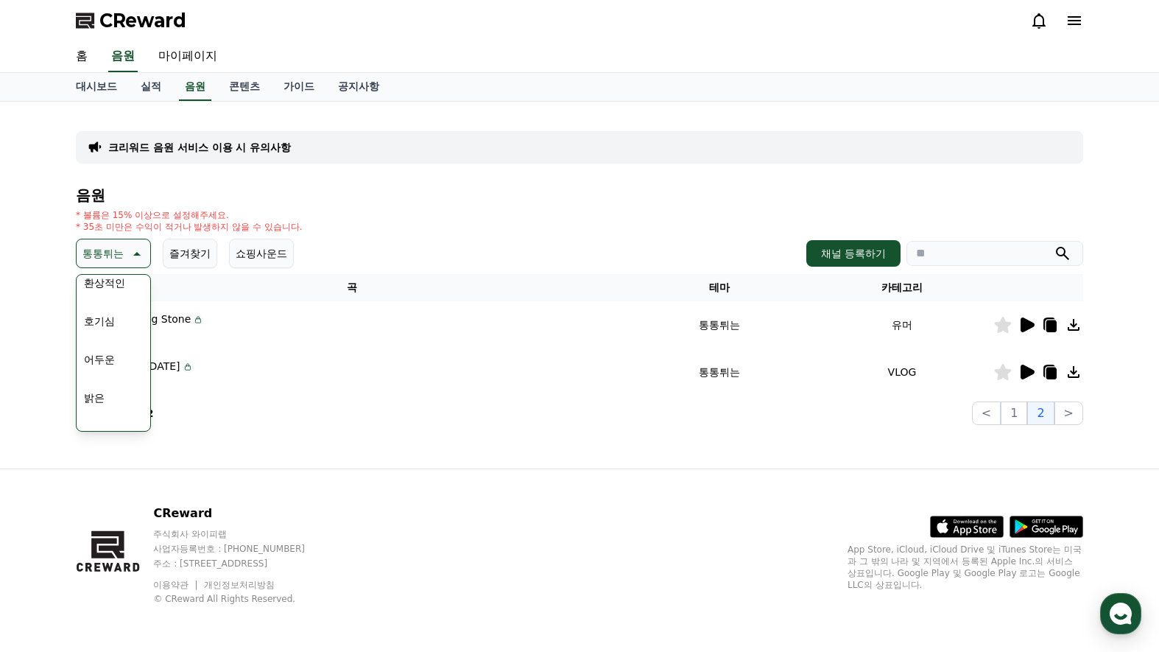
scroll to position [74, 0]
click at [104, 371] on button "밝은" at bounding box center [94, 372] width 32 height 32
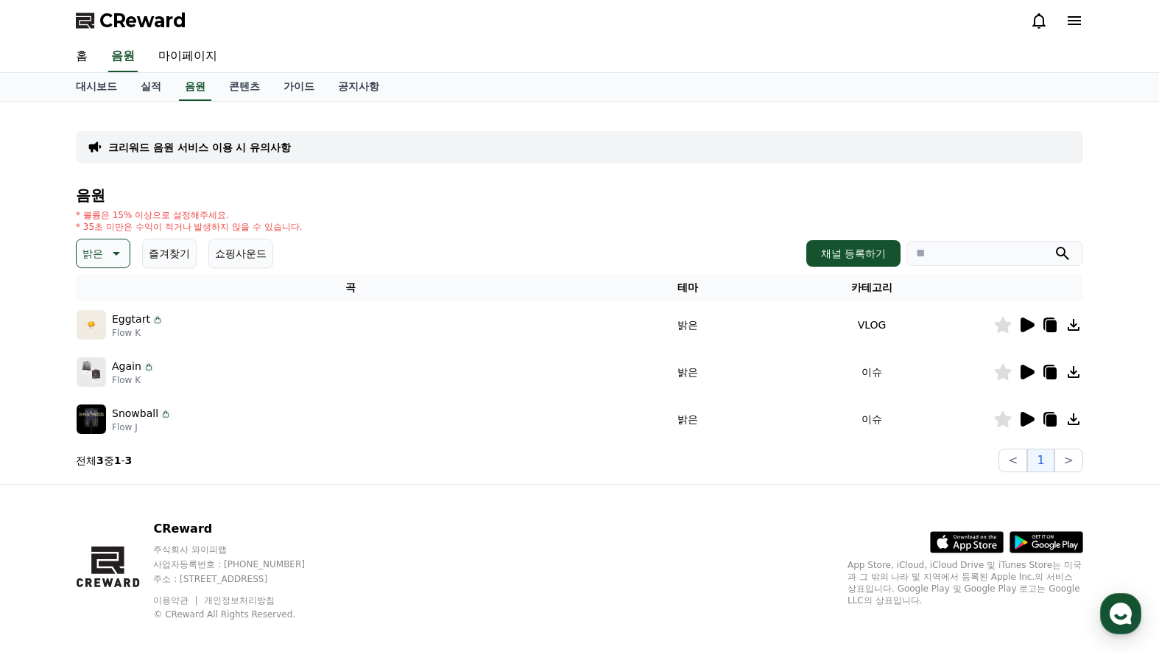
click at [1024, 325] on icon at bounding box center [1027, 324] width 14 height 15
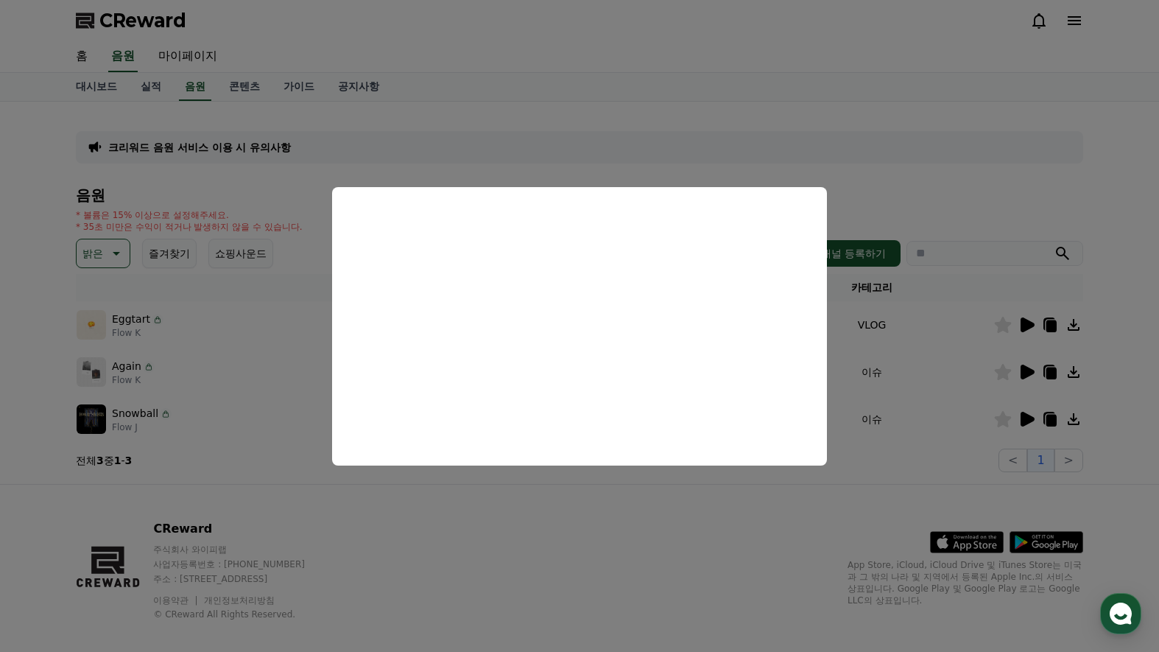
click at [710, 520] on button "close modal" at bounding box center [579, 326] width 1159 height 652
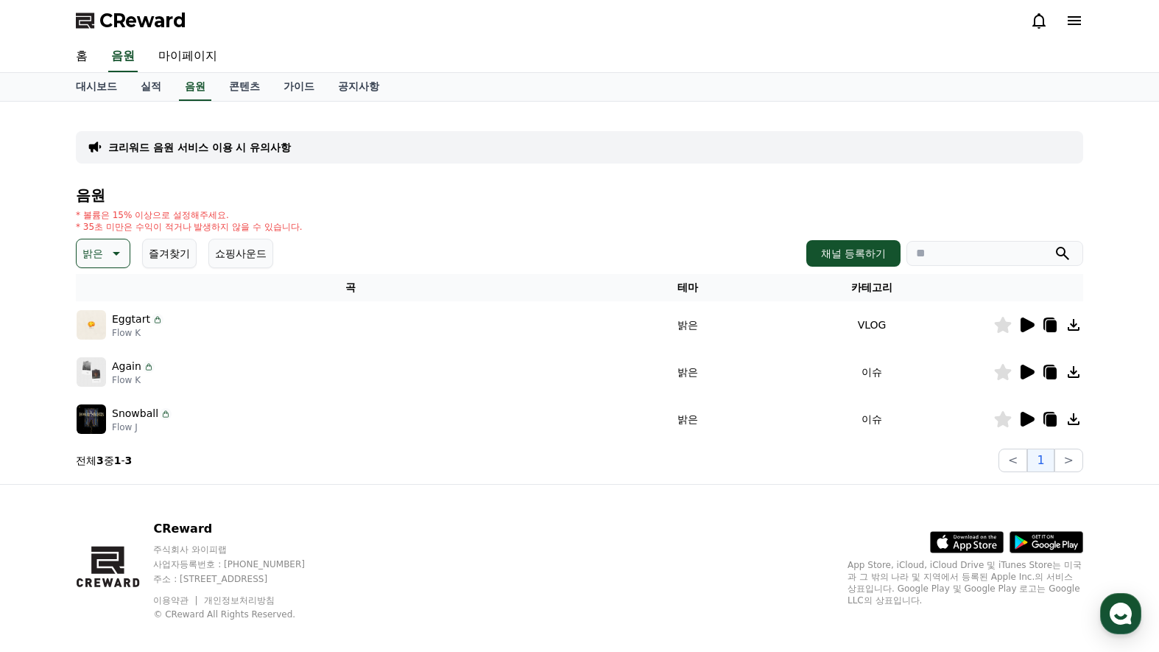
click at [1027, 375] on icon at bounding box center [1027, 371] width 14 height 15
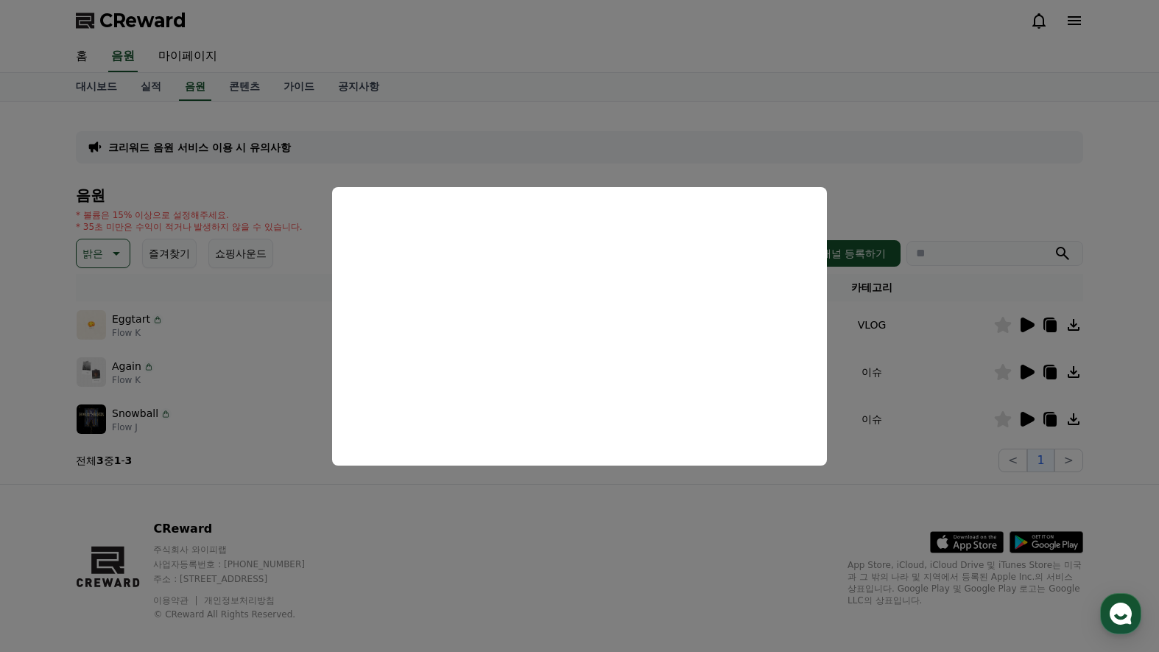
click at [755, 512] on button "close modal" at bounding box center [579, 326] width 1159 height 652
click at [1032, 419] on icon at bounding box center [1027, 419] width 14 height 15
click at [565, 488] on button "close modal" at bounding box center [579, 326] width 1159 height 652
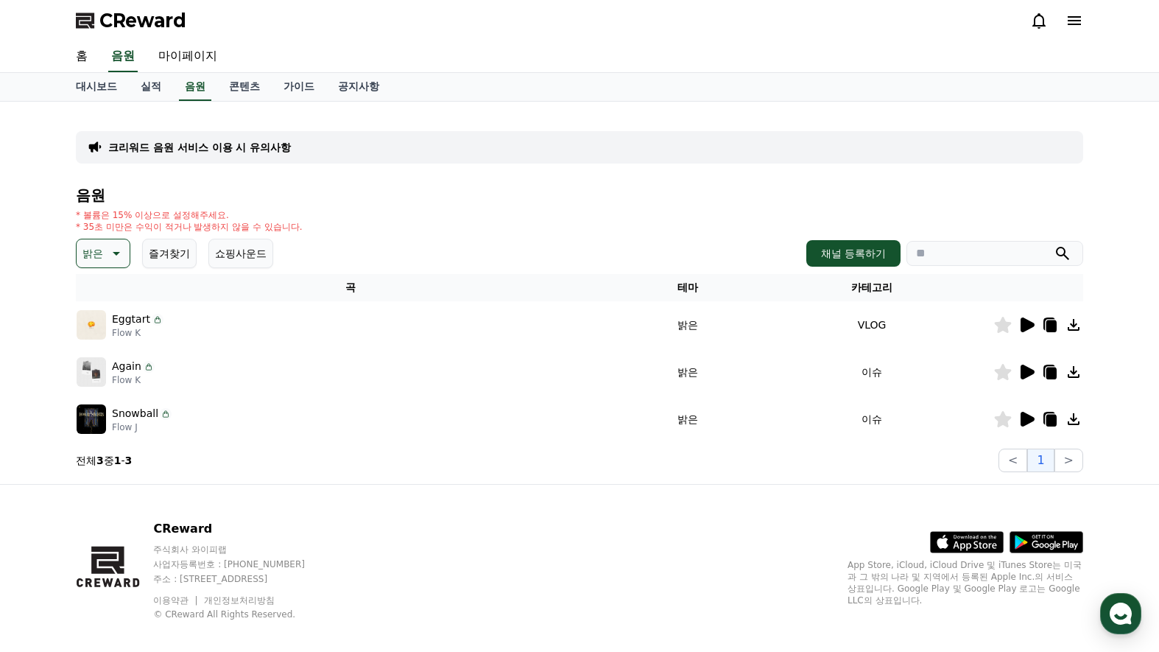
click at [1034, 324] on icon at bounding box center [1026, 325] width 18 height 18
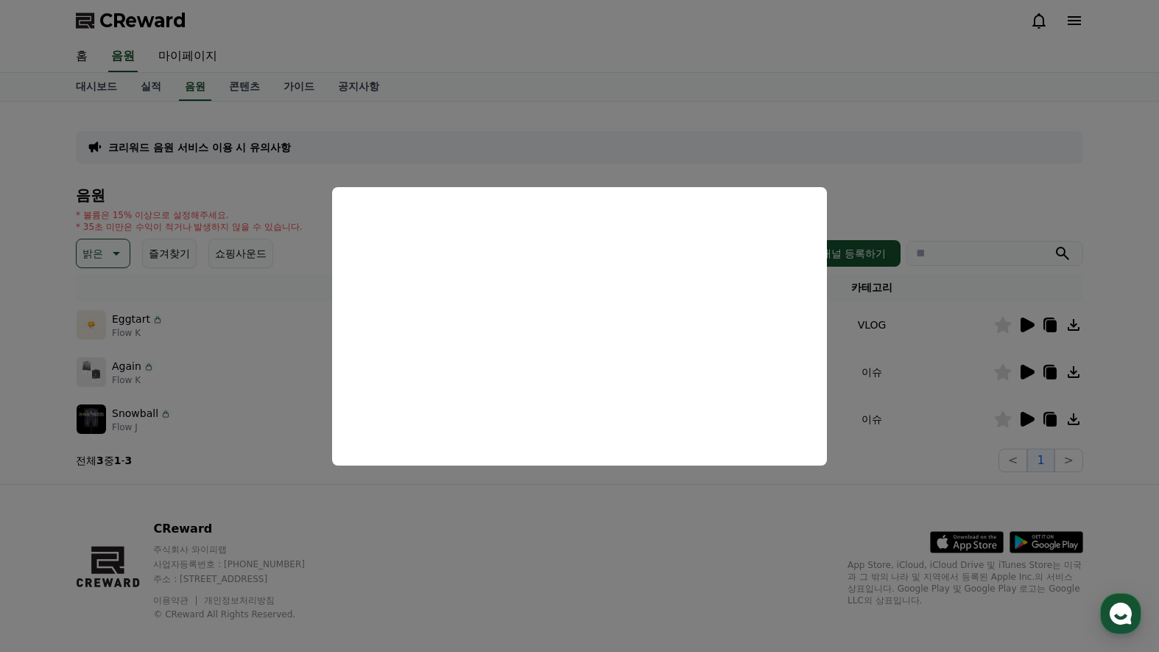
click at [565, 501] on button "close modal" at bounding box center [579, 326] width 1159 height 652
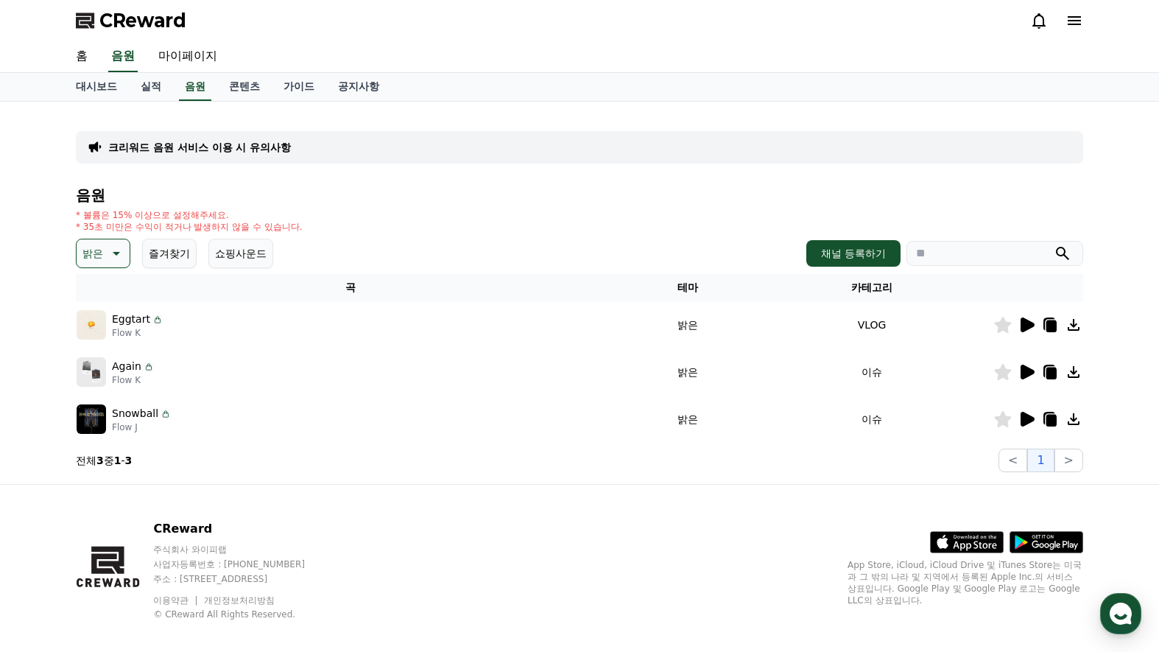
click at [110, 257] on icon at bounding box center [115, 253] width 18 height 18
click at [103, 369] on button "신나는" at bounding box center [99, 375] width 43 height 32
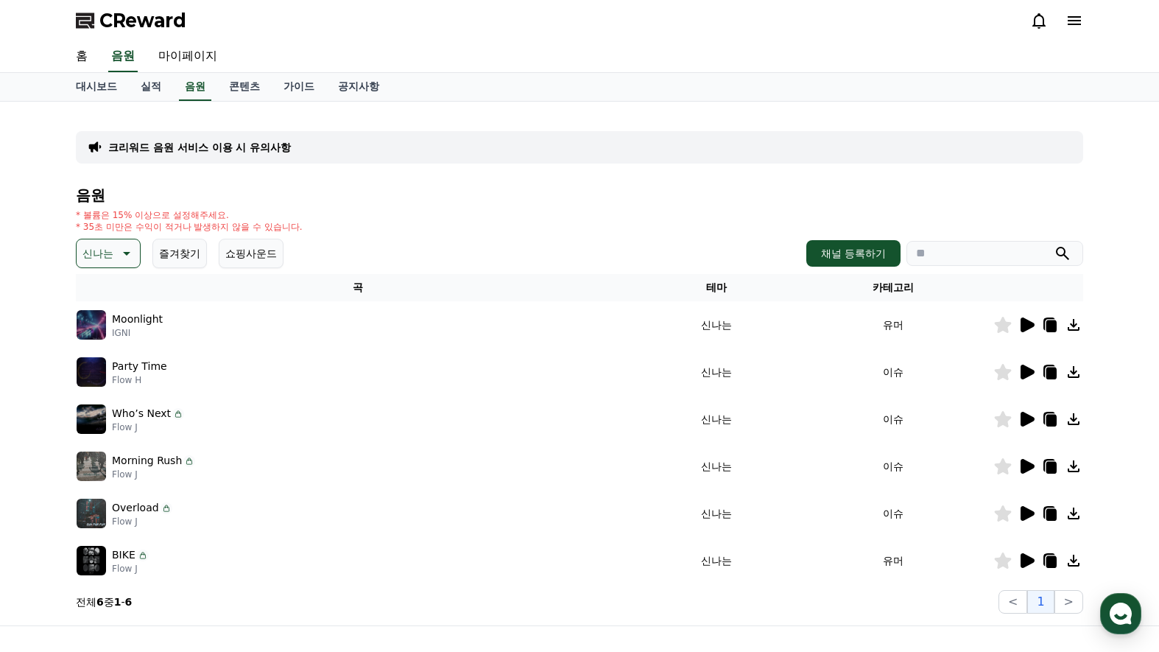
click at [1032, 326] on icon at bounding box center [1027, 324] width 14 height 15
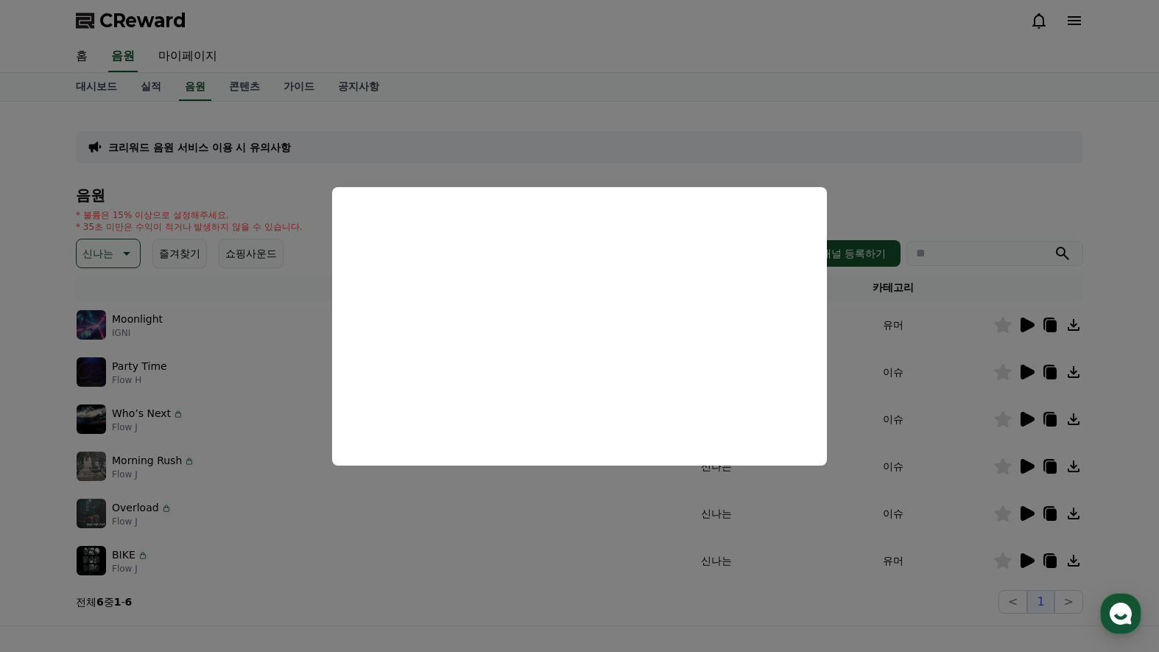
click at [1120, 384] on button "close modal" at bounding box center [579, 326] width 1159 height 652
click at [1026, 367] on icon at bounding box center [1027, 371] width 14 height 15
click at [1114, 422] on button "close modal" at bounding box center [579, 326] width 1159 height 652
click at [1028, 422] on icon at bounding box center [1027, 419] width 14 height 15
click at [1098, 460] on button "close modal" at bounding box center [579, 326] width 1159 height 652
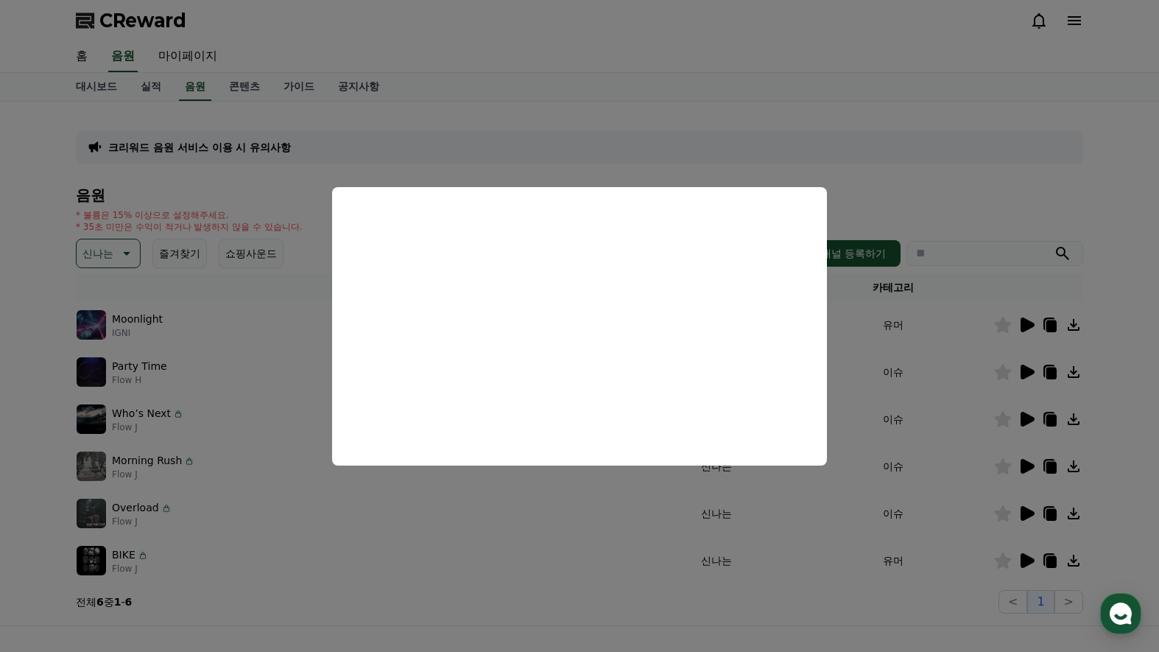
click at [1016, 465] on div at bounding box center [1038, 466] width 88 height 18
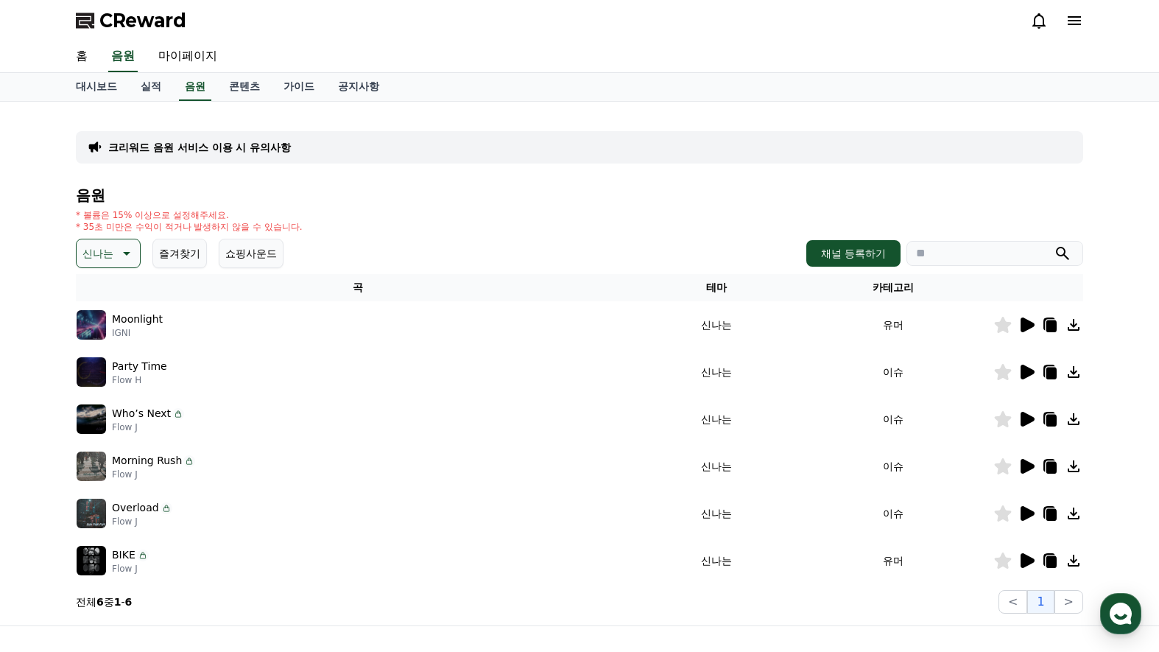
click at [1023, 466] on icon at bounding box center [1027, 466] width 14 height 15
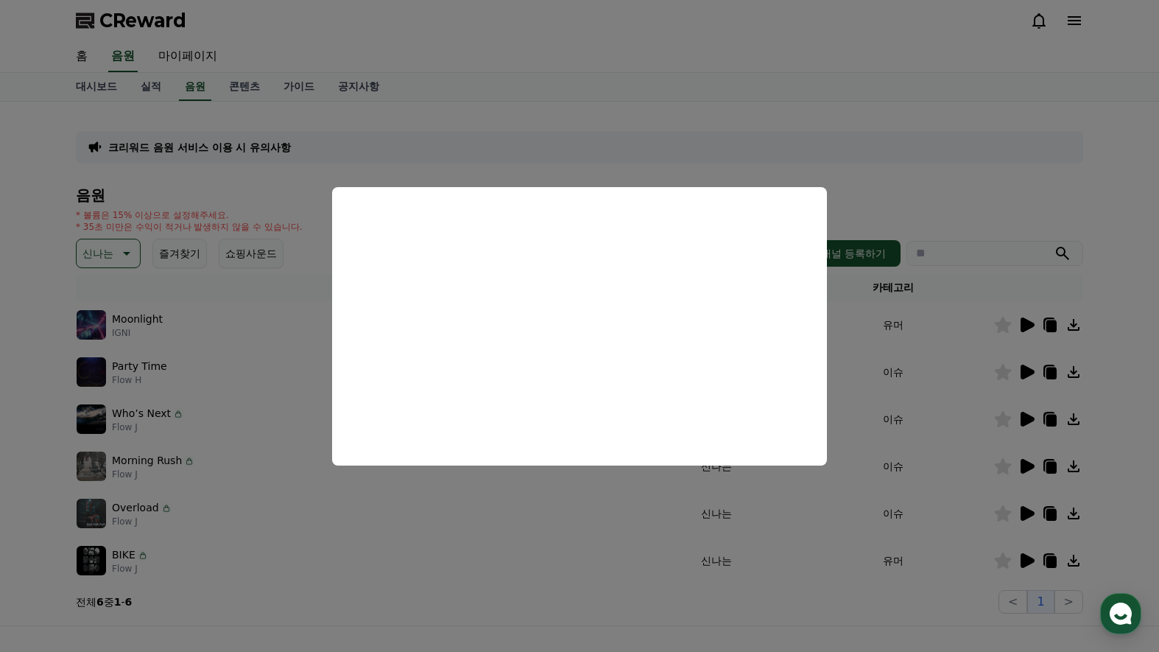
click at [1113, 462] on button "close modal" at bounding box center [579, 326] width 1159 height 652
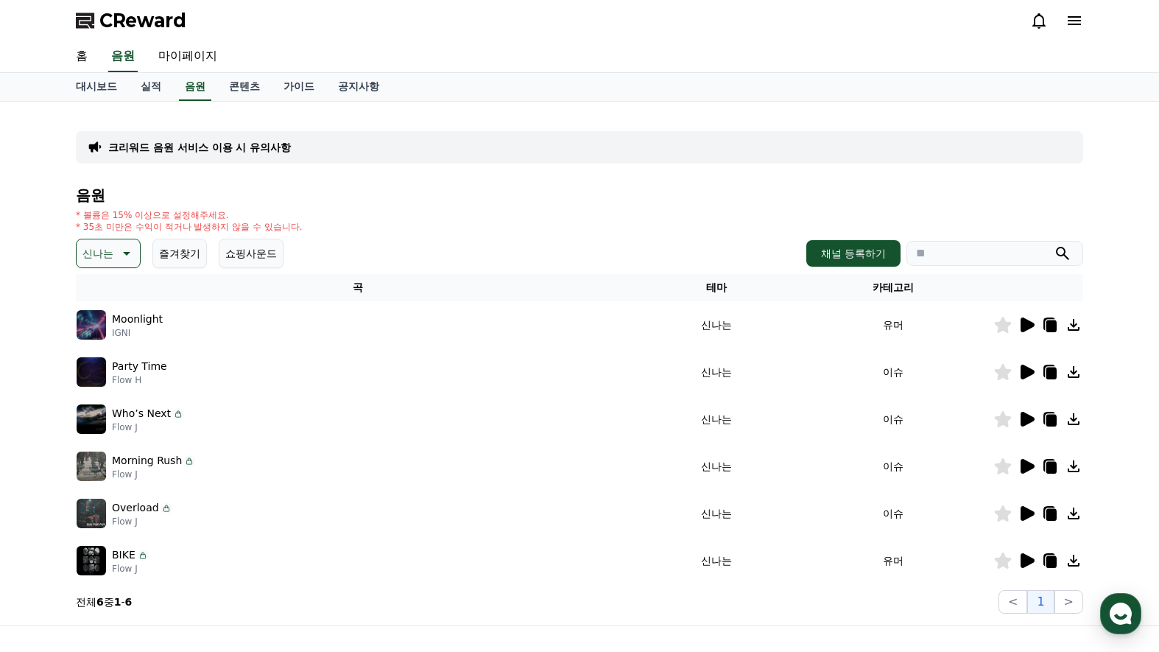
click at [1030, 509] on icon at bounding box center [1026, 513] width 18 height 18
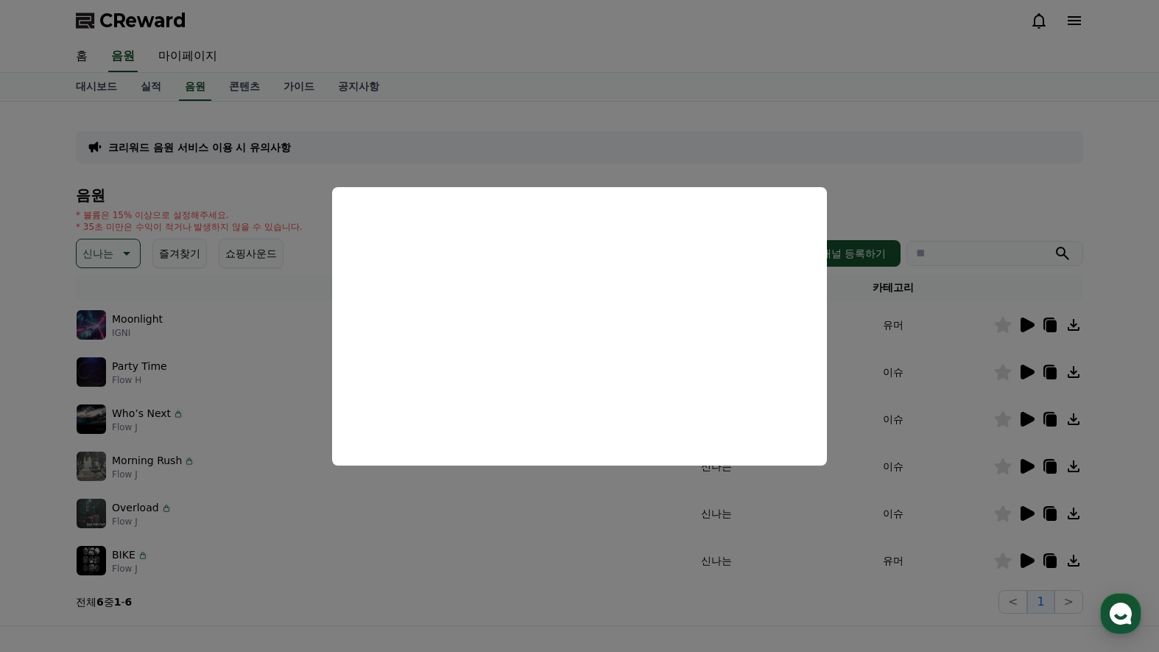
click at [1123, 513] on button "close modal" at bounding box center [579, 326] width 1159 height 652
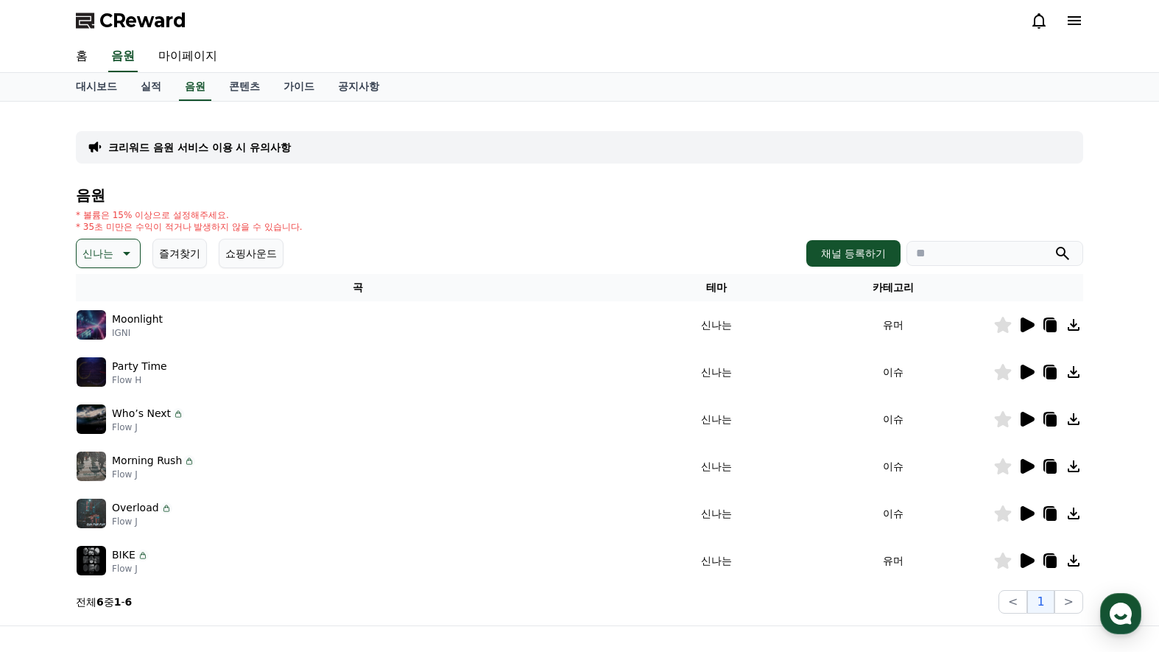
click at [1029, 560] on icon at bounding box center [1027, 560] width 14 height 15
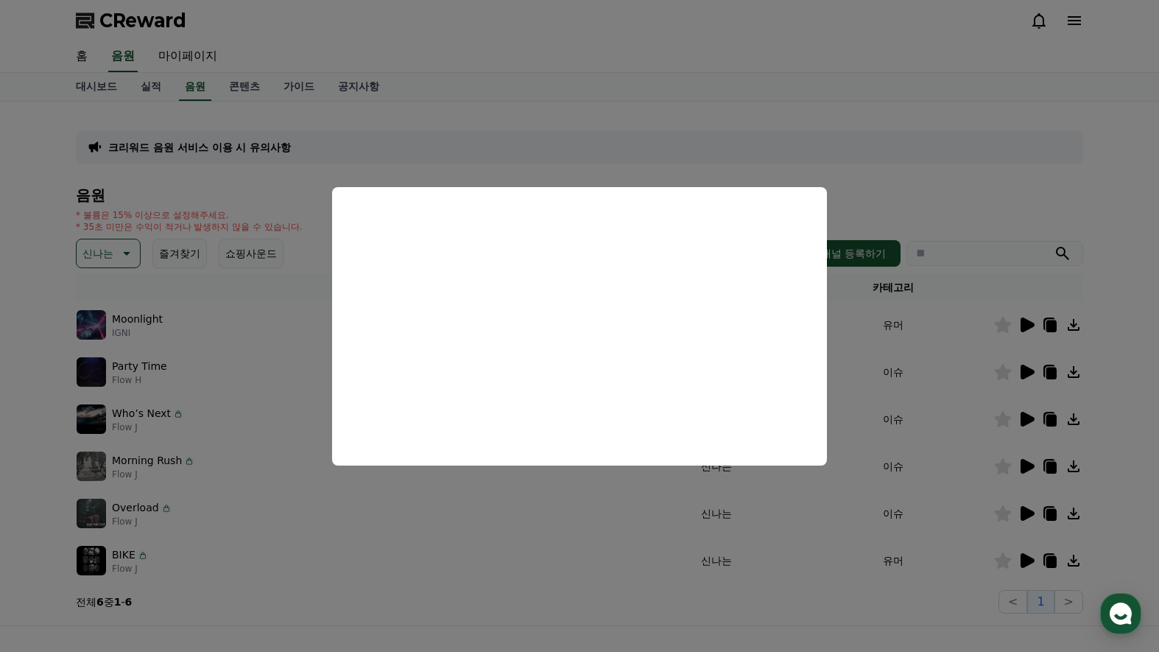
drag, startPoint x: 29, startPoint y: 331, endPoint x: 96, endPoint y: 242, distance: 111.5
click at [29, 331] on button "close modal" at bounding box center [579, 326] width 1159 height 652
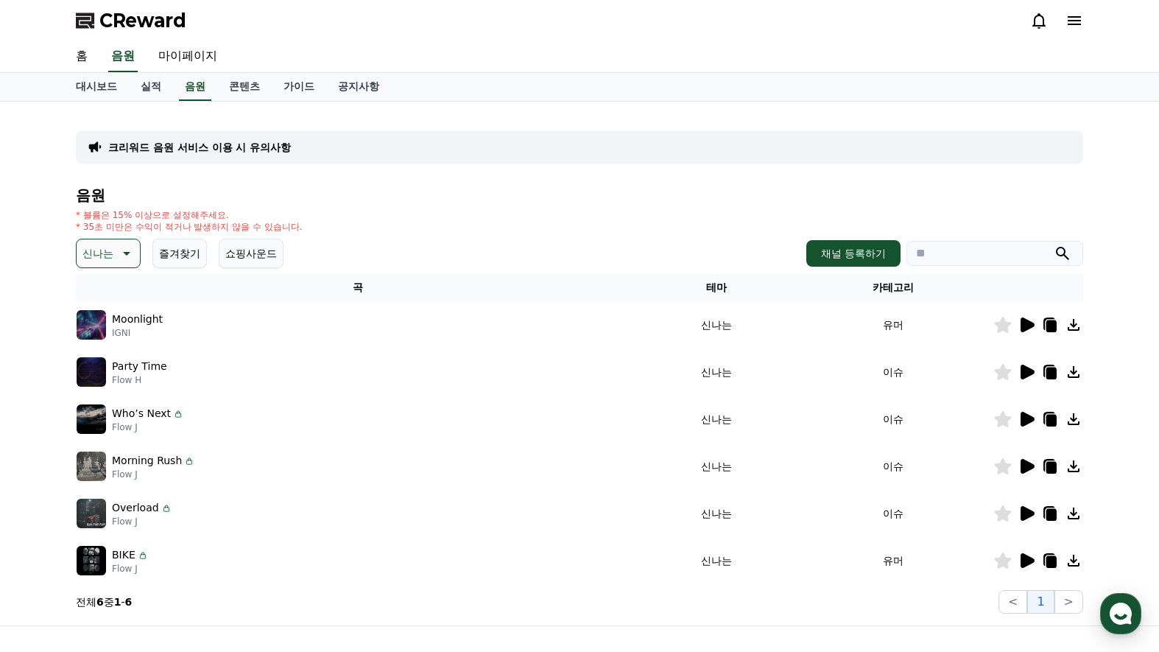
click at [98, 253] on p "신나는" at bounding box center [97, 253] width 31 height 21
click at [103, 382] on button "즐거움" at bounding box center [99, 380] width 43 height 32
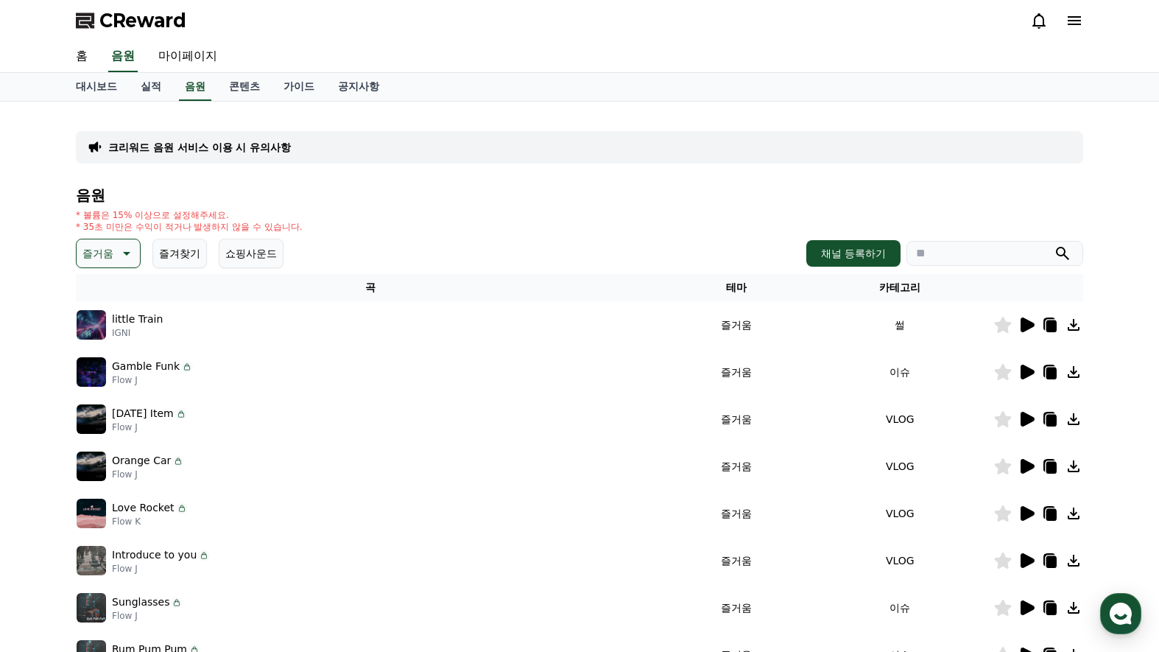
click at [1024, 326] on icon at bounding box center [1027, 324] width 14 height 15
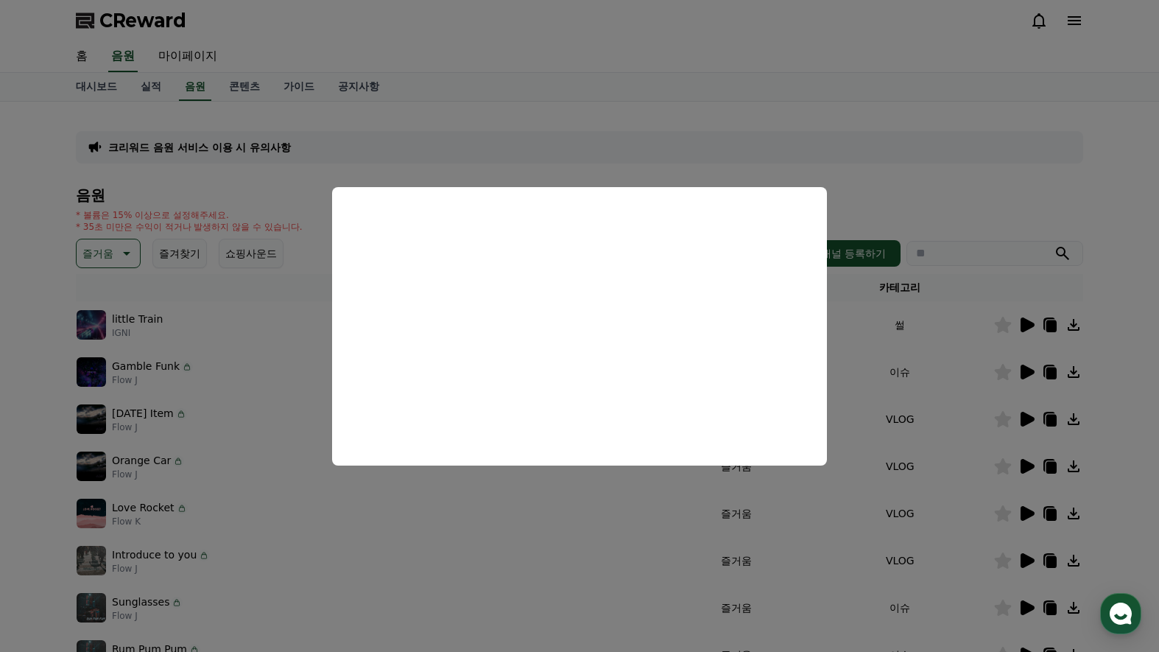
click at [1101, 375] on button "close modal" at bounding box center [579, 326] width 1159 height 652
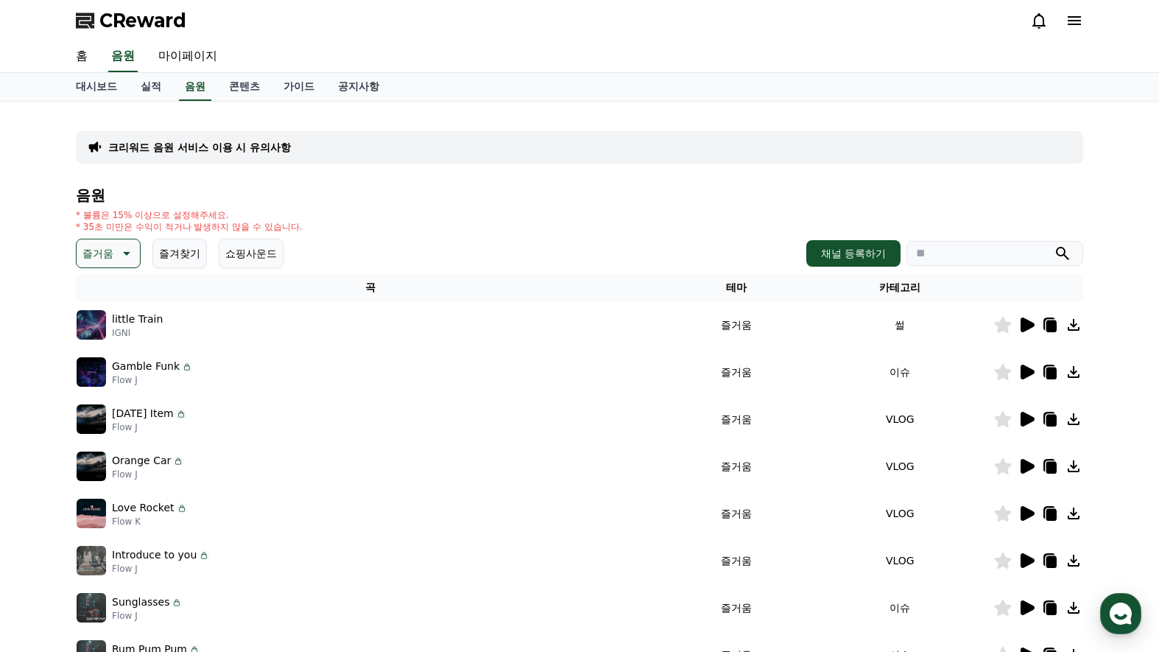
click at [1032, 369] on icon at bounding box center [1026, 372] width 18 height 18
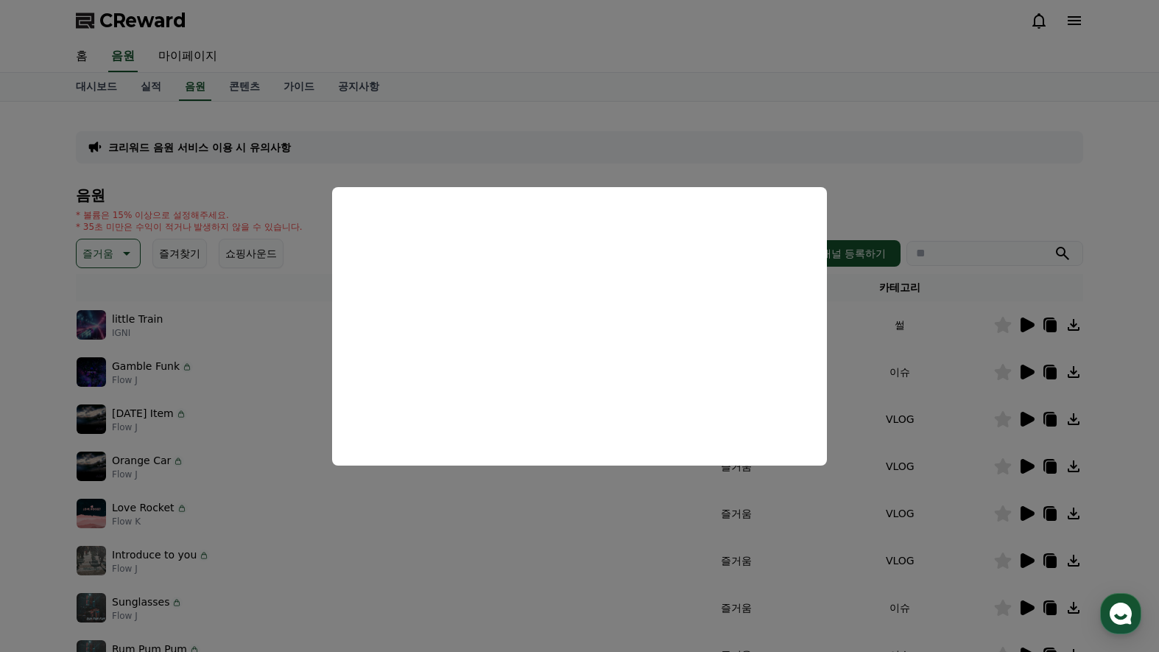
click at [1109, 432] on button "close modal" at bounding box center [579, 326] width 1159 height 652
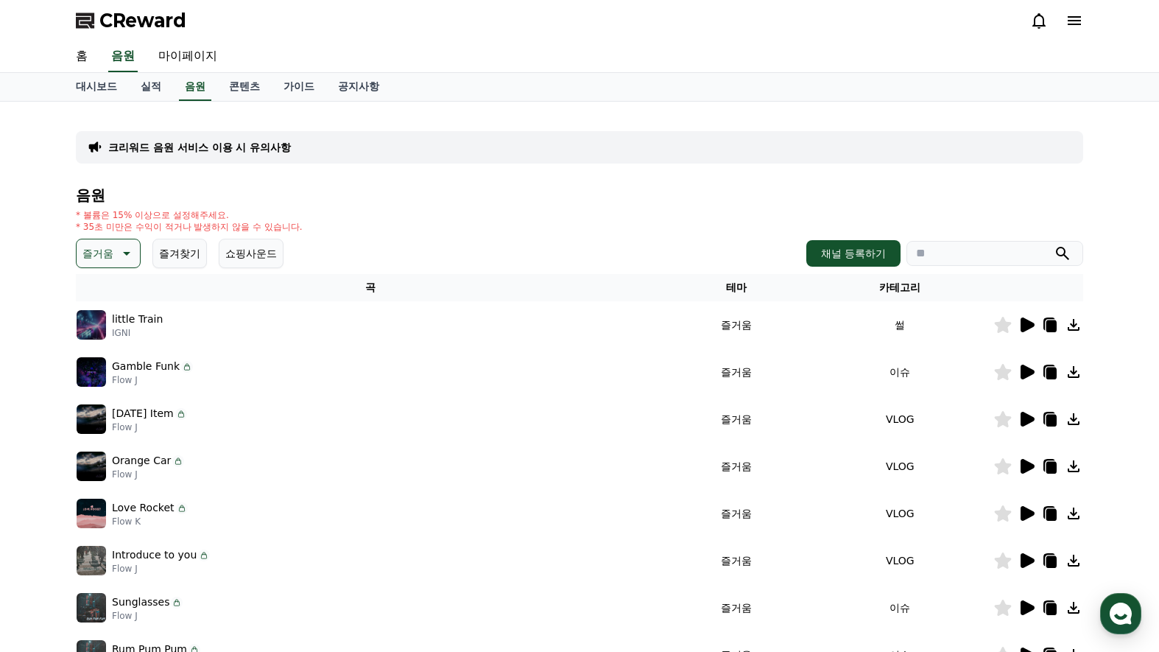
click at [1029, 417] on icon at bounding box center [1027, 419] width 14 height 15
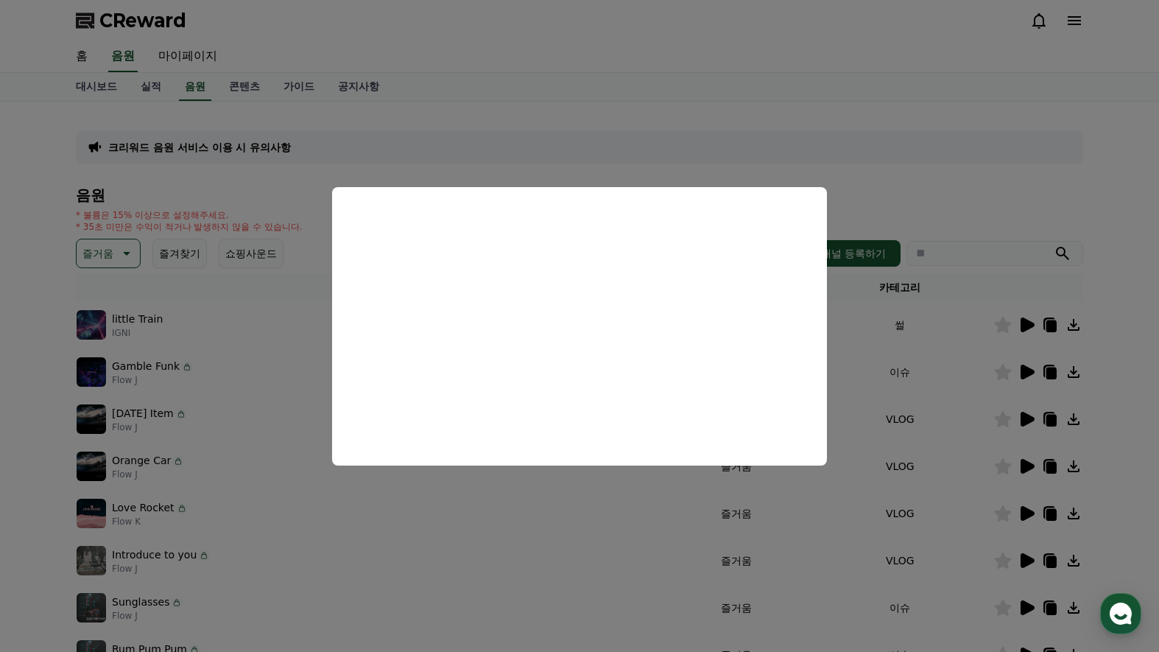
click at [1102, 430] on button "close modal" at bounding box center [579, 326] width 1159 height 652
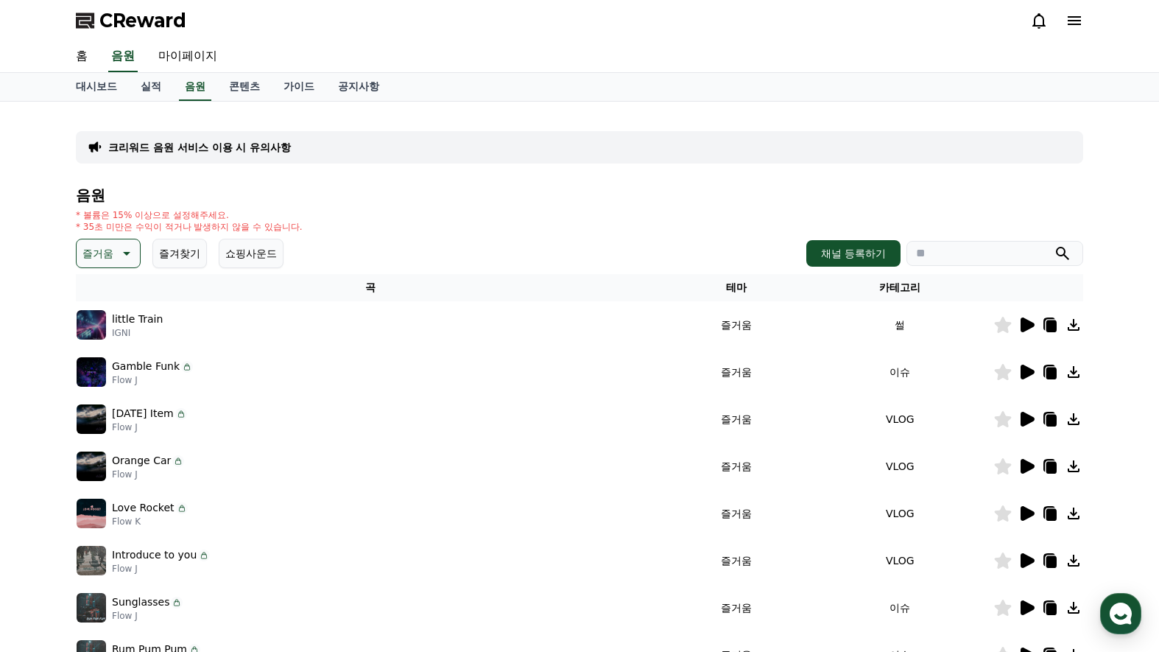
click at [1026, 467] on icon at bounding box center [1027, 466] width 14 height 15
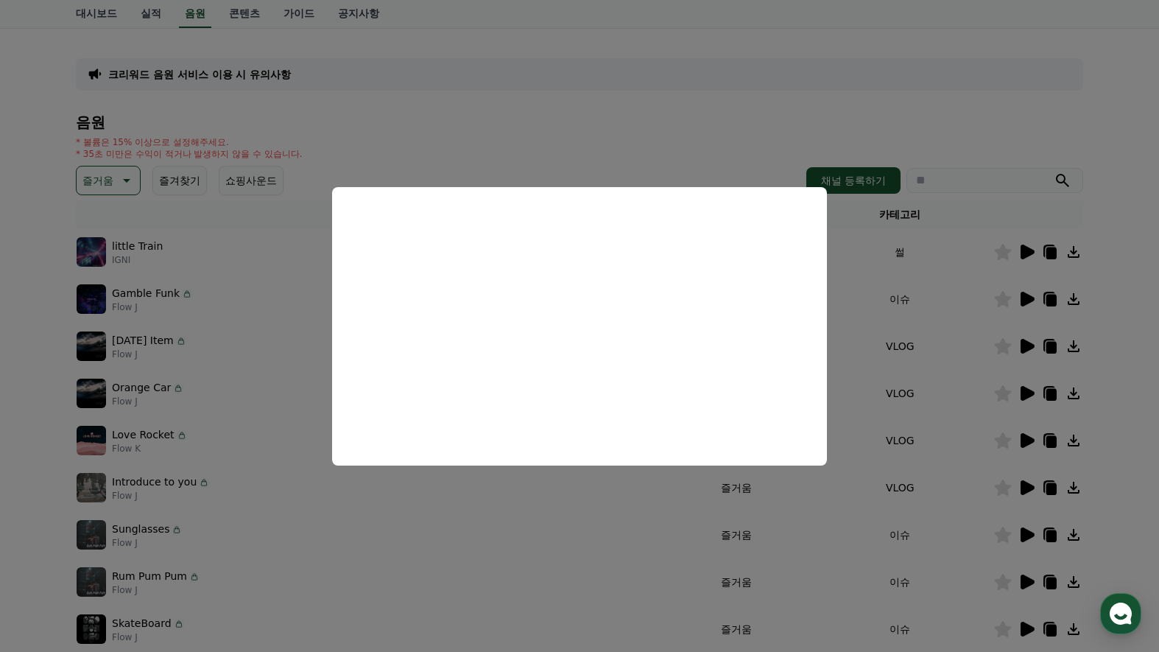
scroll to position [74, 0]
click at [1140, 409] on button "close modal" at bounding box center [579, 326] width 1159 height 652
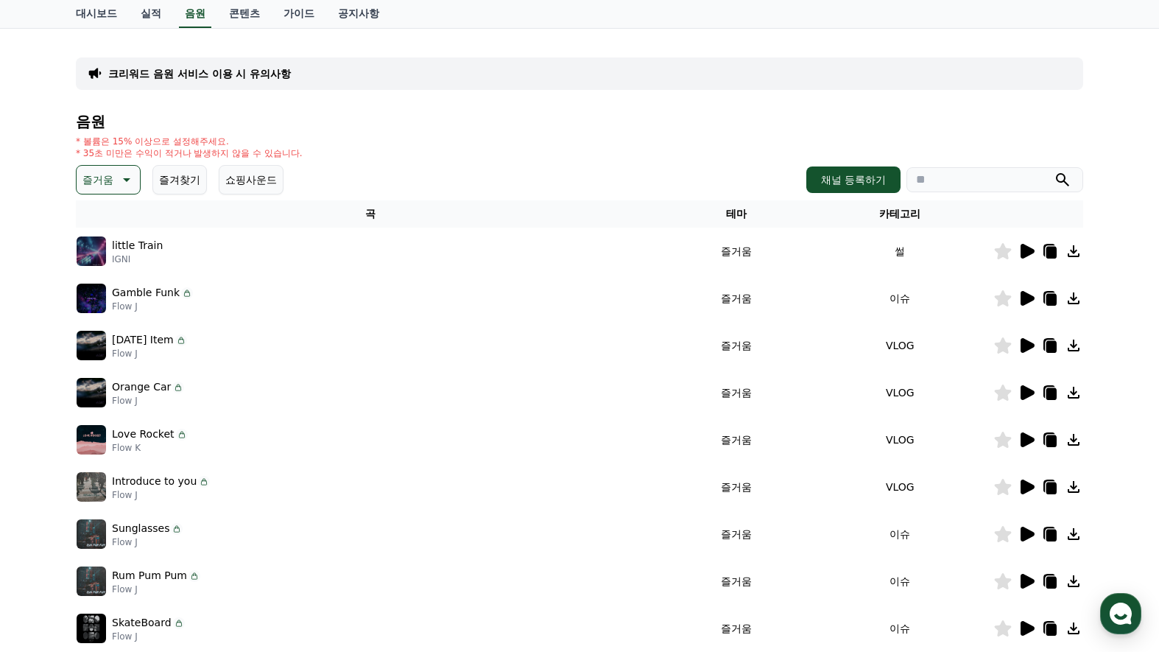
click at [1026, 441] on icon at bounding box center [1027, 439] width 14 height 15
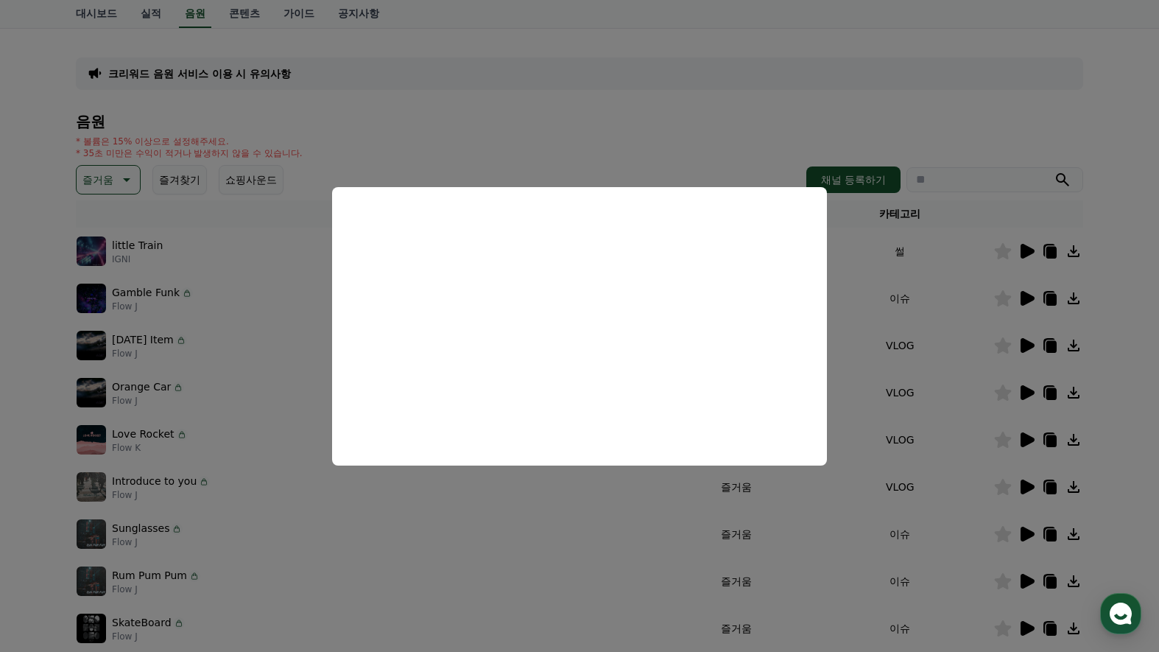
click at [1132, 440] on button "close modal" at bounding box center [579, 326] width 1159 height 652
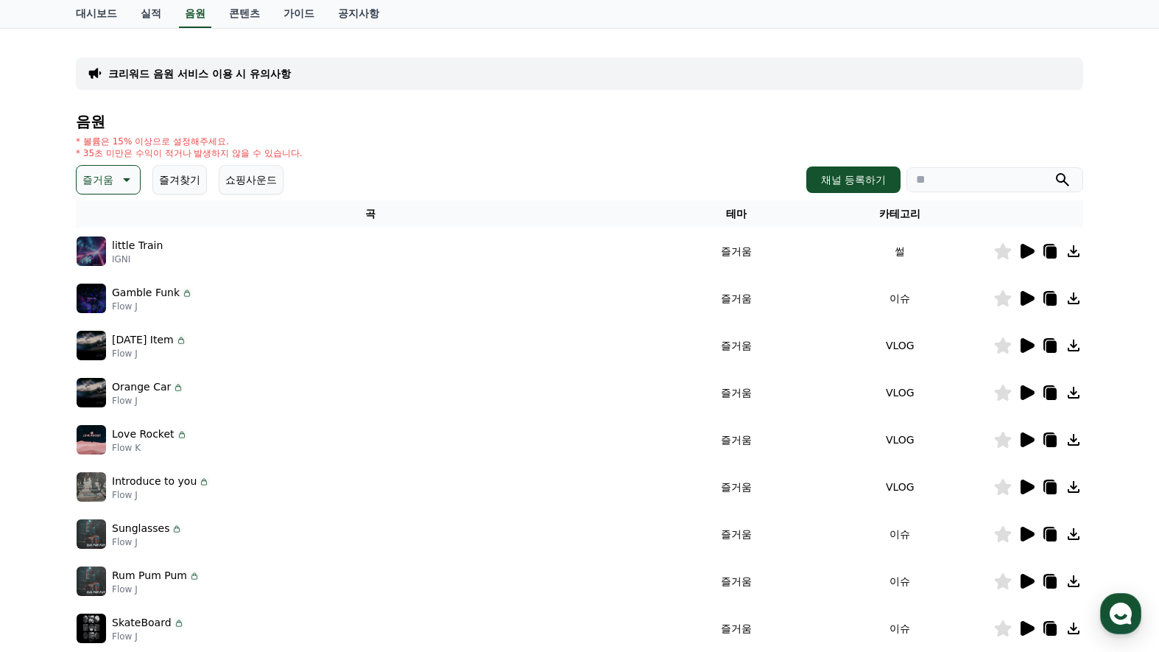
click at [1003, 441] on icon at bounding box center [1003, 439] width 17 height 16
click at [1034, 490] on icon at bounding box center [1026, 487] width 18 height 18
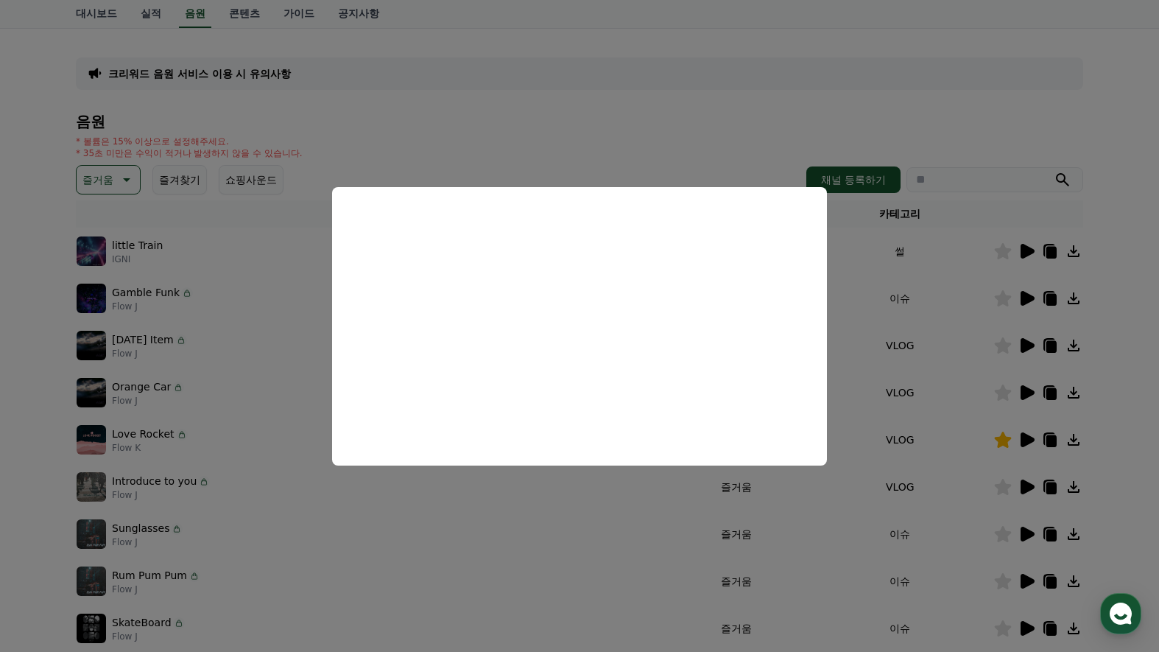
click at [1114, 446] on button "close modal" at bounding box center [579, 326] width 1159 height 652
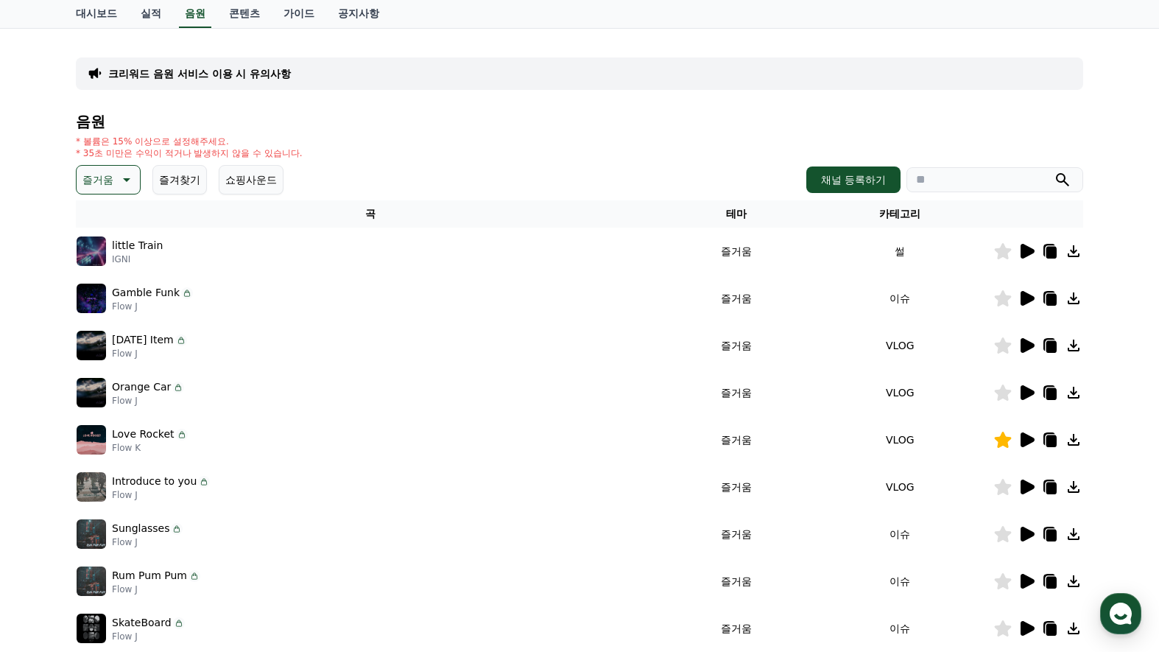
click at [1023, 532] on icon at bounding box center [1027, 533] width 14 height 15
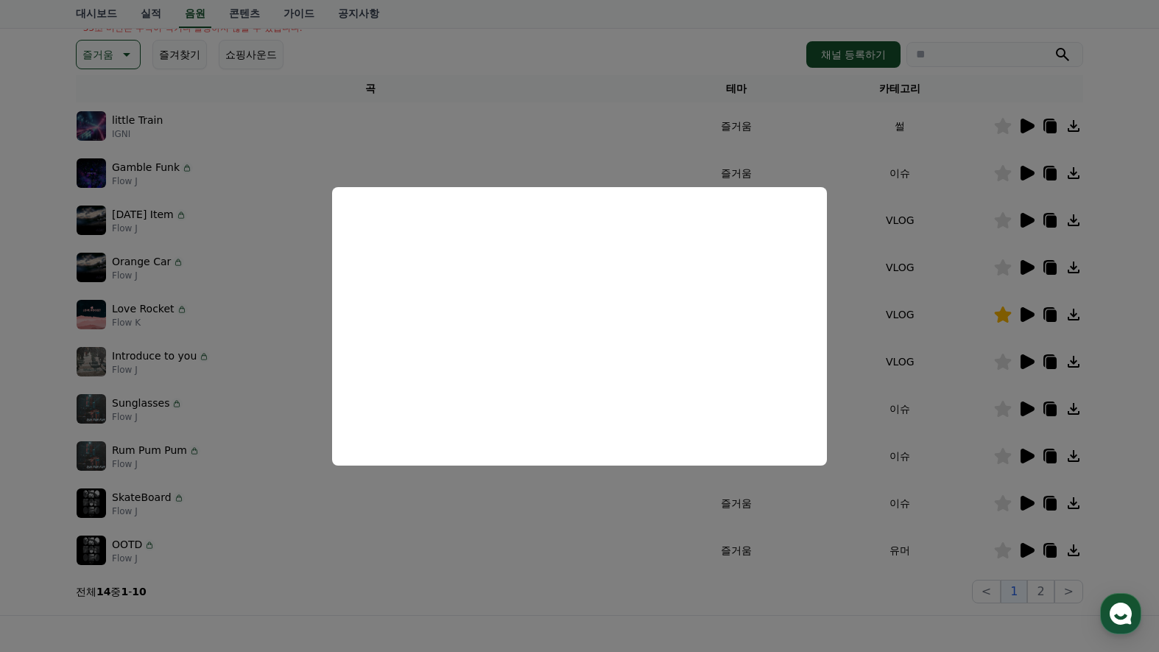
scroll to position [221, 0]
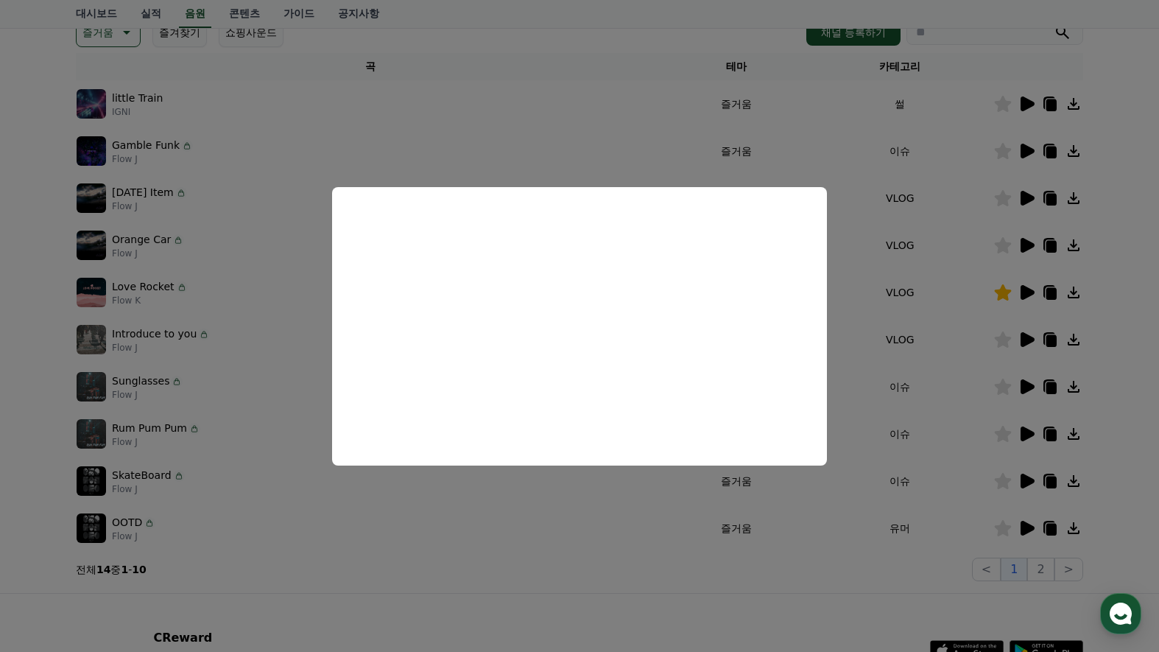
click at [1104, 409] on button "close modal" at bounding box center [579, 326] width 1159 height 652
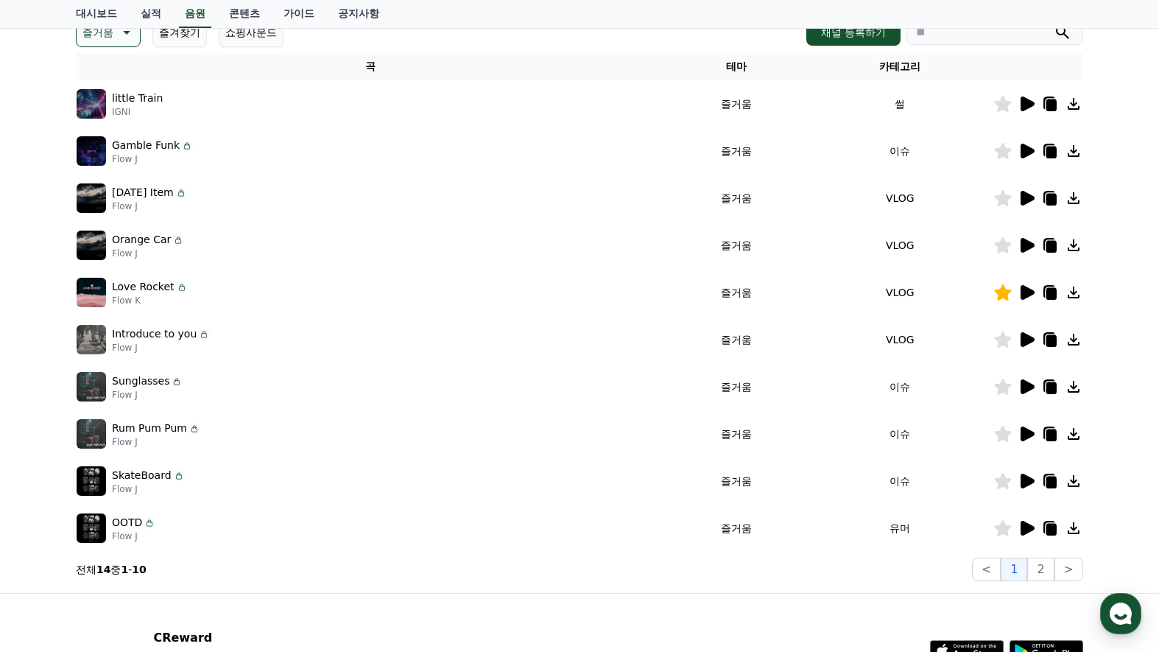
click at [1025, 434] on icon at bounding box center [1027, 433] width 14 height 15
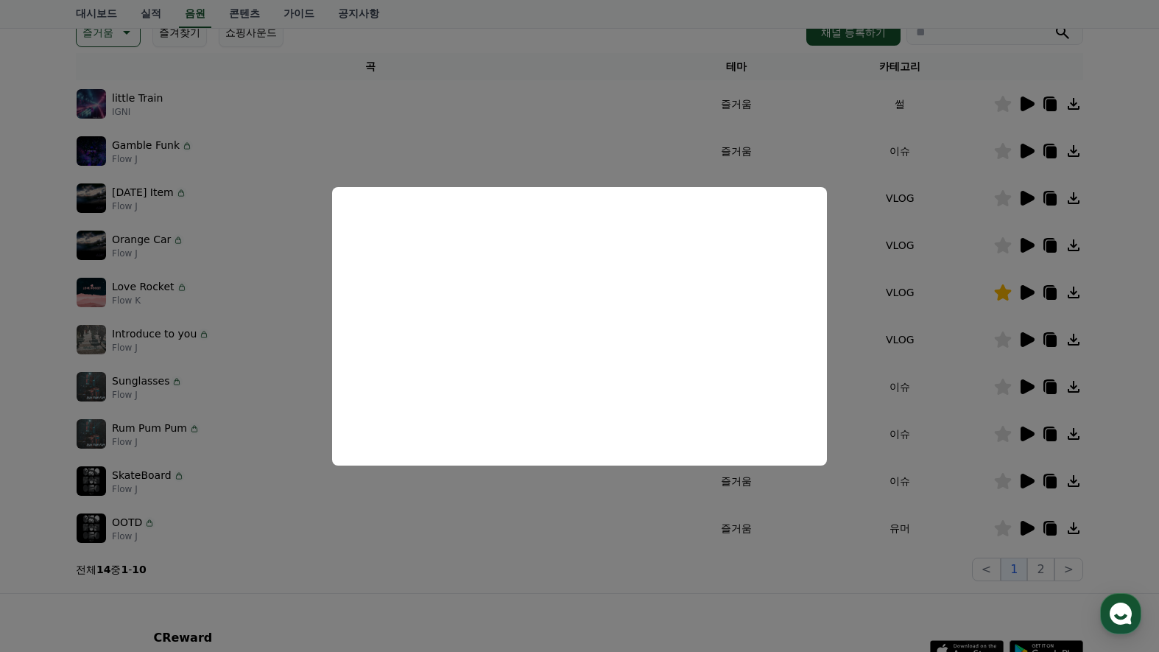
click at [1118, 465] on button "close modal" at bounding box center [579, 326] width 1159 height 652
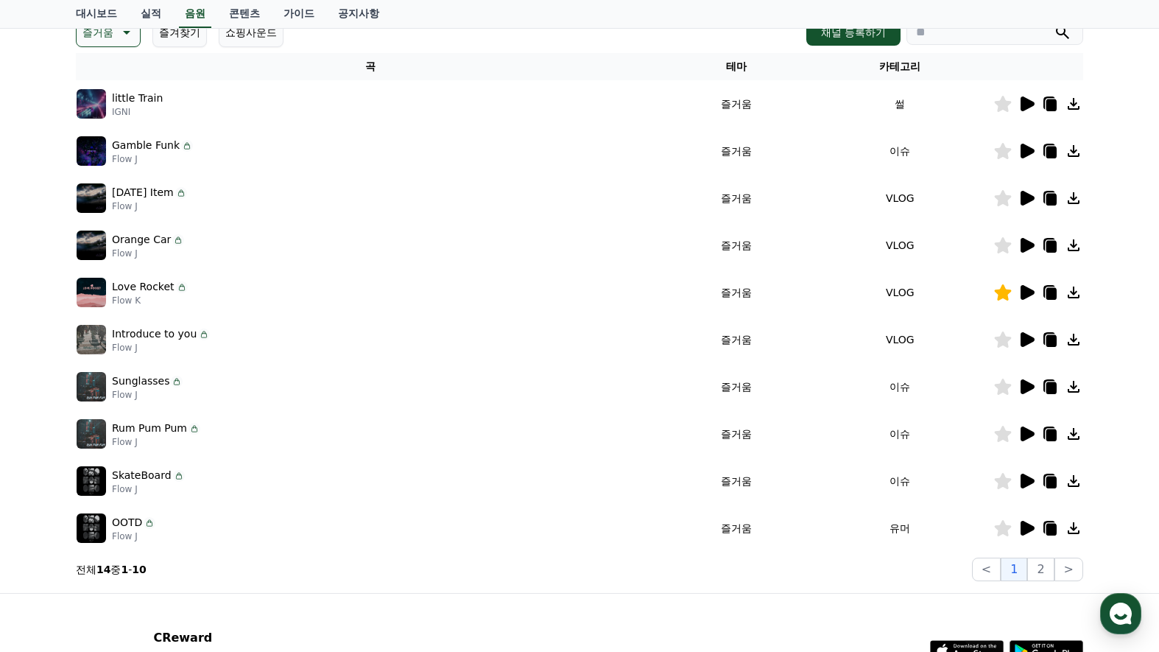
click at [1027, 484] on icon at bounding box center [1027, 480] width 14 height 15
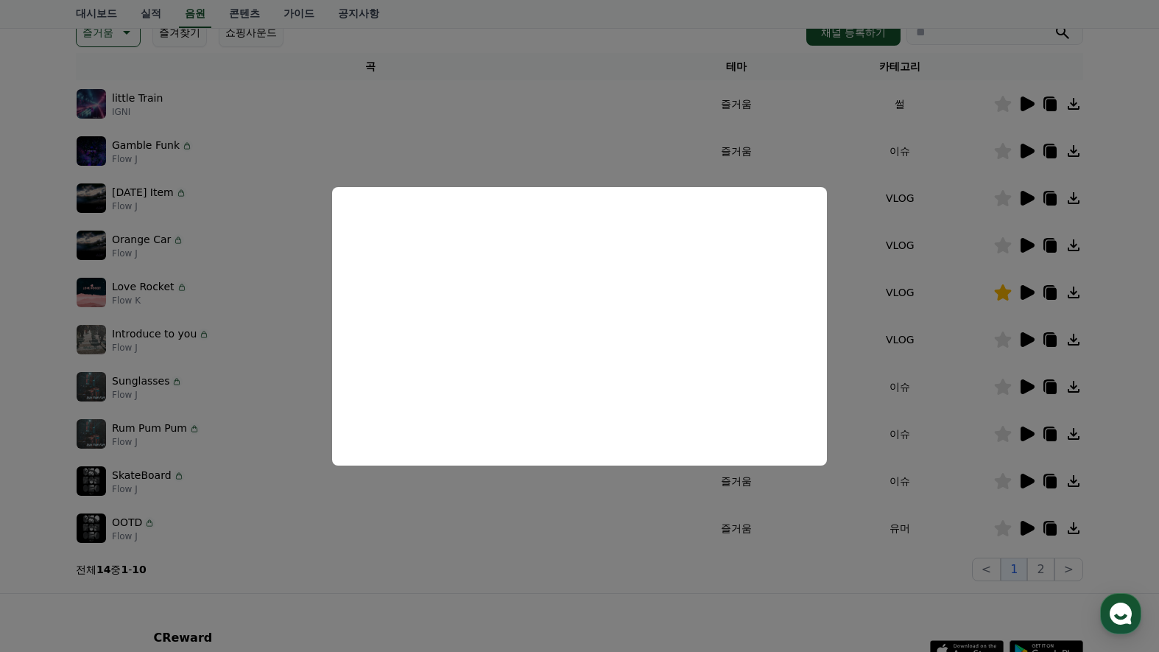
click at [1131, 494] on button "close modal" at bounding box center [579, 326] width 1159 height 652
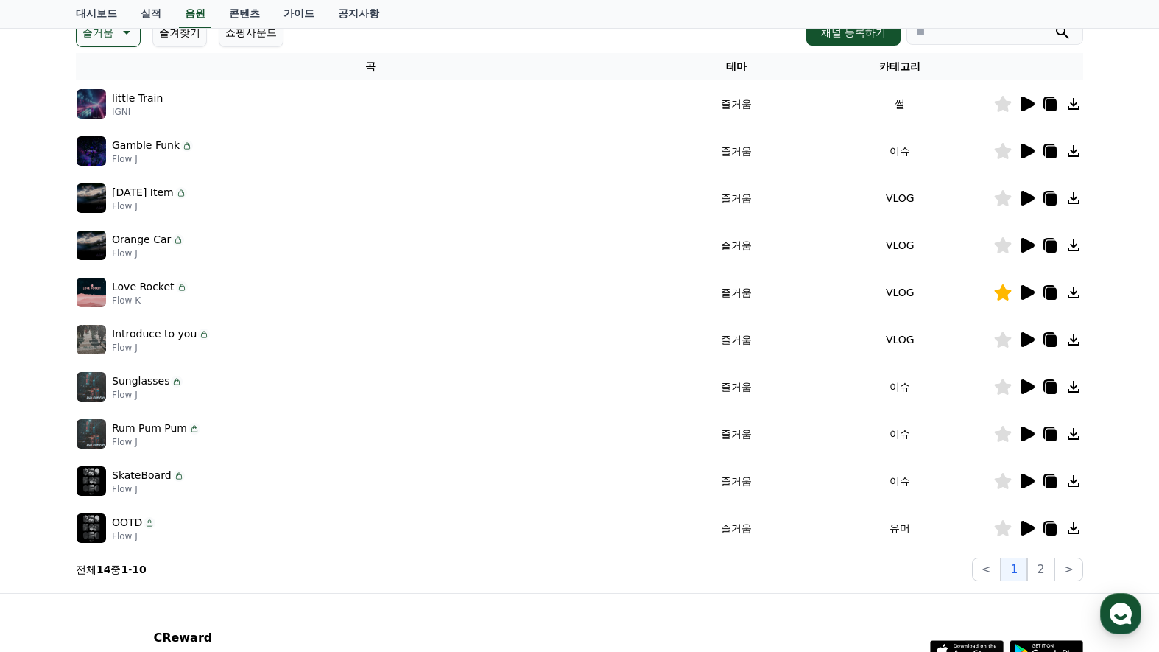
click at [1026, 531] on icon at bounding box center [1027, 527] width 14 height 15
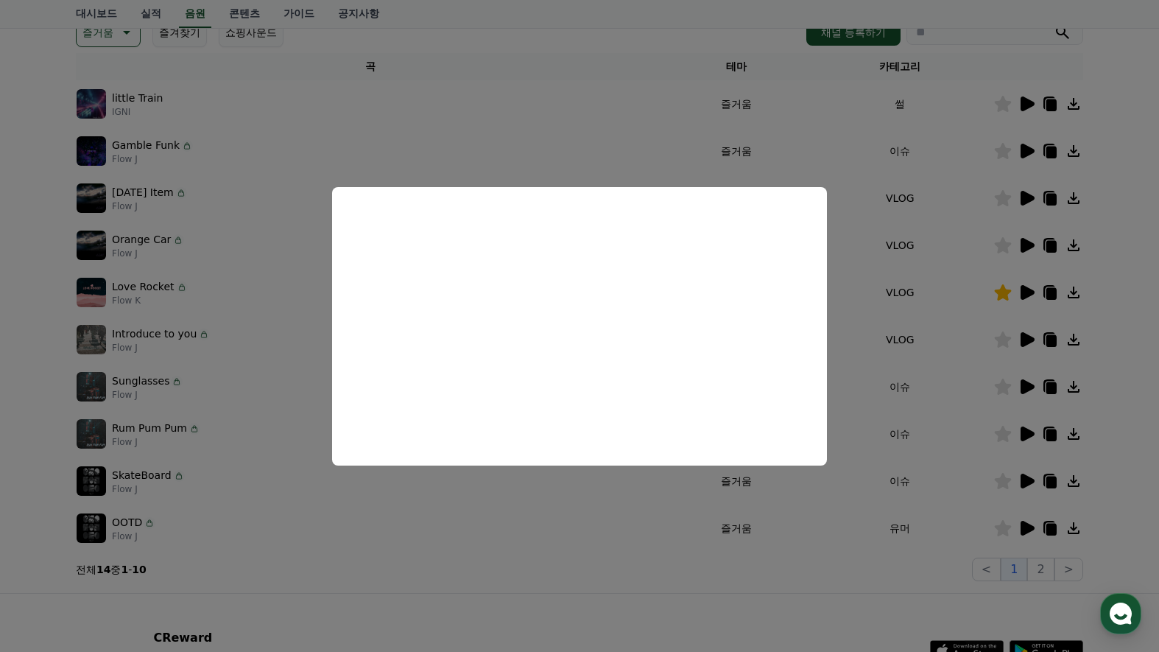
click at [1123, 501] on button "close modal" at bounding box center [579, 326] width 1159 height 652
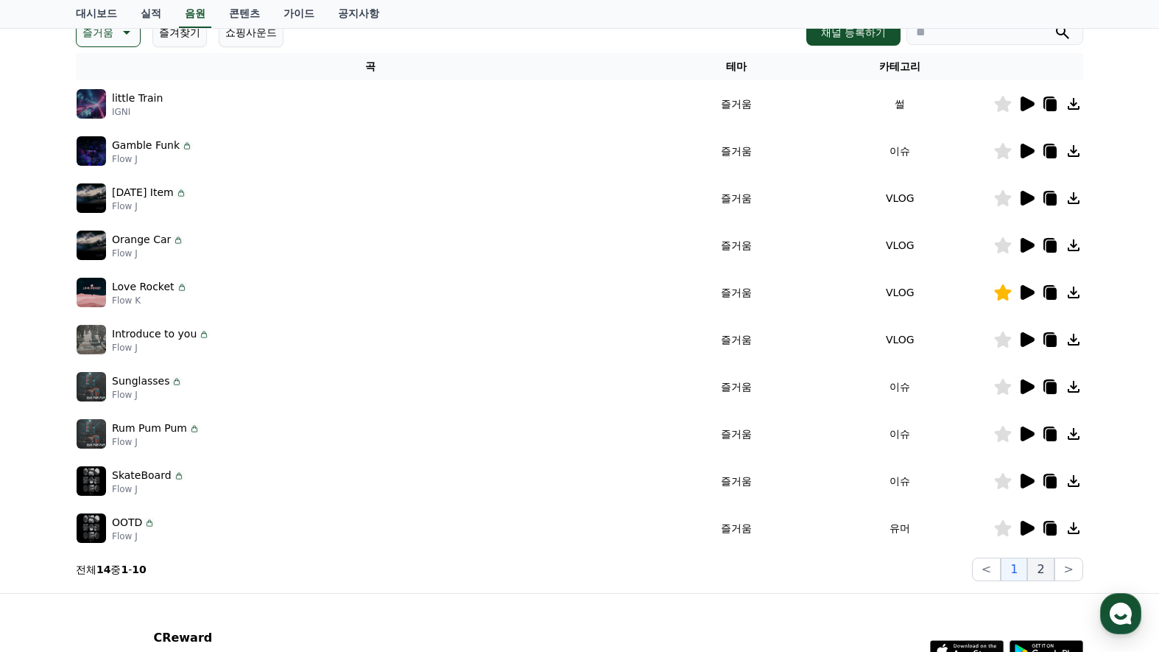
click at [1039, 566] on button "2" at bounding box center [1040, 569] width 27 height 24
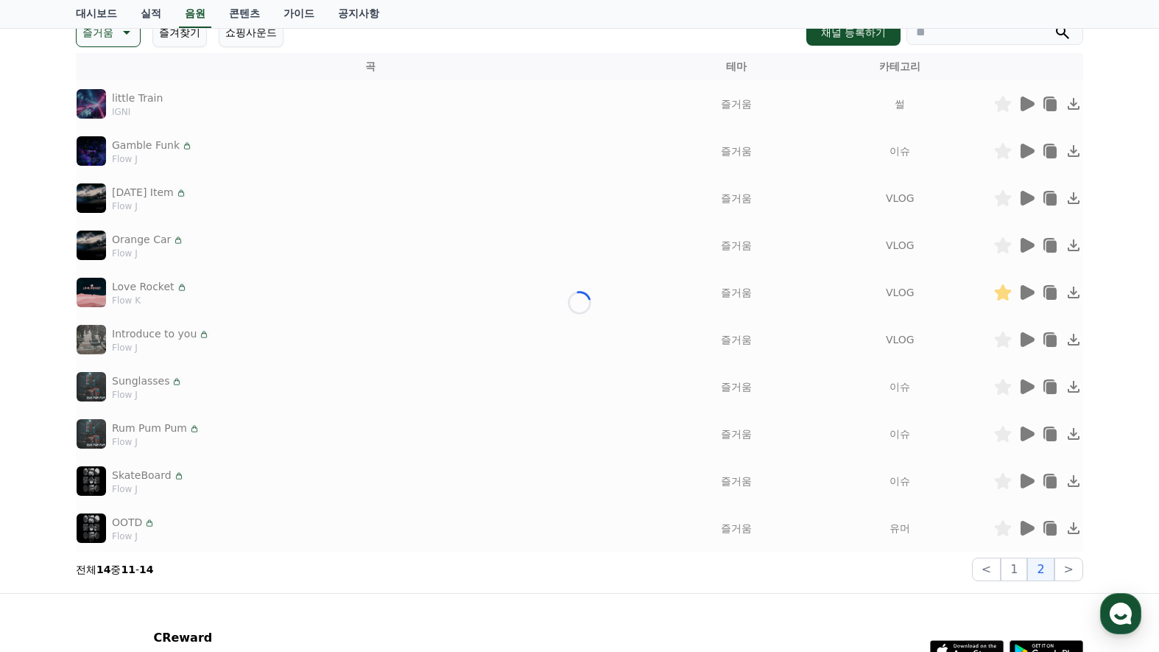
scroll to position [63, 0]
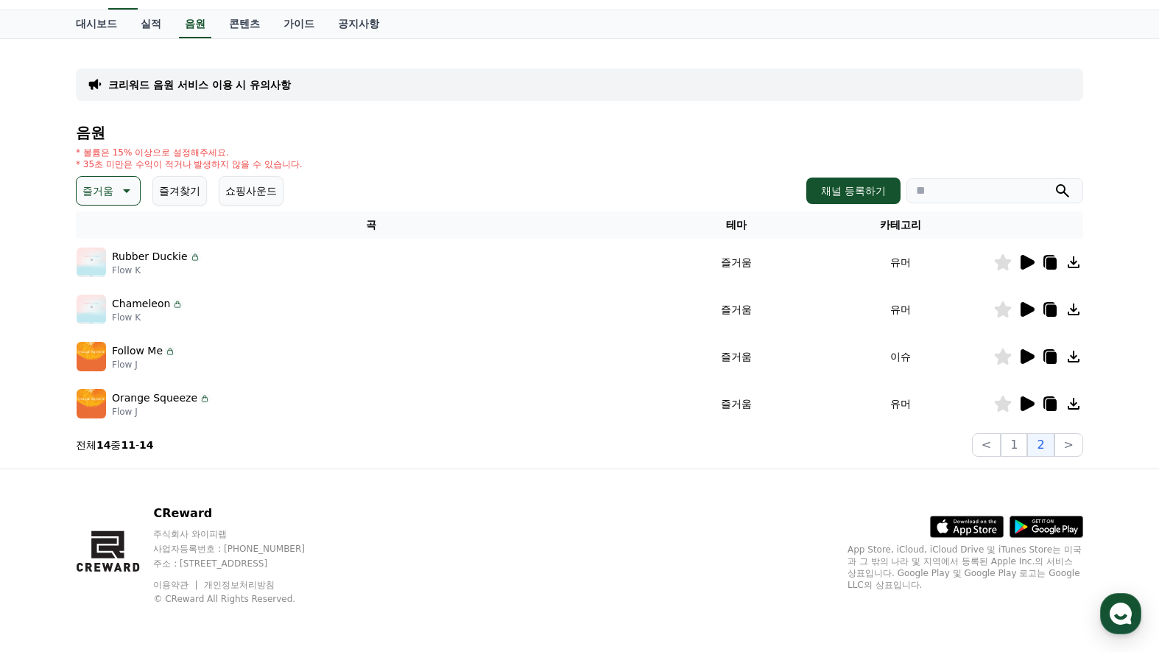
click at [1021, 258] on icon at bounding box center [1027, 262] width 14 height 15
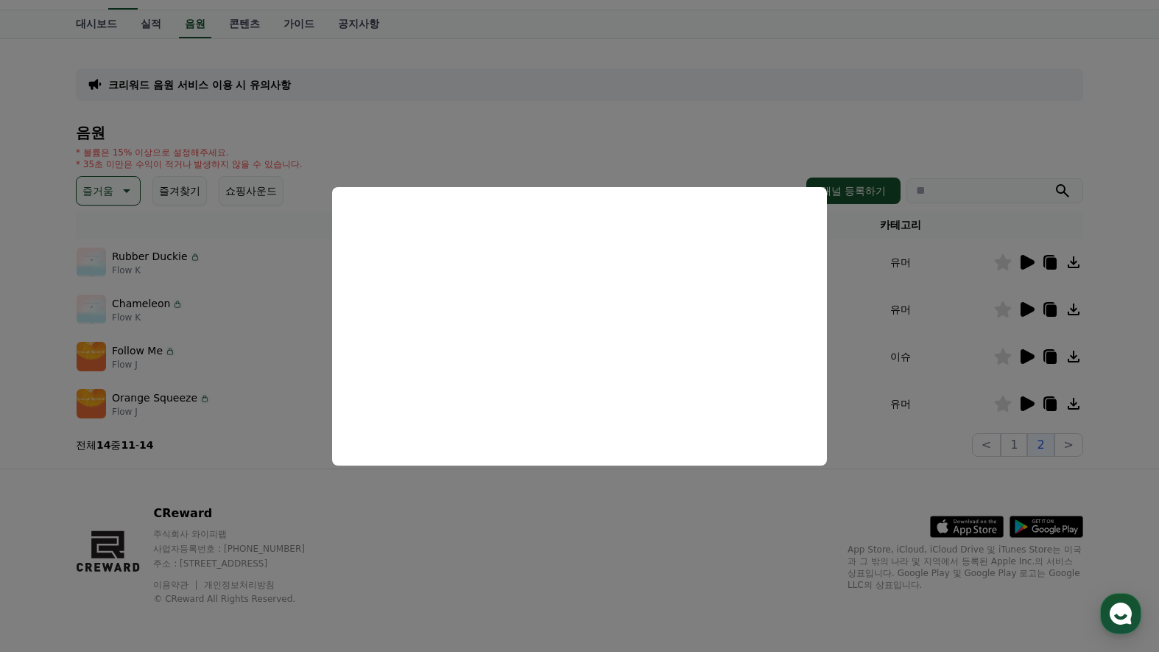
click at [1112, 309] on button "close modal" at bounding box center [579, 326] width 1159 height 652
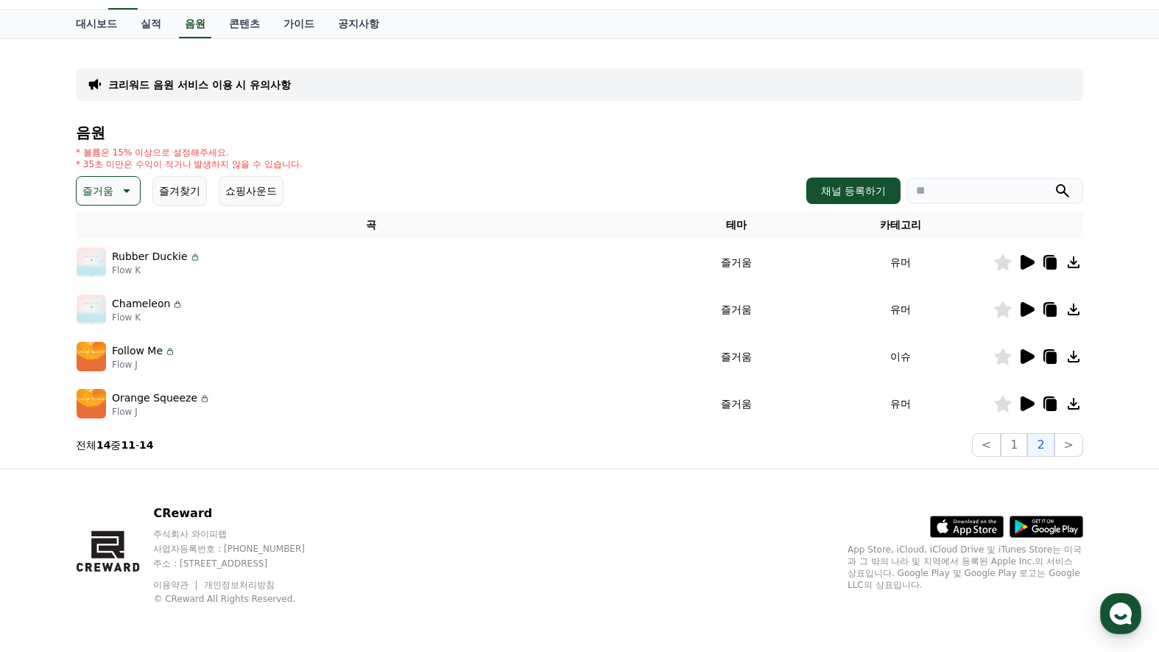
click at [1029, 309] on icon at bounding box center [1027, 309] width 14 height 15
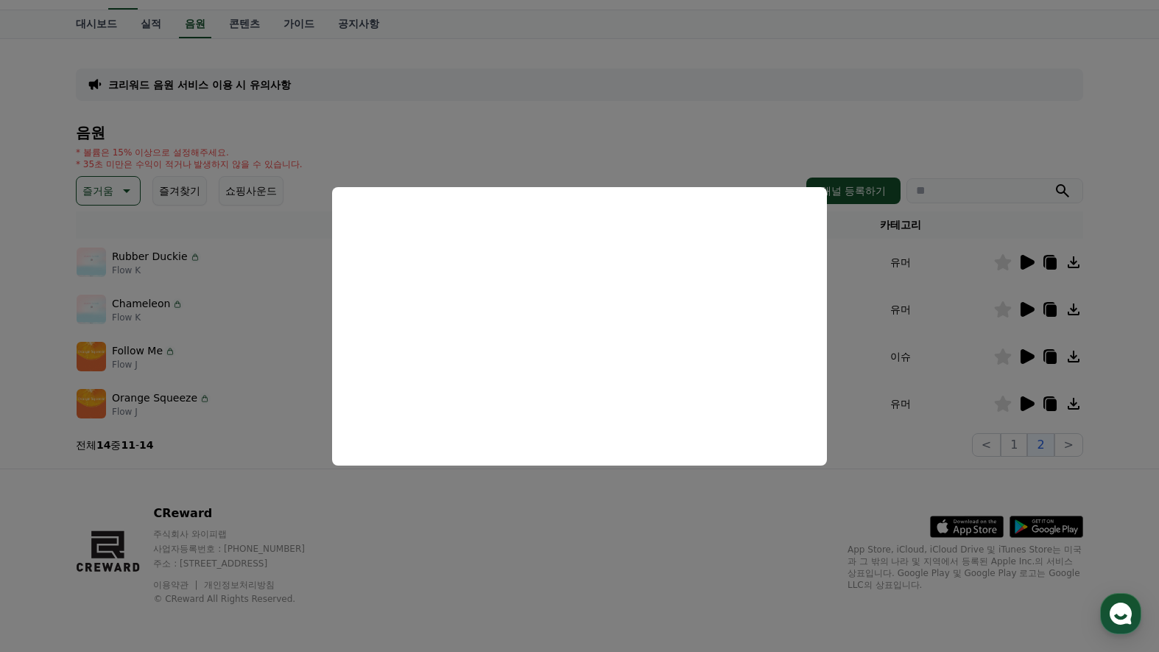
click at [1120, 344] on button "close modal" at bounding box center [579, 326] width 1159 height 652
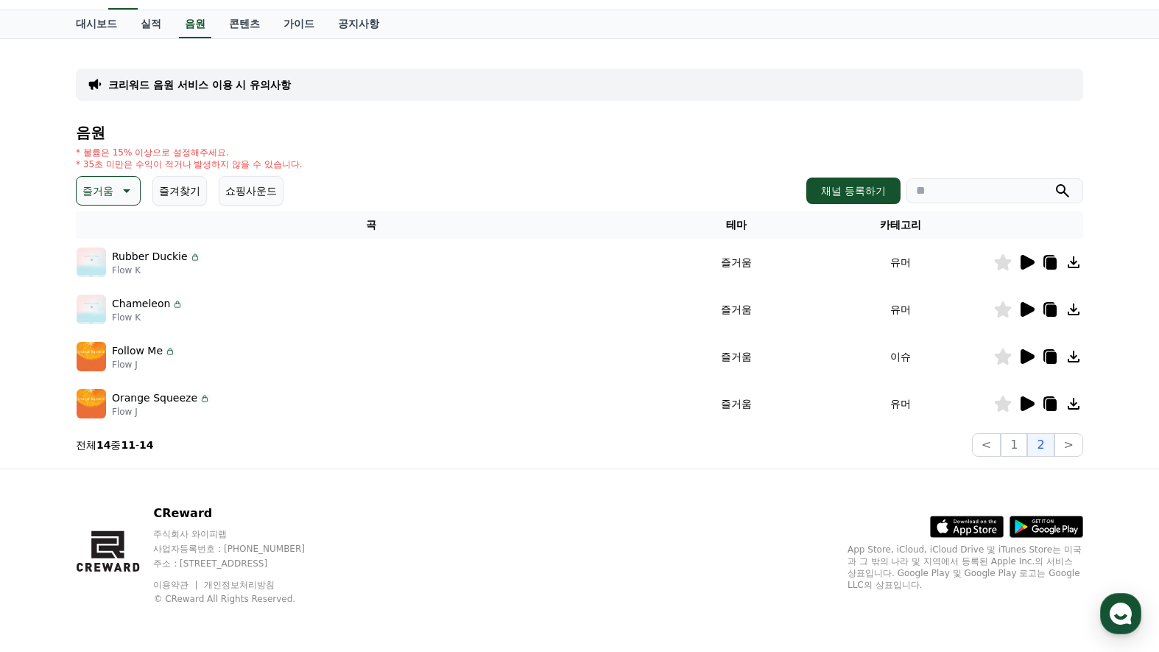
click at [1023, 357] on icon at bounding box center [1027, 356] width 14 height 15
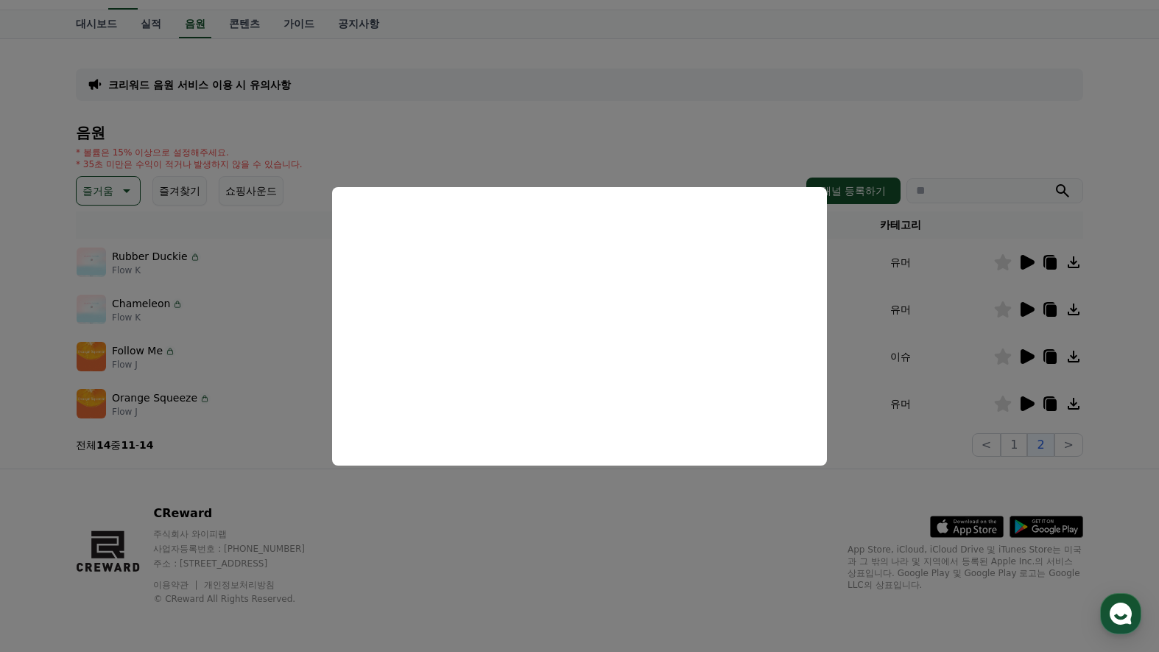
click at [1109, 356] on button "close modal" at bounding box center [579, 326] width 1159 height 652
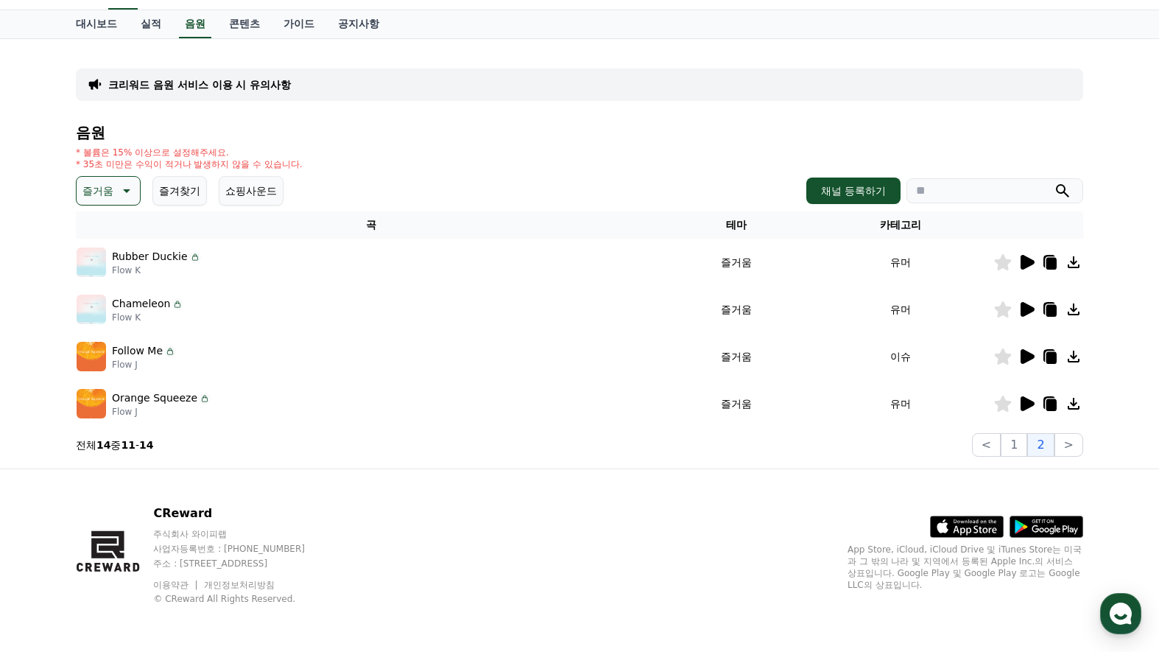
click at [1033, 404] on icon at bounding box center [1027, 403] width 14 height 15
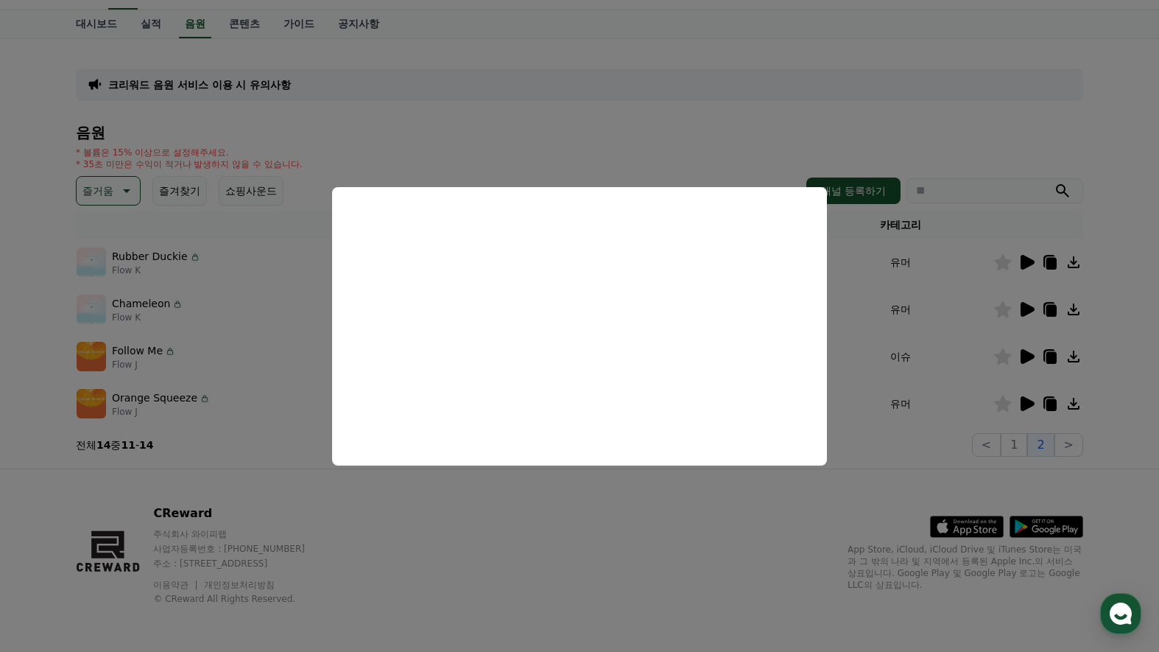
click at [602, 501] on button "close modal" at bounding box center [579, 326] width 1159 height 652
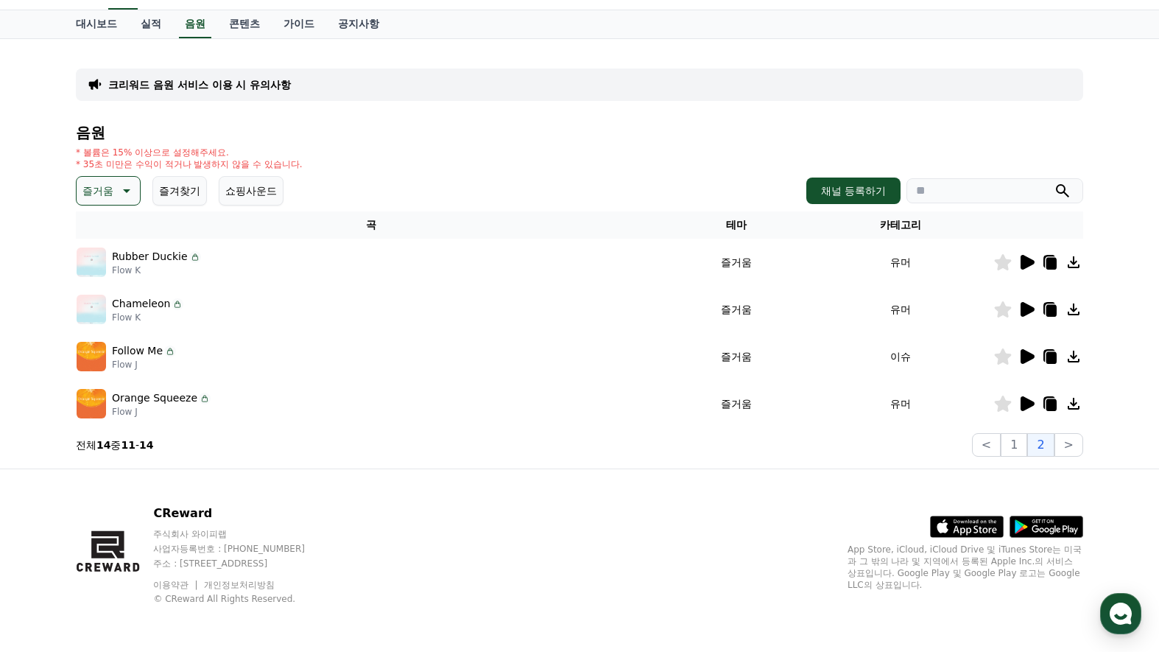
click at [113, 179] on button "즐거움" at bounding box center [108, 190] width 65 height 29
click at [102, 330] on button "귀여운" at bounding box center [99, 327] width 43 height 32
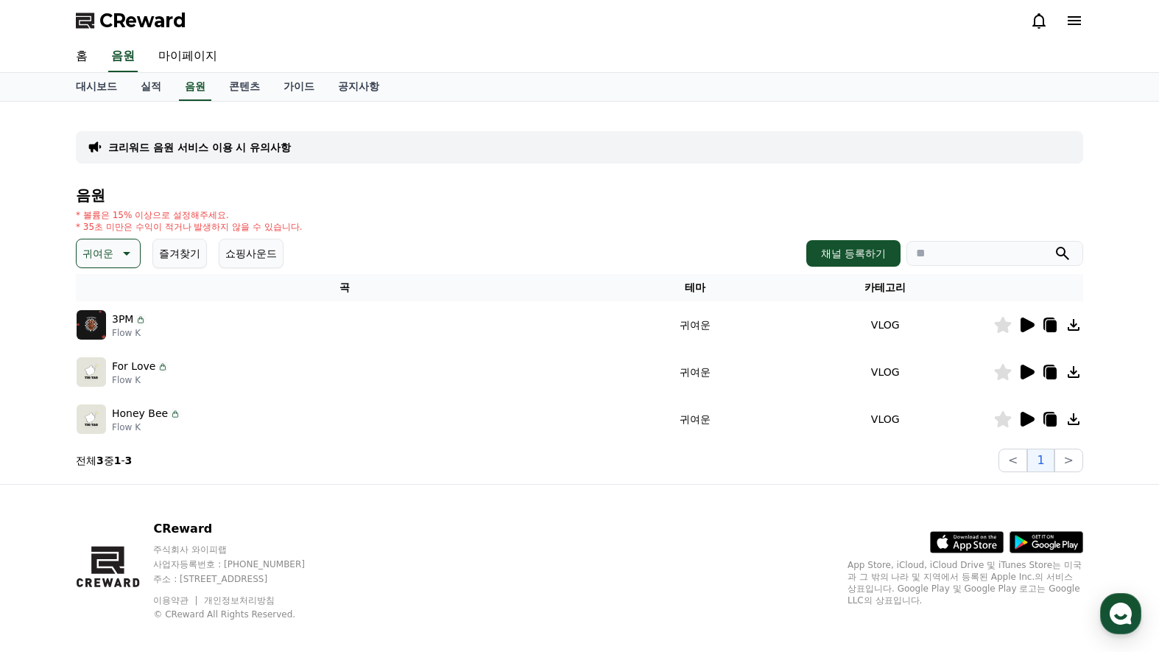
click at [1023, 317] on icon at bounding box center [1026, 325] width 18 height 18
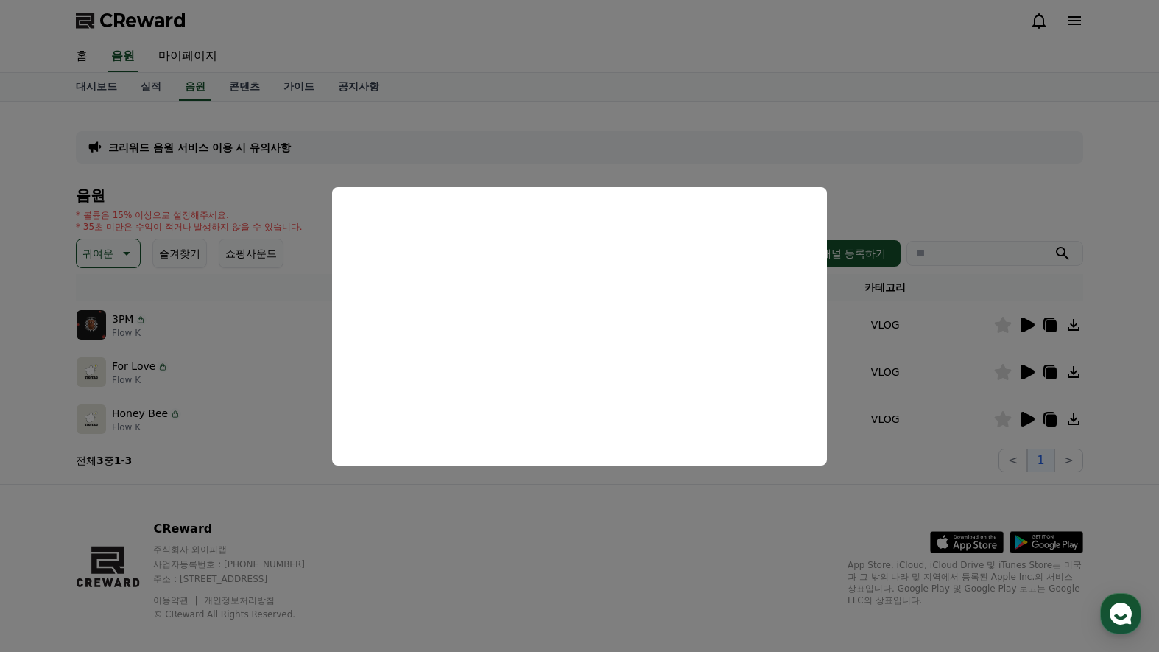
click at [1101, 355] on button "close modal" at bounding box center [579, 326] width 1159 height 652
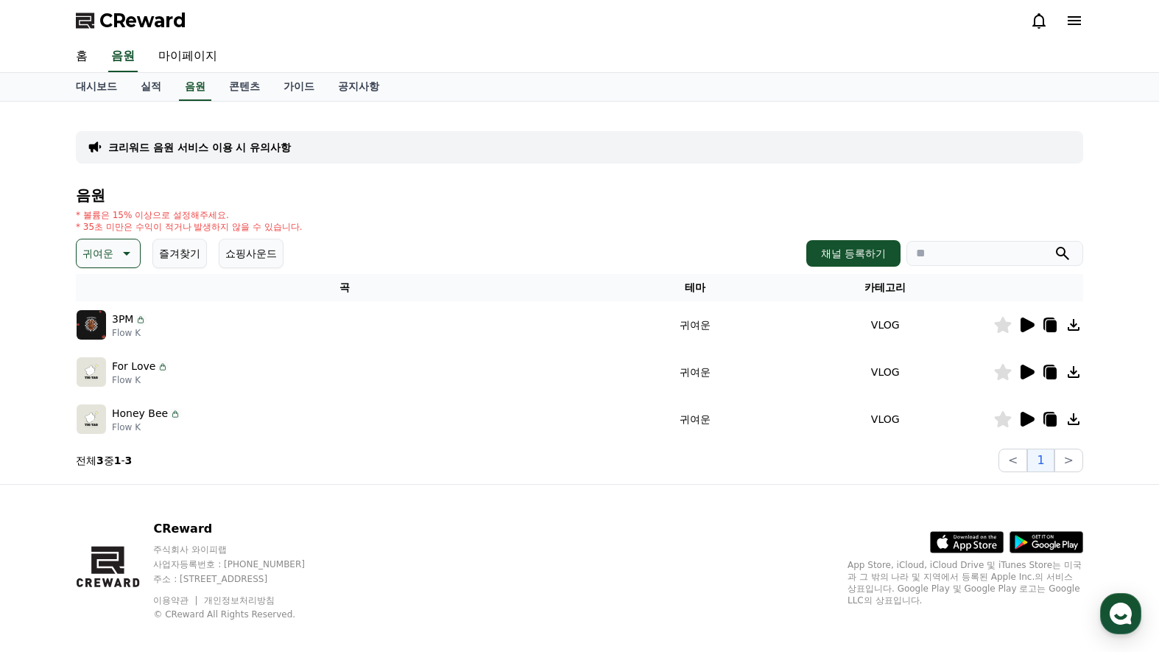
click at [1004, 323] on icon at bounding box center [1003, 325] width 17 height 16
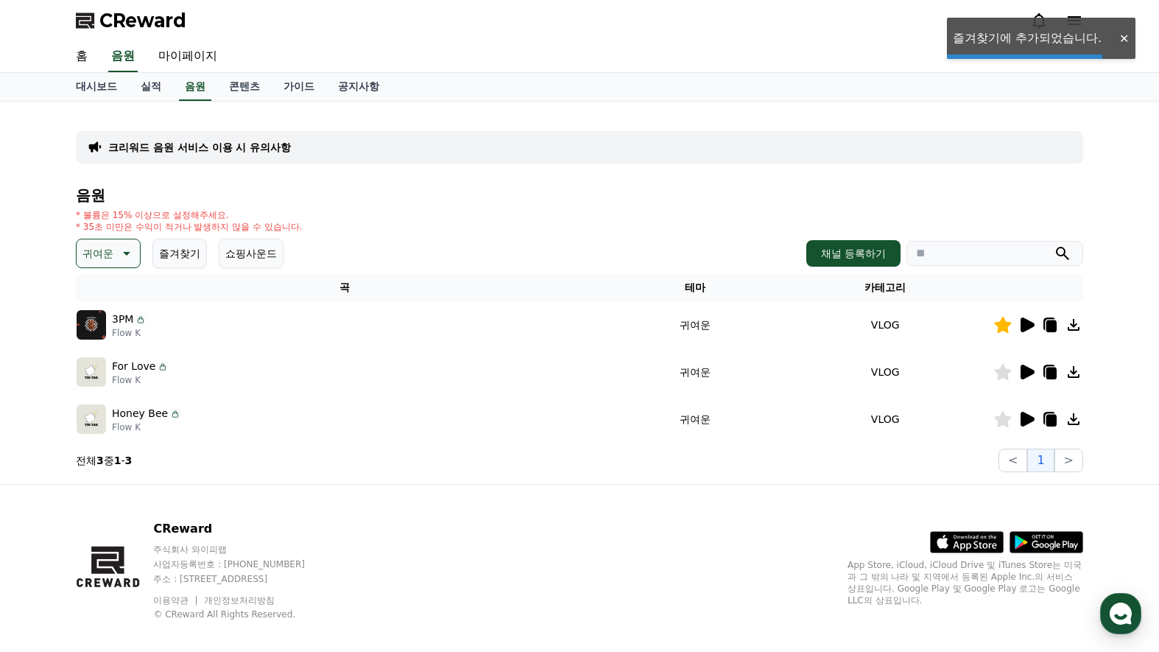
click at [1027, 373] on icon at bounding box center [1027, 371] width 14 height 15
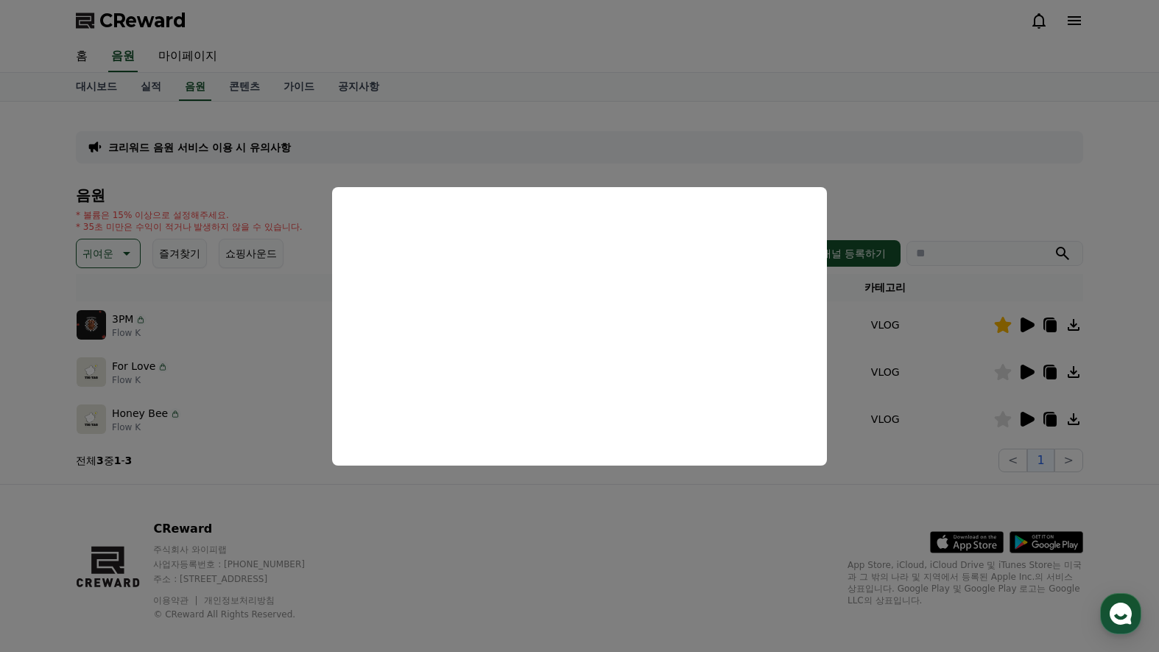
click at [1105, 381] on button "close modal" at bounding box center [579, 326] width 1159 height 652
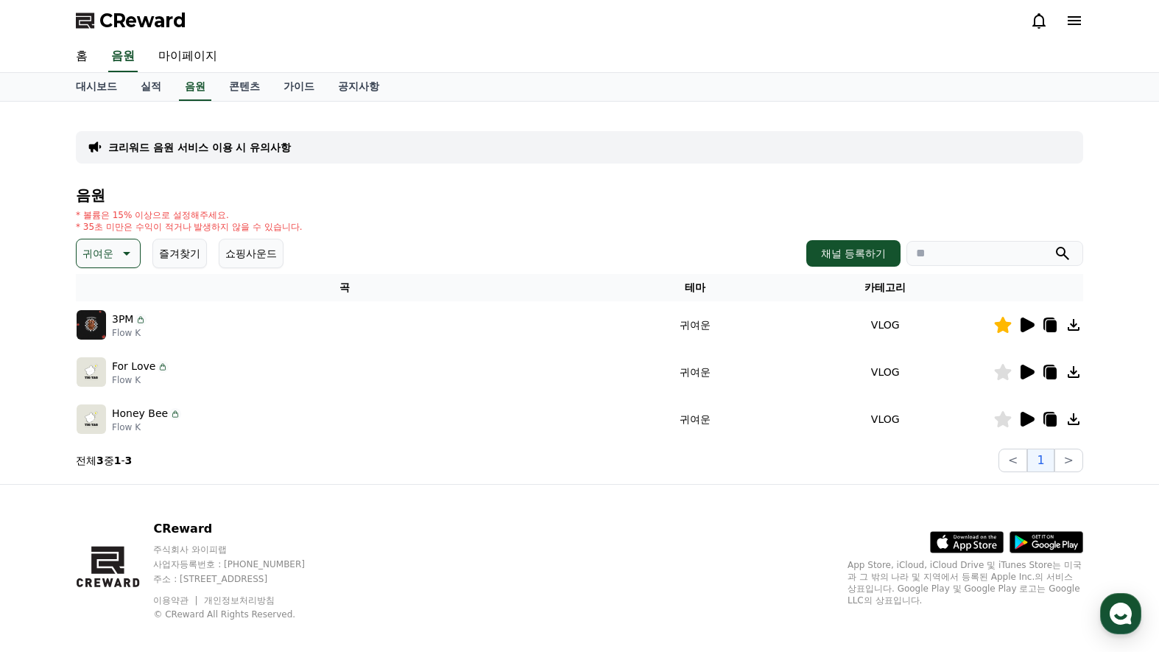
click at [1021, 415] on icon at bounding box center [1027, 419] width 14 height 15
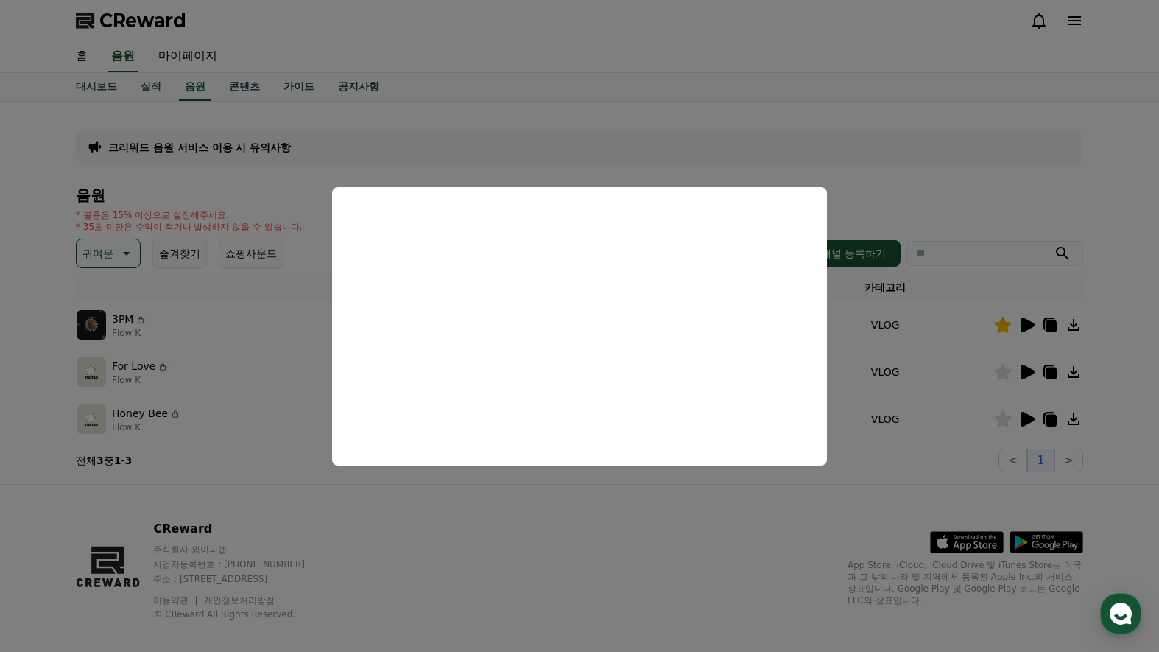
drag, startPoint x: 582, startPoint y: 490, endPoint x: 584, endPoint y: 497, distance: 7.7
click at [584, 496] on button "close modal" at bounding box center [579, 326] width 1159 height 652
